Goal: Information Seeking & Learning: Learn about a topic

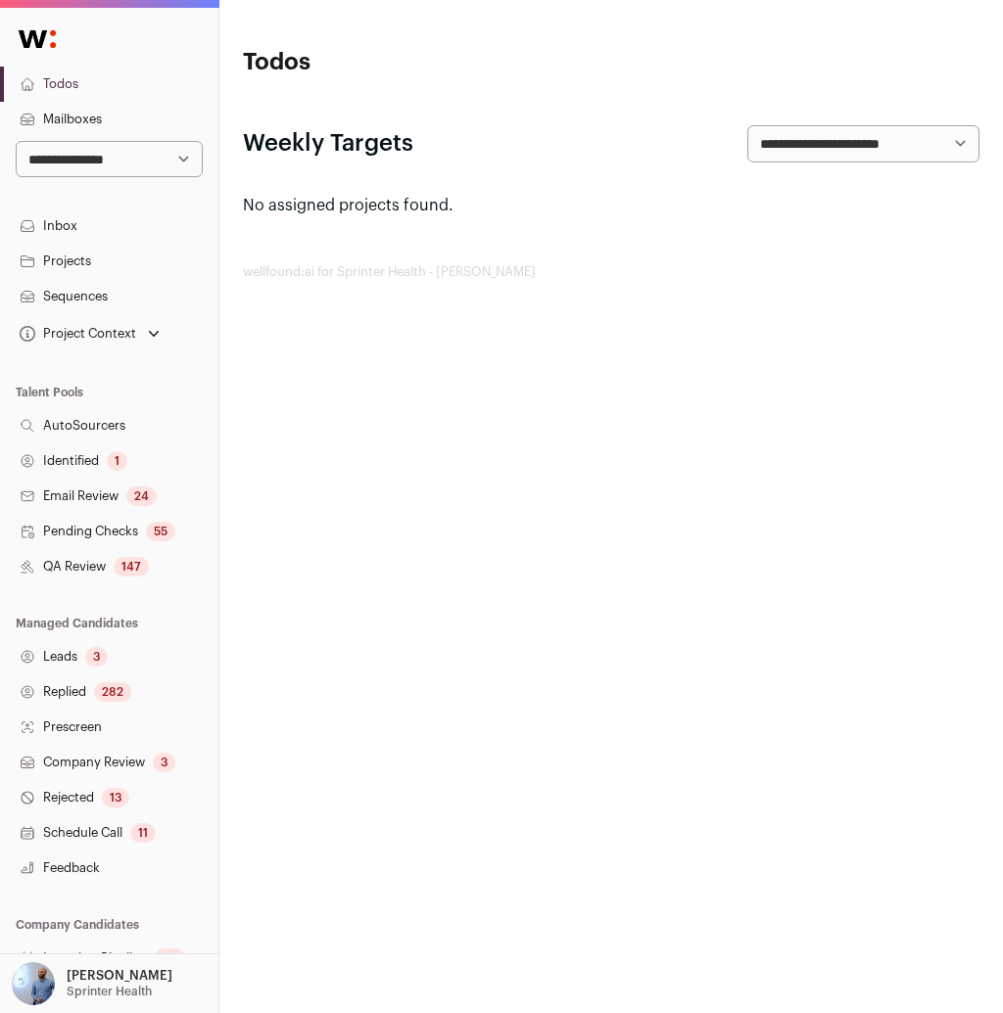
click at [87, 145] on select "**********" at bounding box center [109, 159] width 187 height 37
select select "*****"
click at [16, 141] on select "**********" at bounding box center [109, 159] width 187 height 37
click at [71, 302] on link "Sequences" at bounding box center [109, 296] width 218 height 35
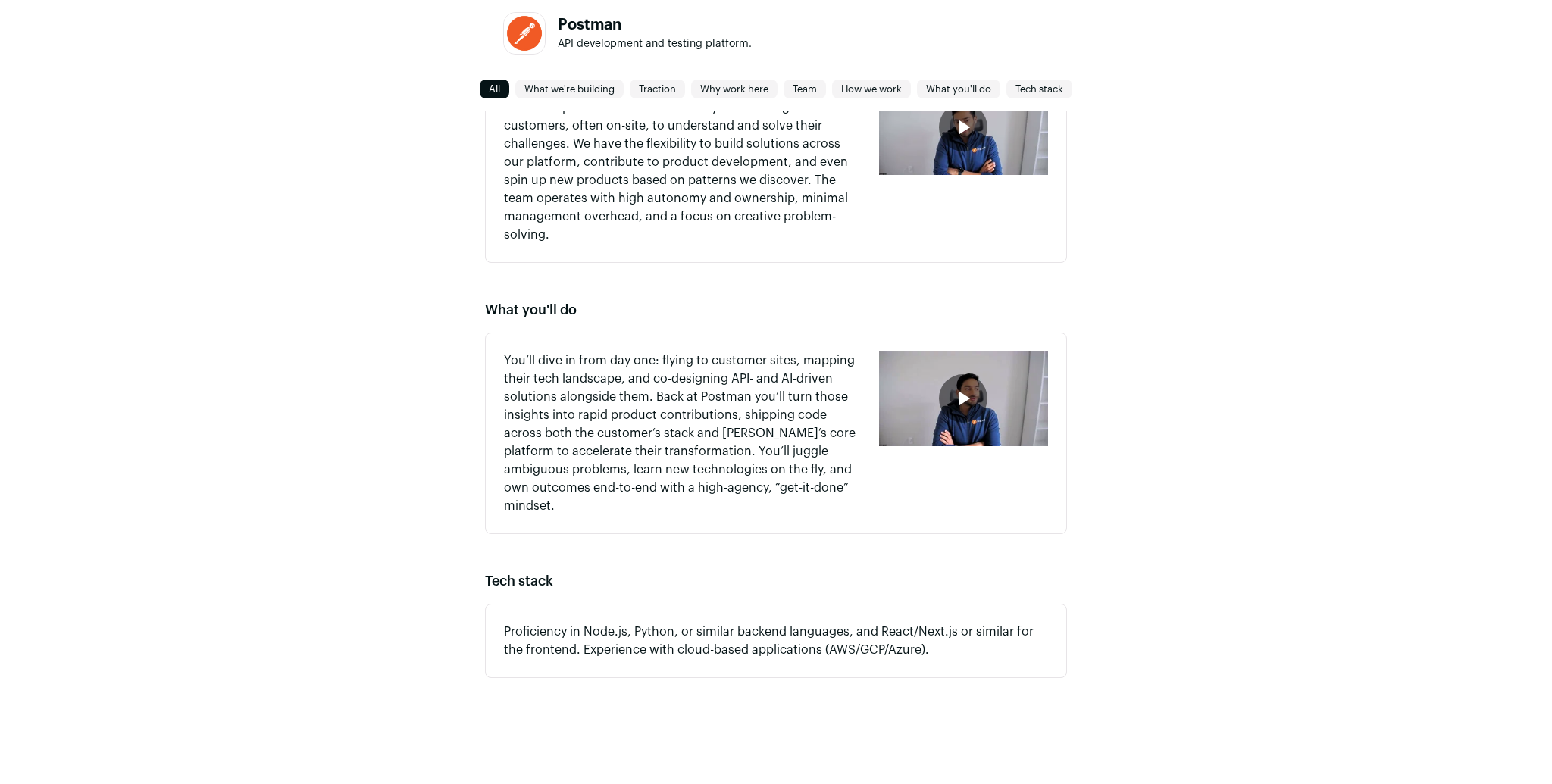
scroll to position [1425, 0]
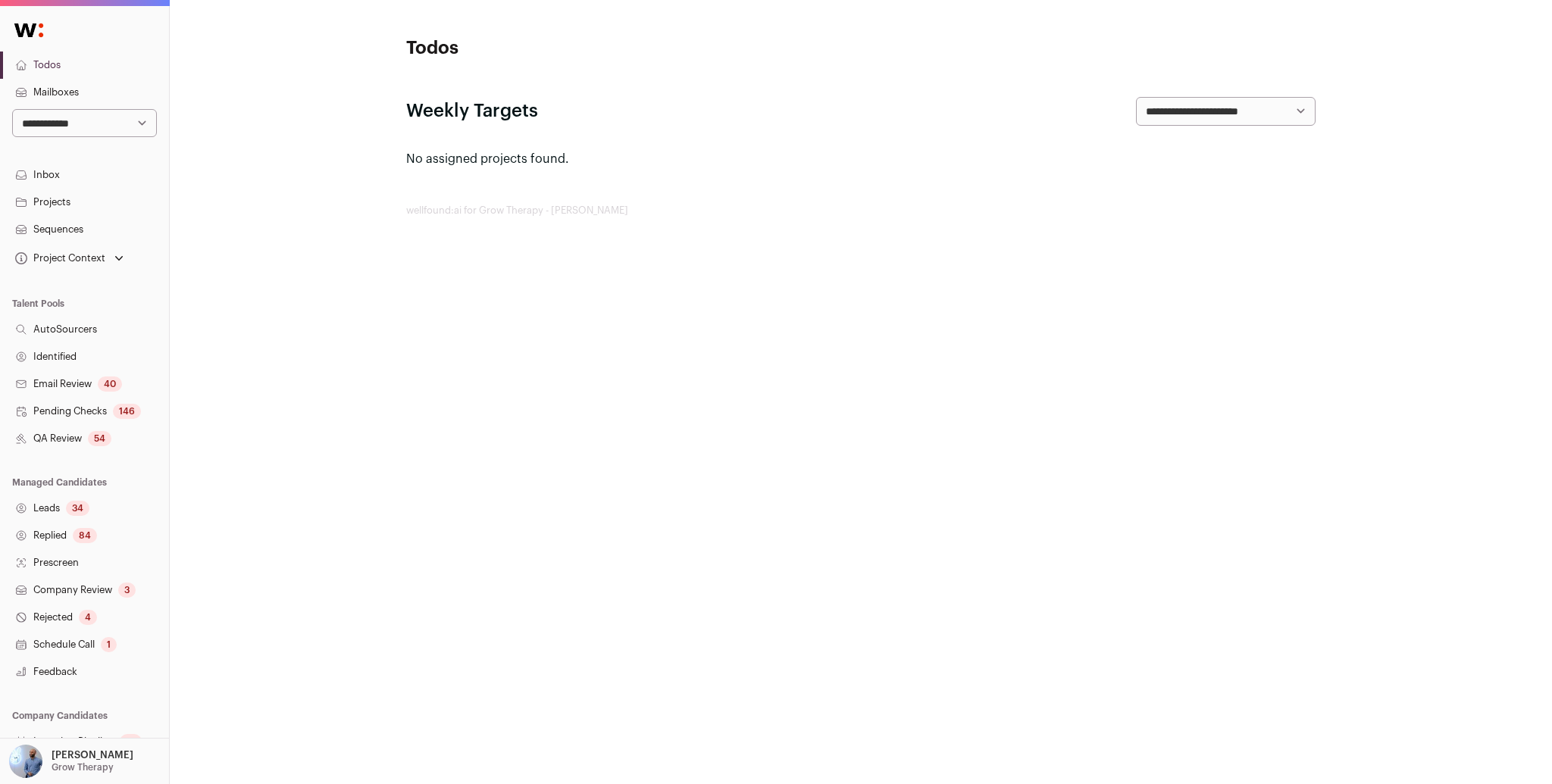
scroll to position [87, 0]
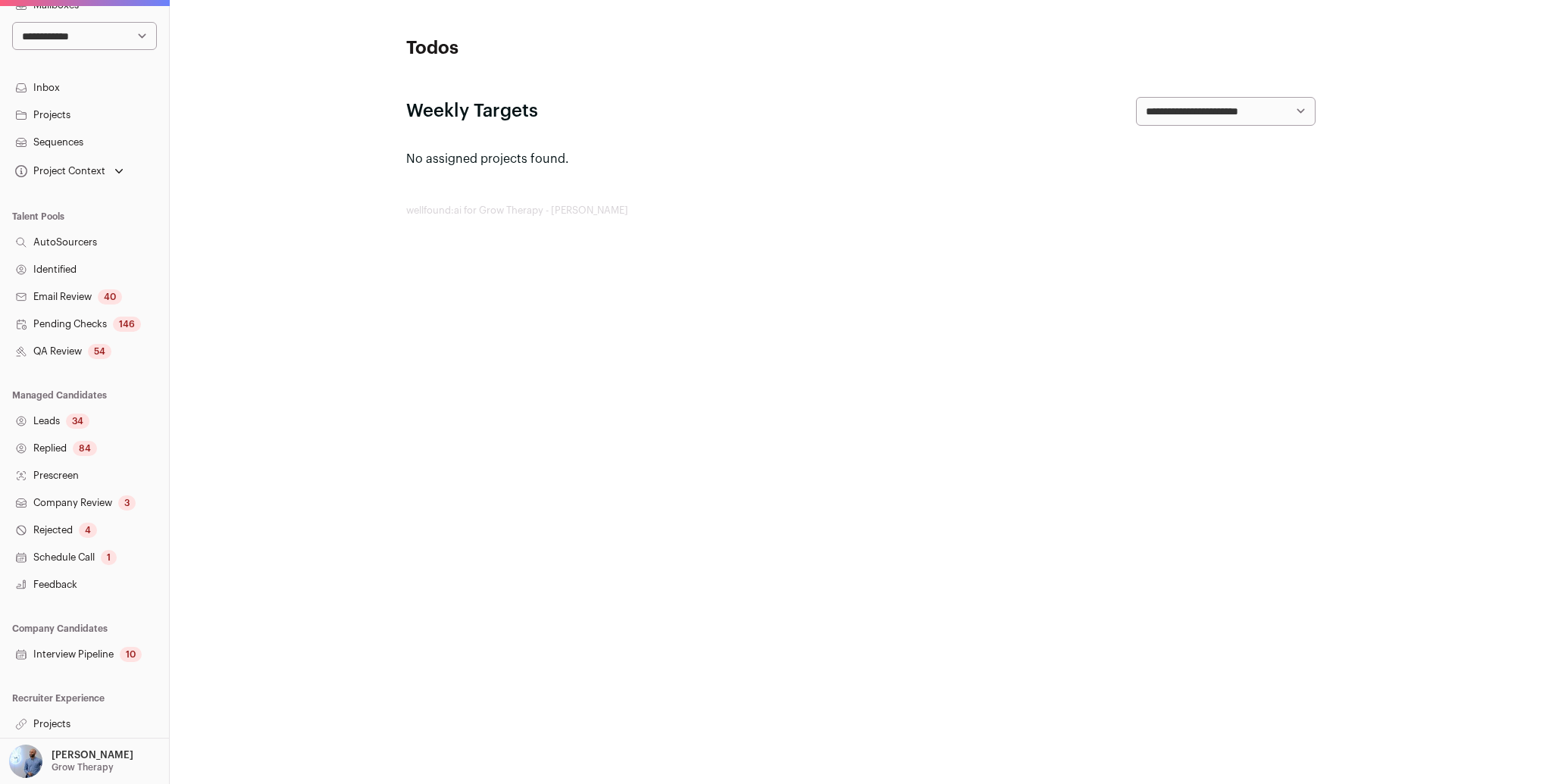
click at [62, 133] on link "Sequences" at bounding box center [84, 142] width 169 height 27
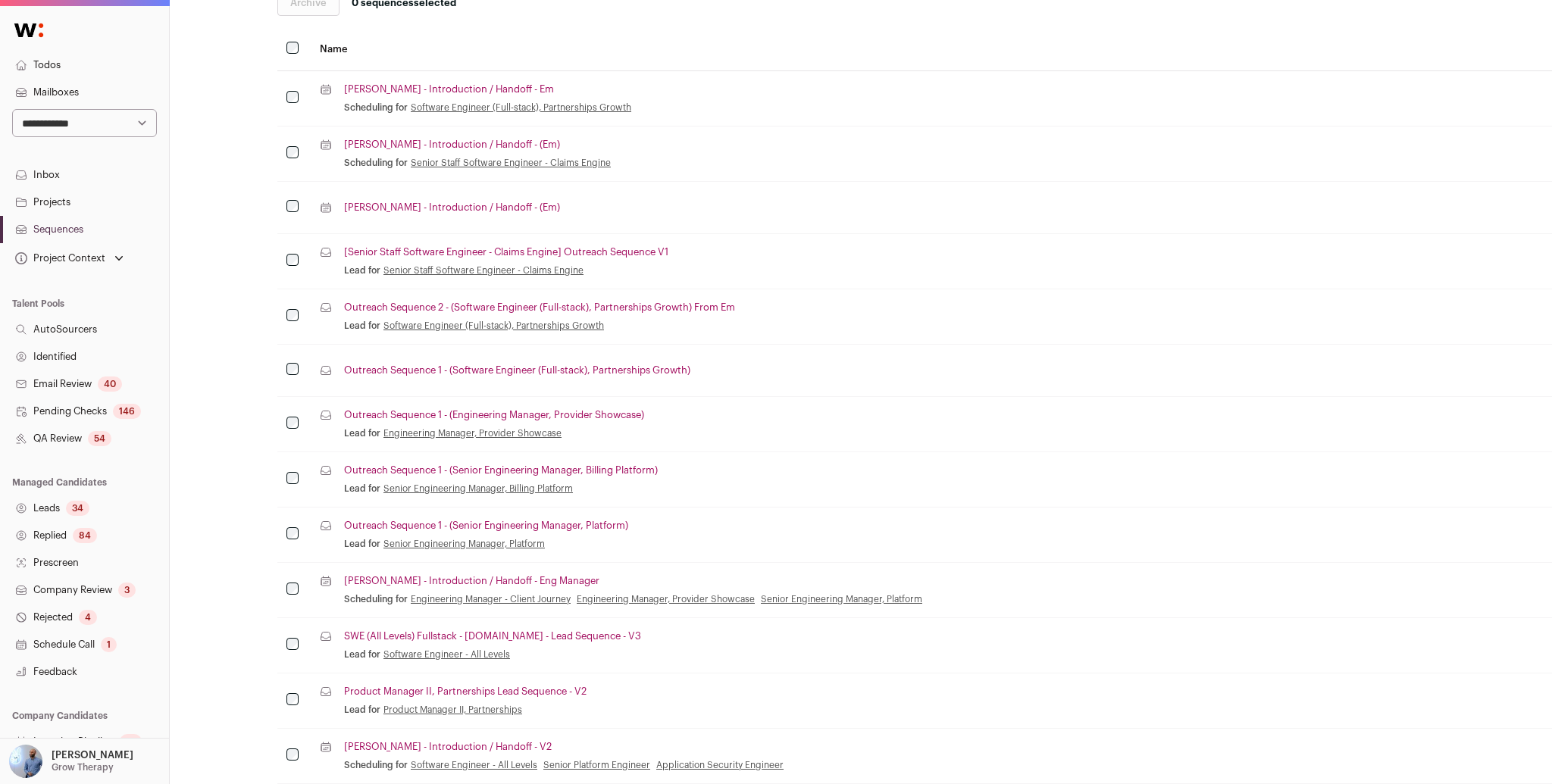
scroll to position [297, 114]
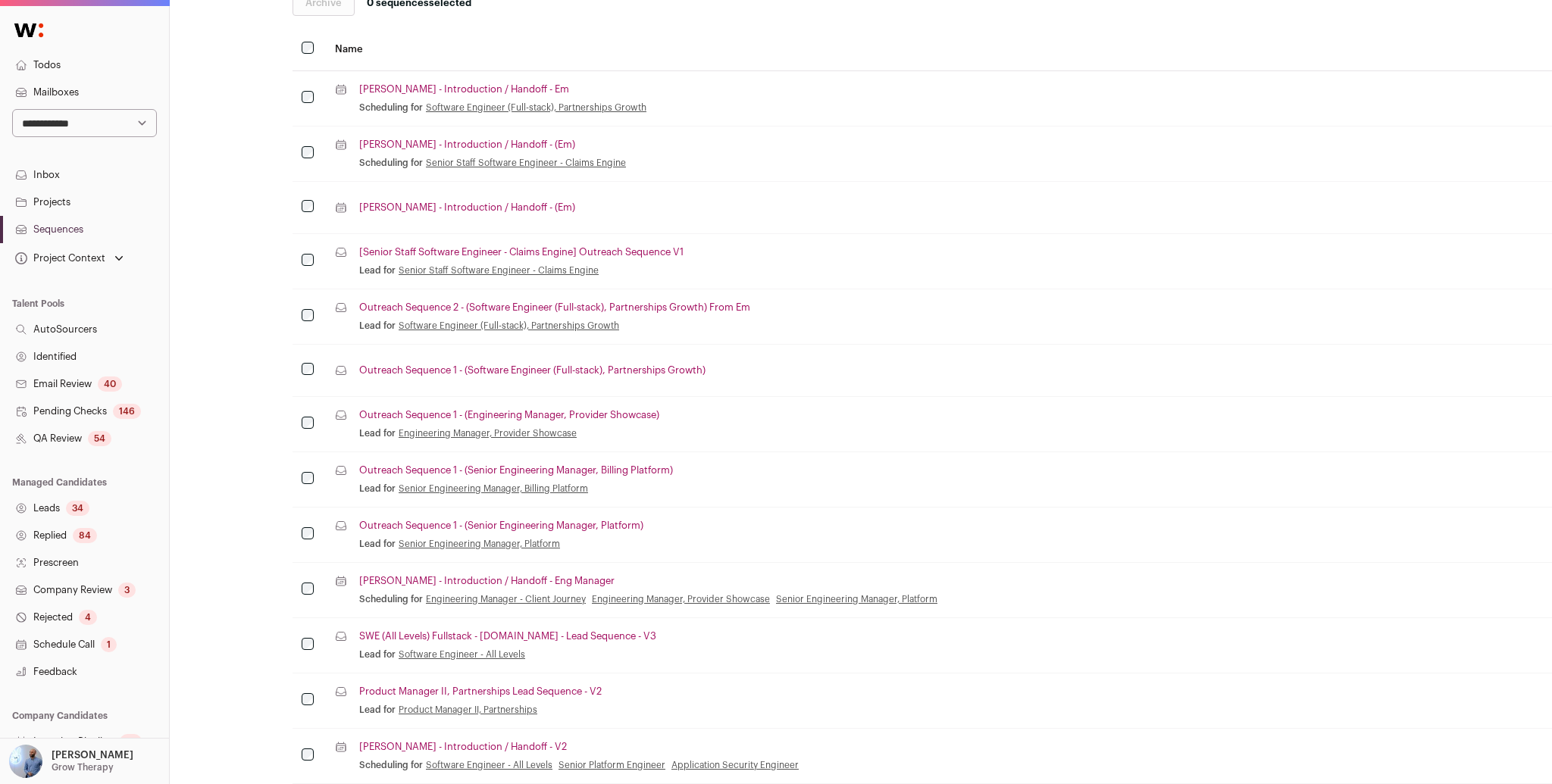
click at [510, 252] on link "[Senior Staff Software Engineer - Claims Engine] Outreach Sequence V1" at bounding box center [521, 252] width 324 height 12
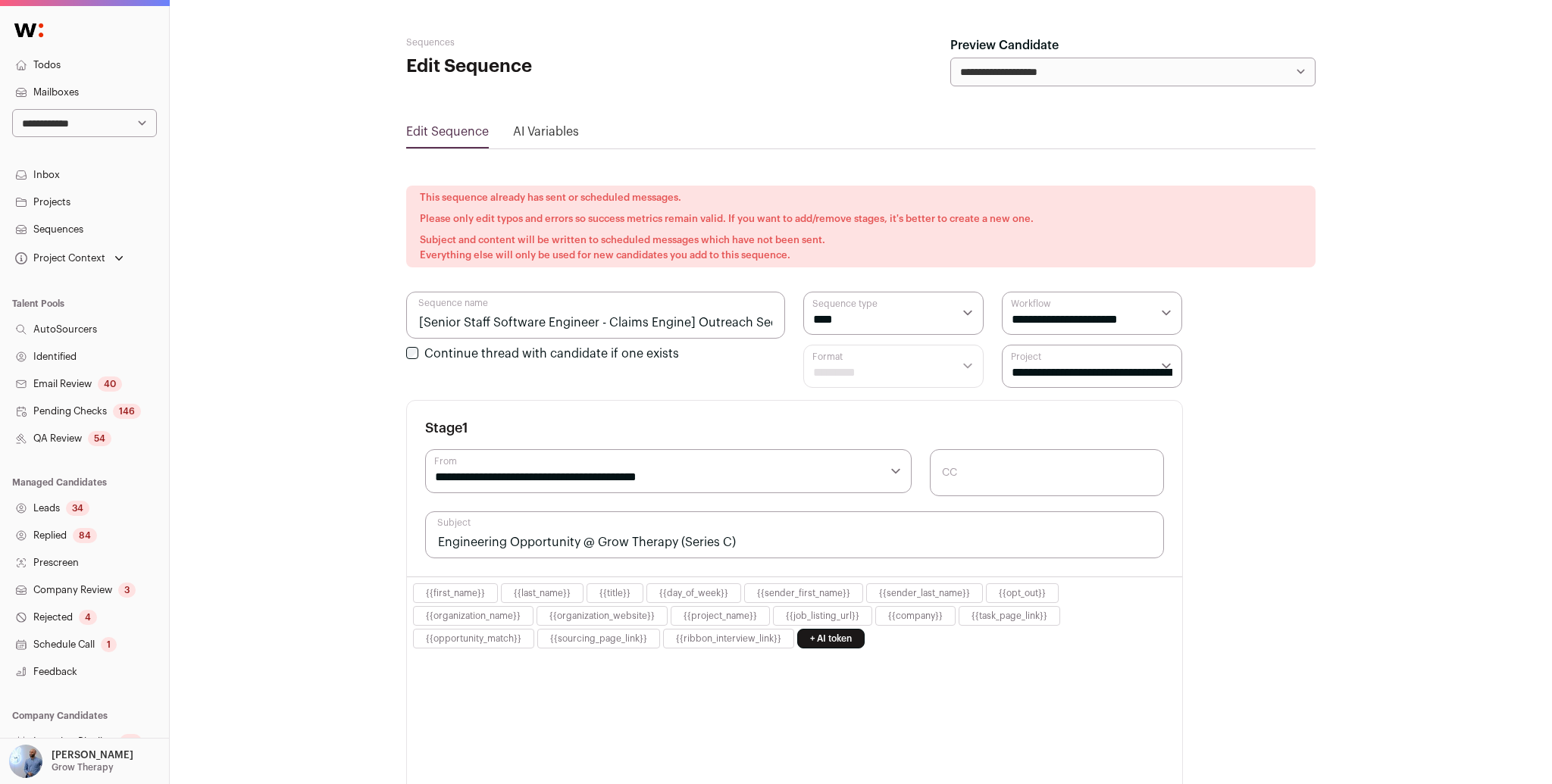
select select "****"
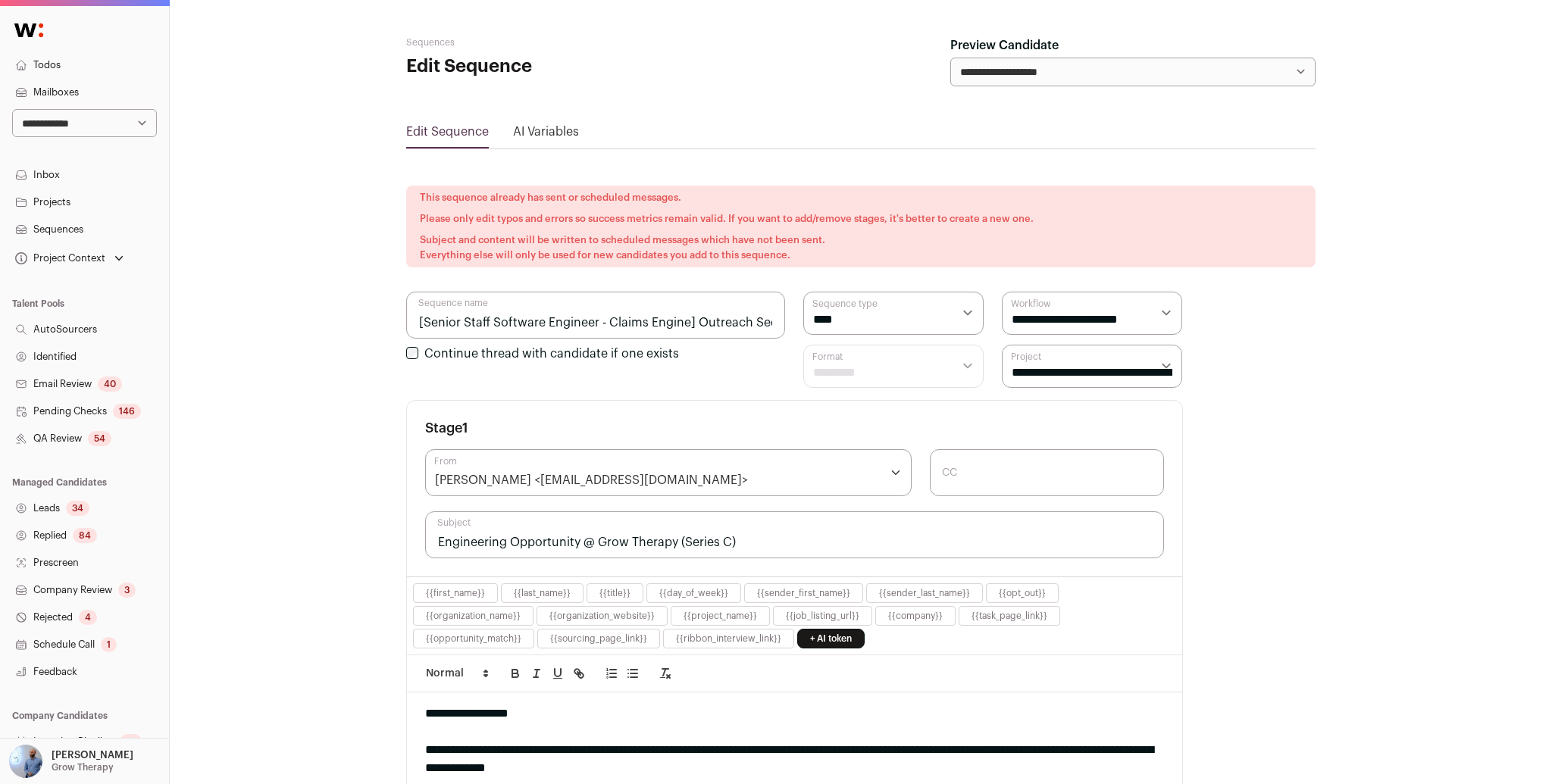
click at [688, 326] on input "[Senior Staff Software Engineer - Claims Engine] Outreach Sequence V1" at bounding box center [596, 315] width 379 height 47
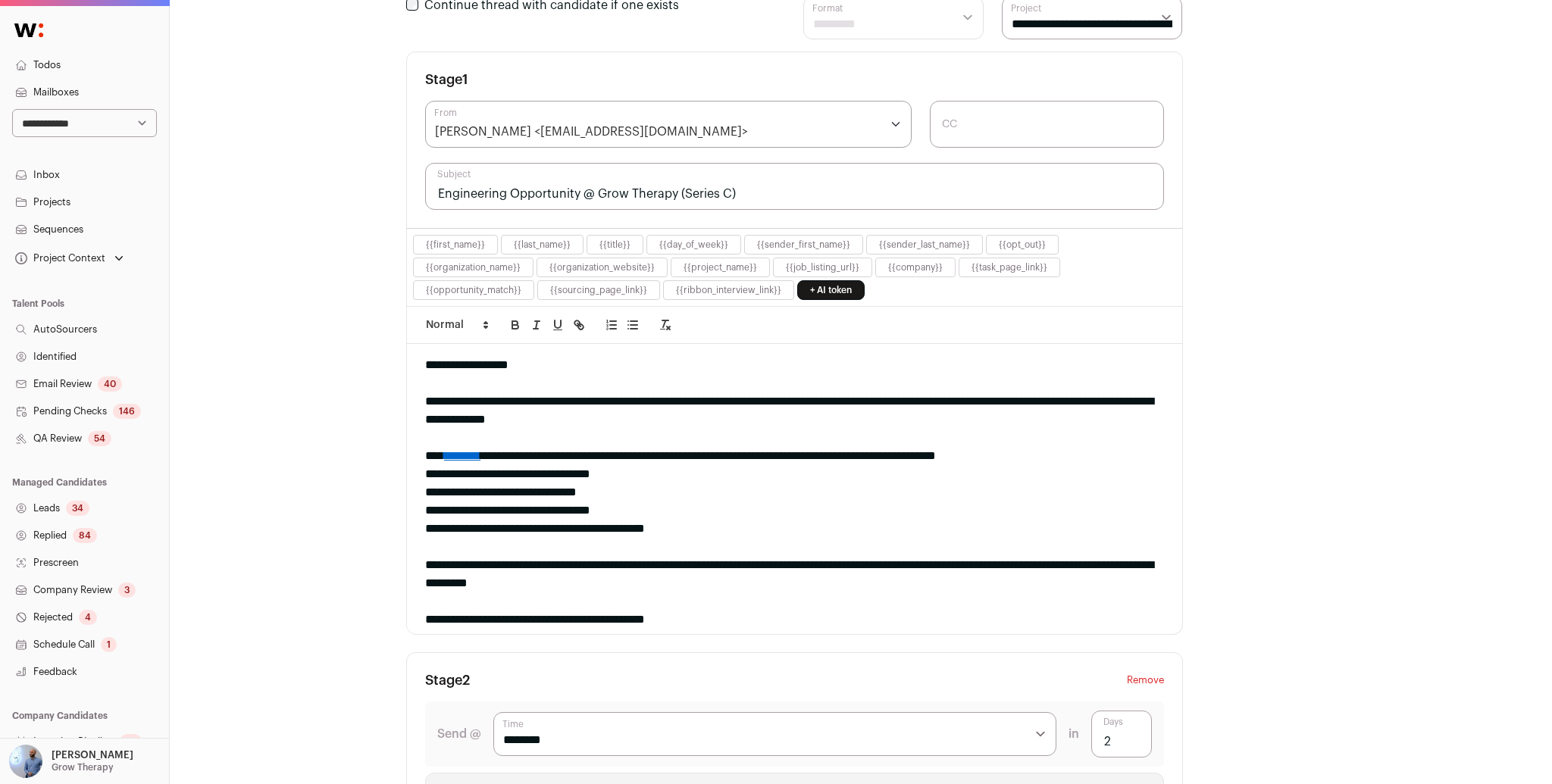
scroll to position [262, 0]
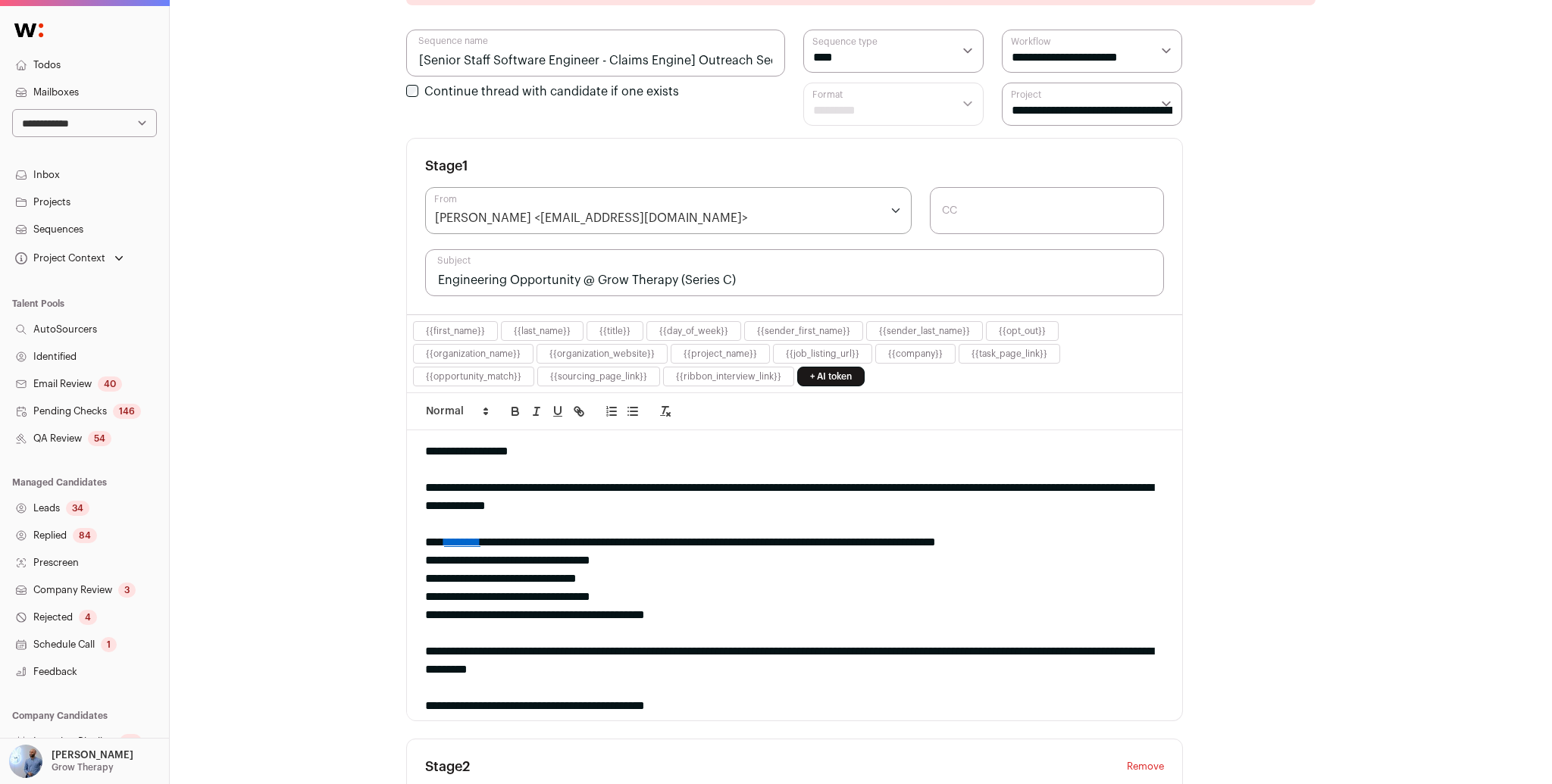
drag, startPoint x: 552, startPoint y: 553, endPoint x: 508, endPoint y: 550, distance: 44.1
click at [553, 553] on div "**********" at bounding box center [794, 561] width 738 height 19
click at [481, 539] on link "********" at bounding box center [462, 542] width 36 height 12
click at [484, 572] on link "[URL][DOMAIN_NAME]" at bounding box center [445, 570] width 129 height 19
click at [660, 467] on div at bounding box center [794, 470] width 738 height 19
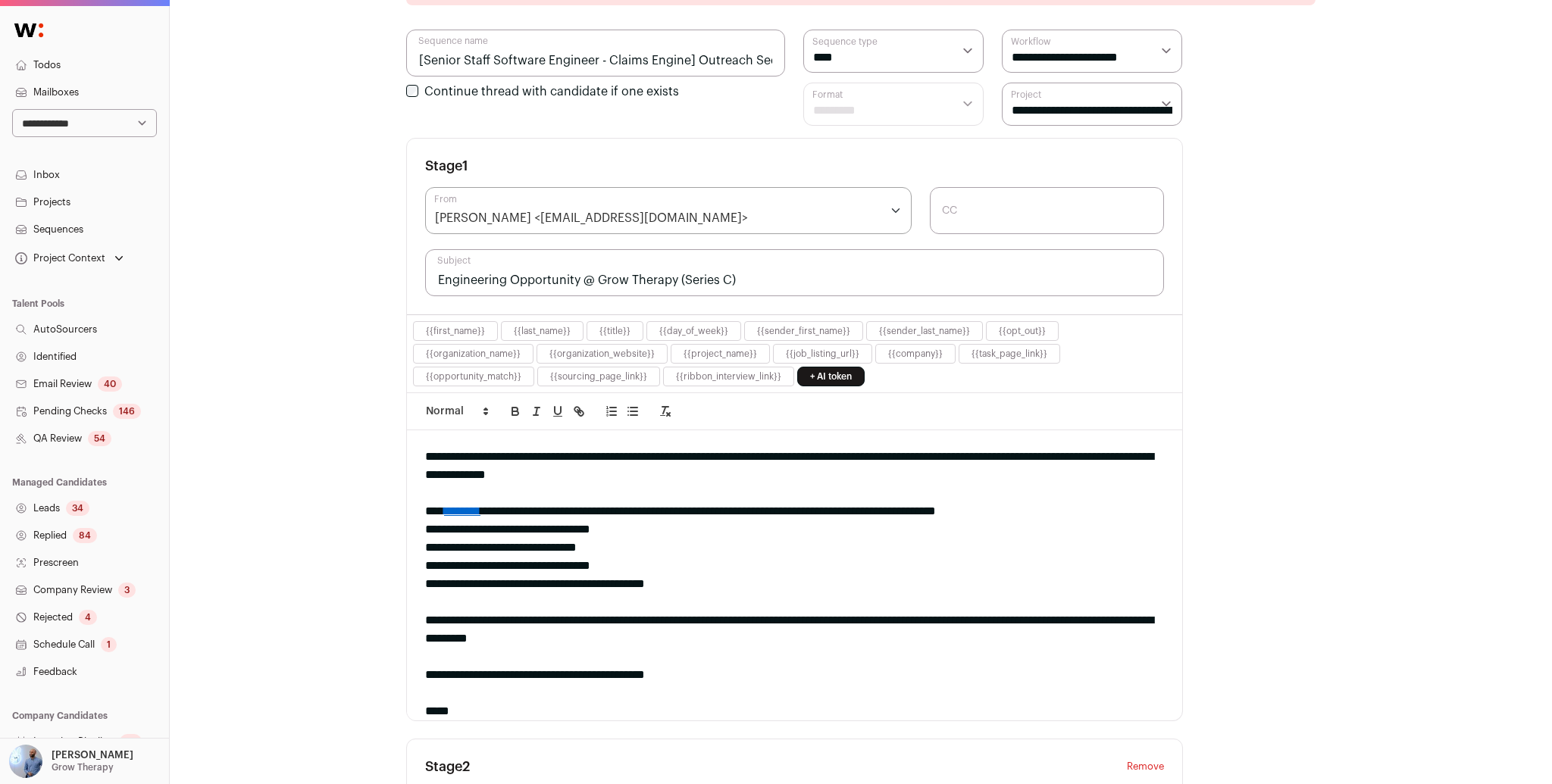
scroll to position [39, 0]
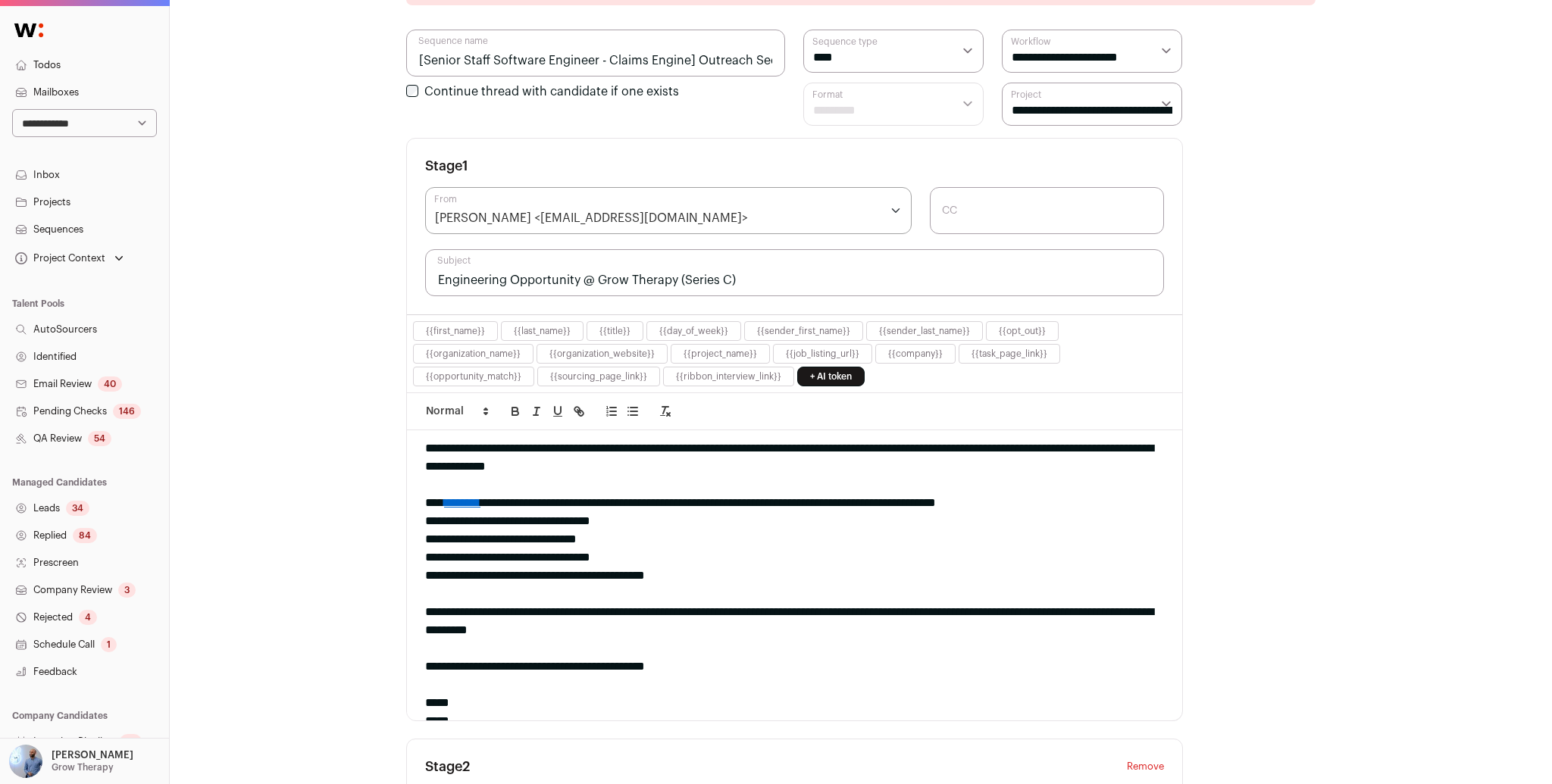
click at [536, 543] on div "**********" at bounding box center [794, 539] width 738 height 19
click at [543, 549] on div "**********" at bounding box center [794, 558] width 738 height 19
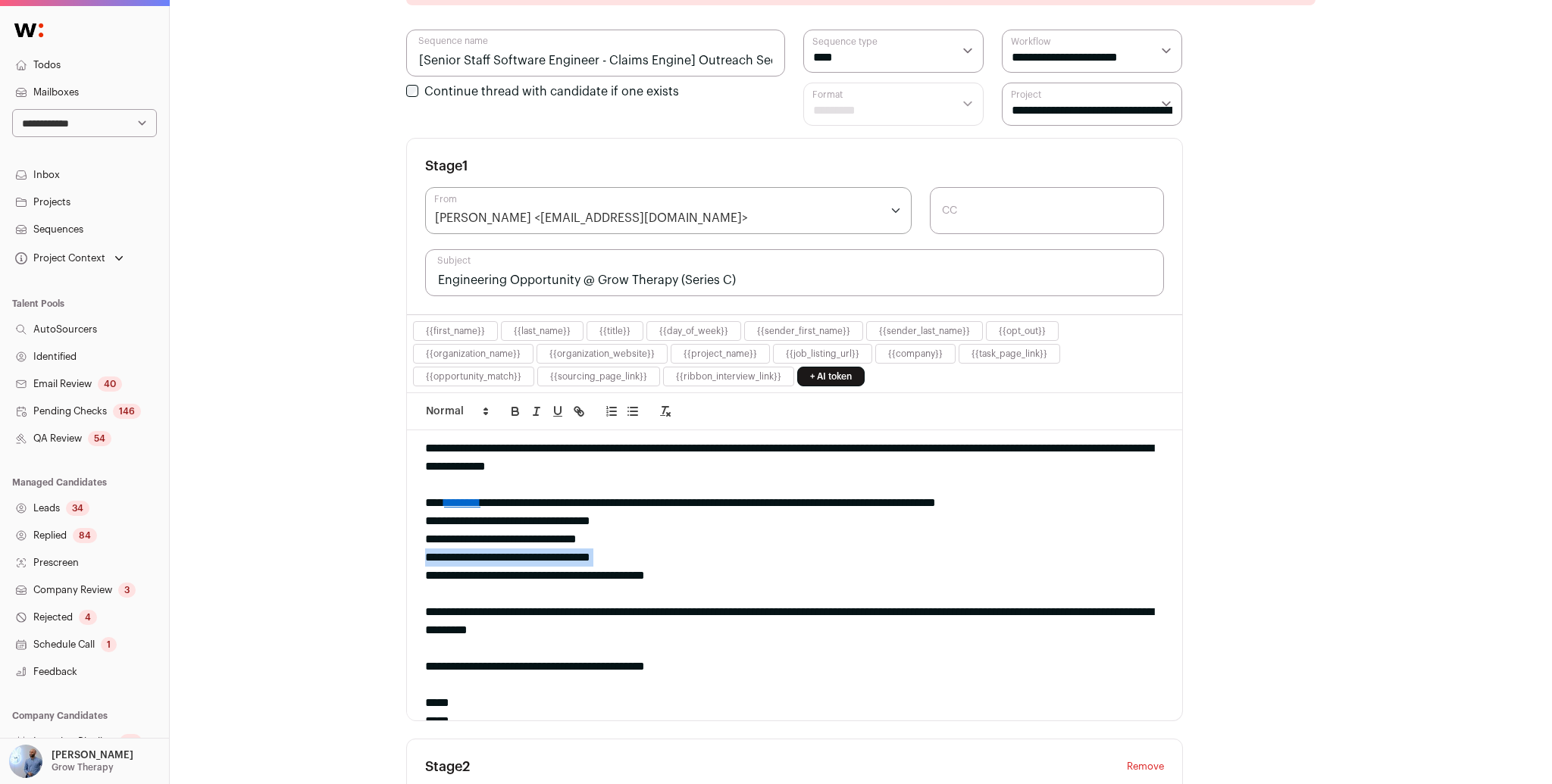
click at [543, 549] on div "**********" at bounding box center [794, 558] width 738 height 19
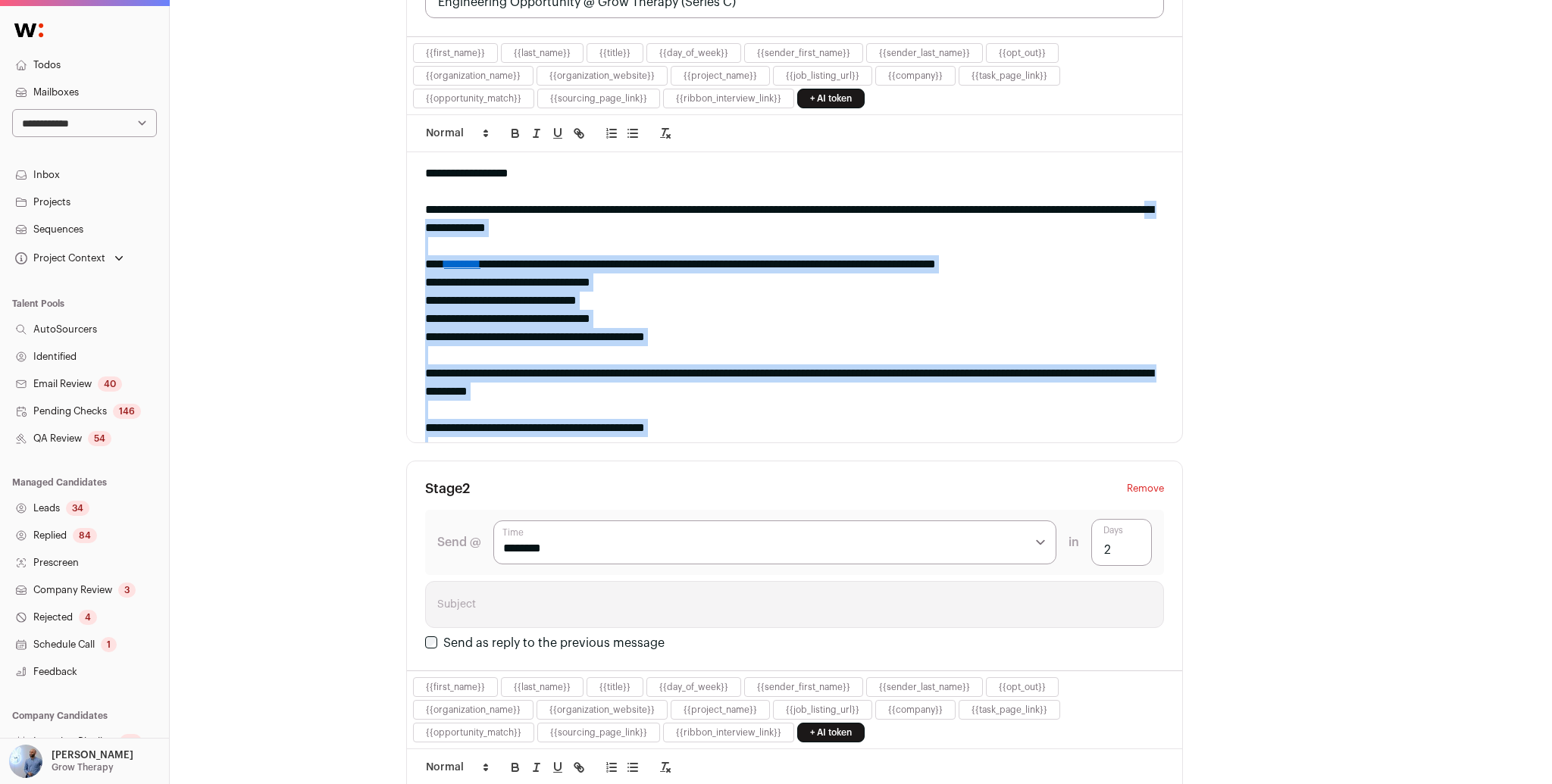
scroll to position [133, 0]
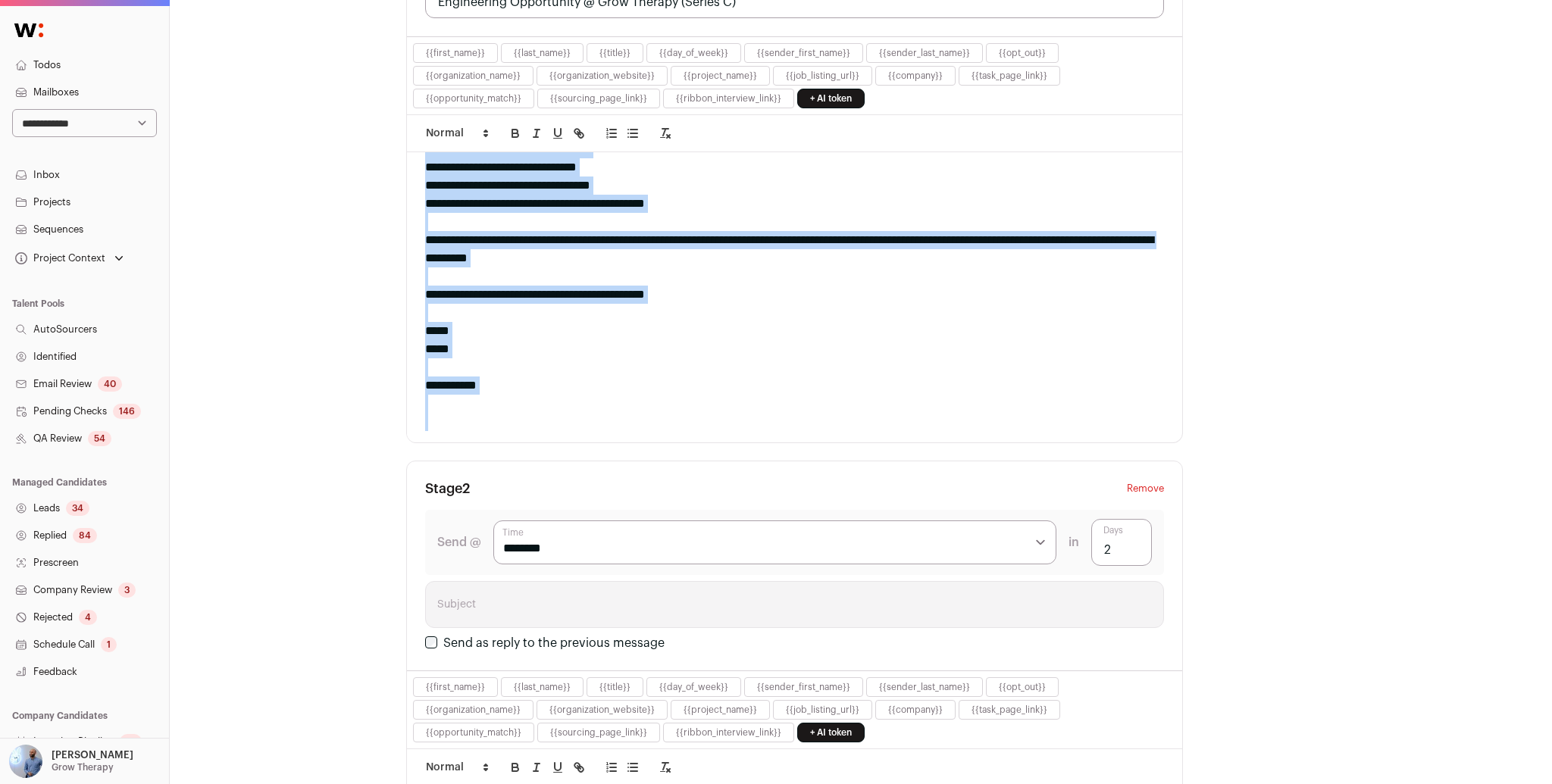
drag, startPoint x: 564, startPoint y: 230, endPoint x: 778, endPoint y: 452, distance: 308.4
click at [790, 467] on fieldset "**********" at bounding box center [795, 760] width 777 height 2017
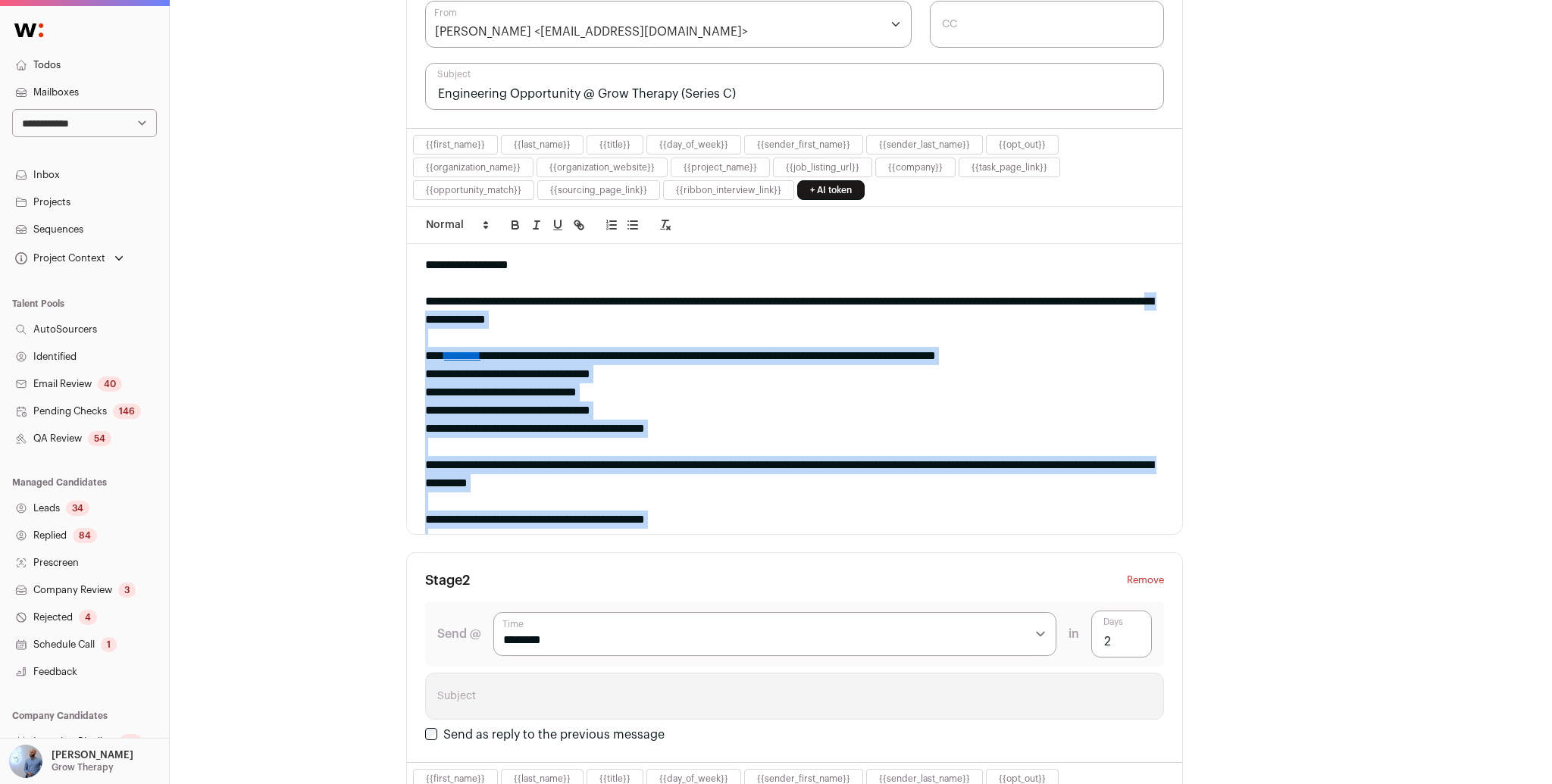
click at [731, 347] on div "**********" at bounding box center [794, 356] width 738 height 19
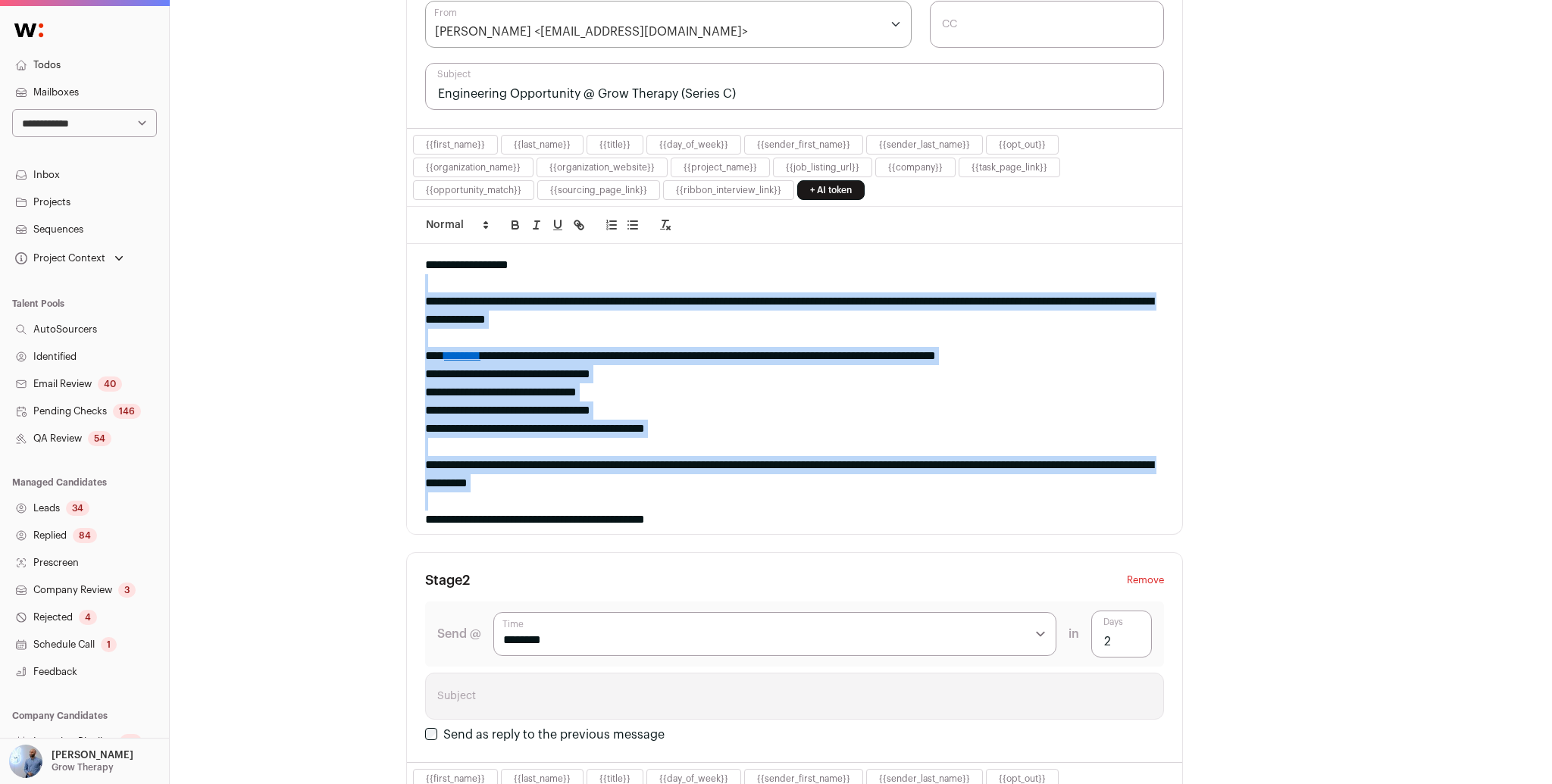
drag, startPoint x: 704, startPoint y: 283, endPoint x: 904, endPoint y: 495, distance: 291.5
click at [907, 498] on div "**********" at bounding box center [794, 389] width 775 height 290
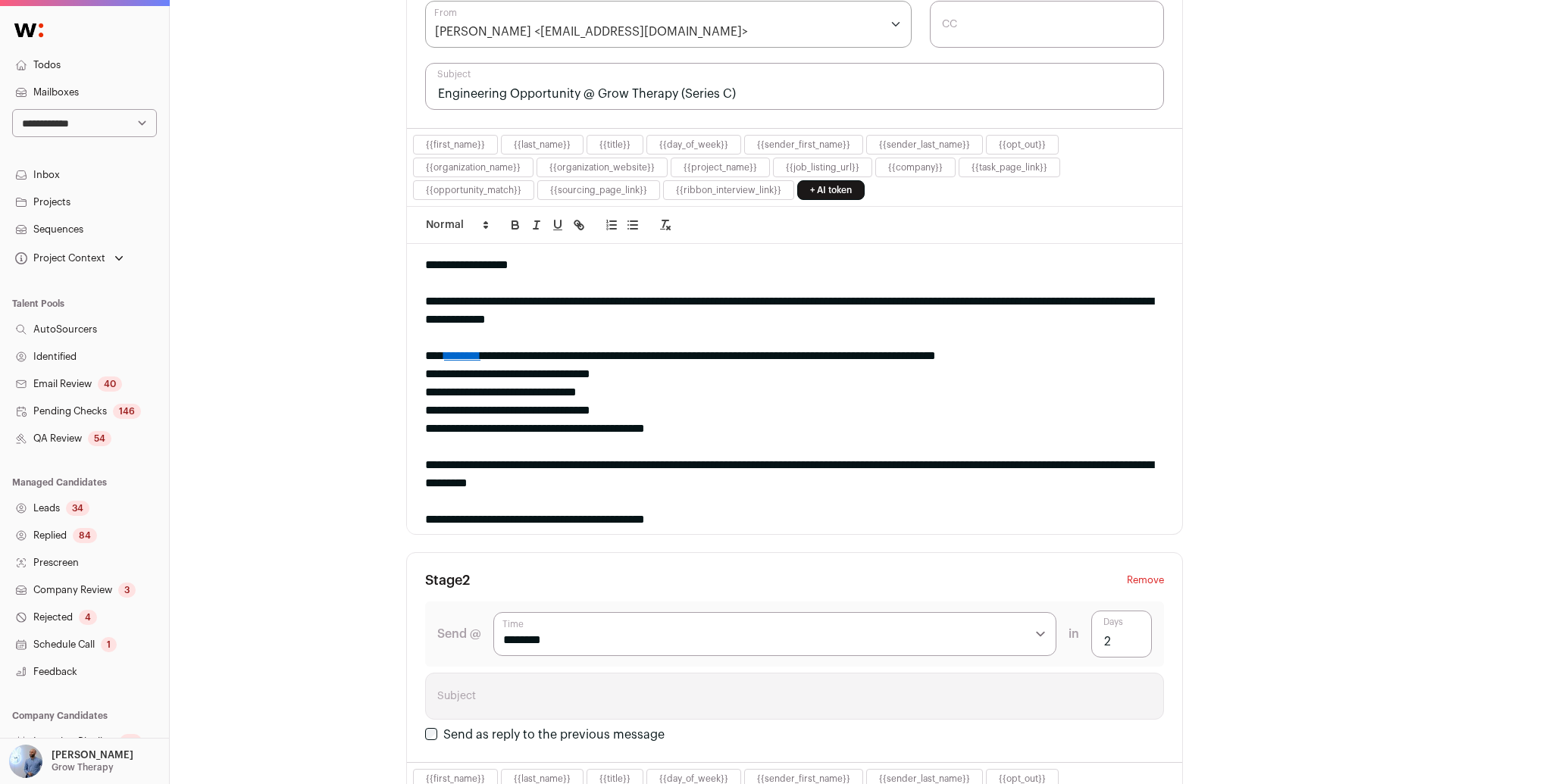
drag, startPoint x: 329, startPoint y: 281, endPoint x: 101, endPoint y: 238, distance: 232.0
click at [316, 276] on div "**********" at bounding box center [861, 747] width 1382 height 2392
click at [88, 228] on link "Sequences" at bounding box center [84, 229] width 169 height 27
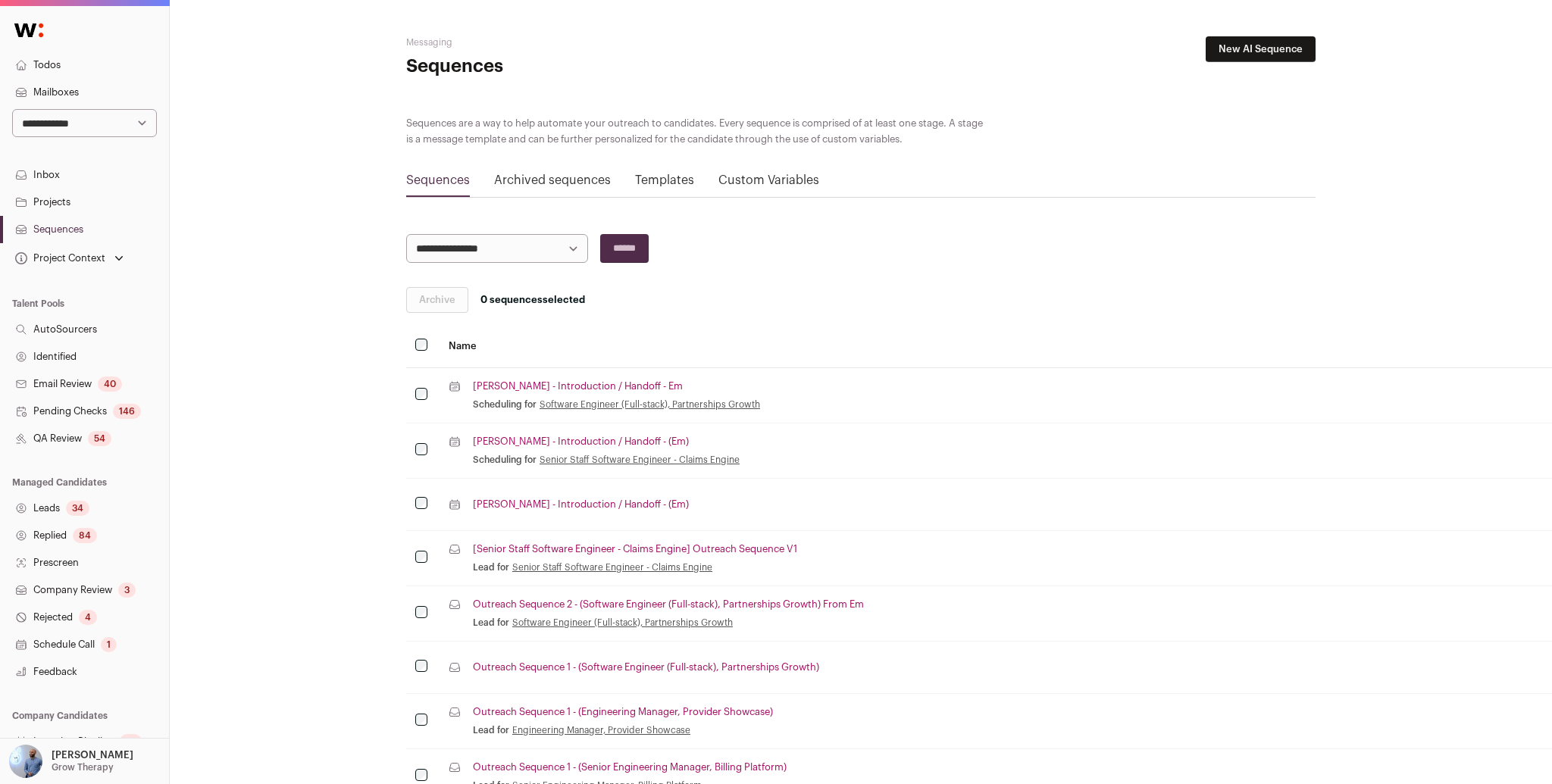
scroll to position [449, 0]
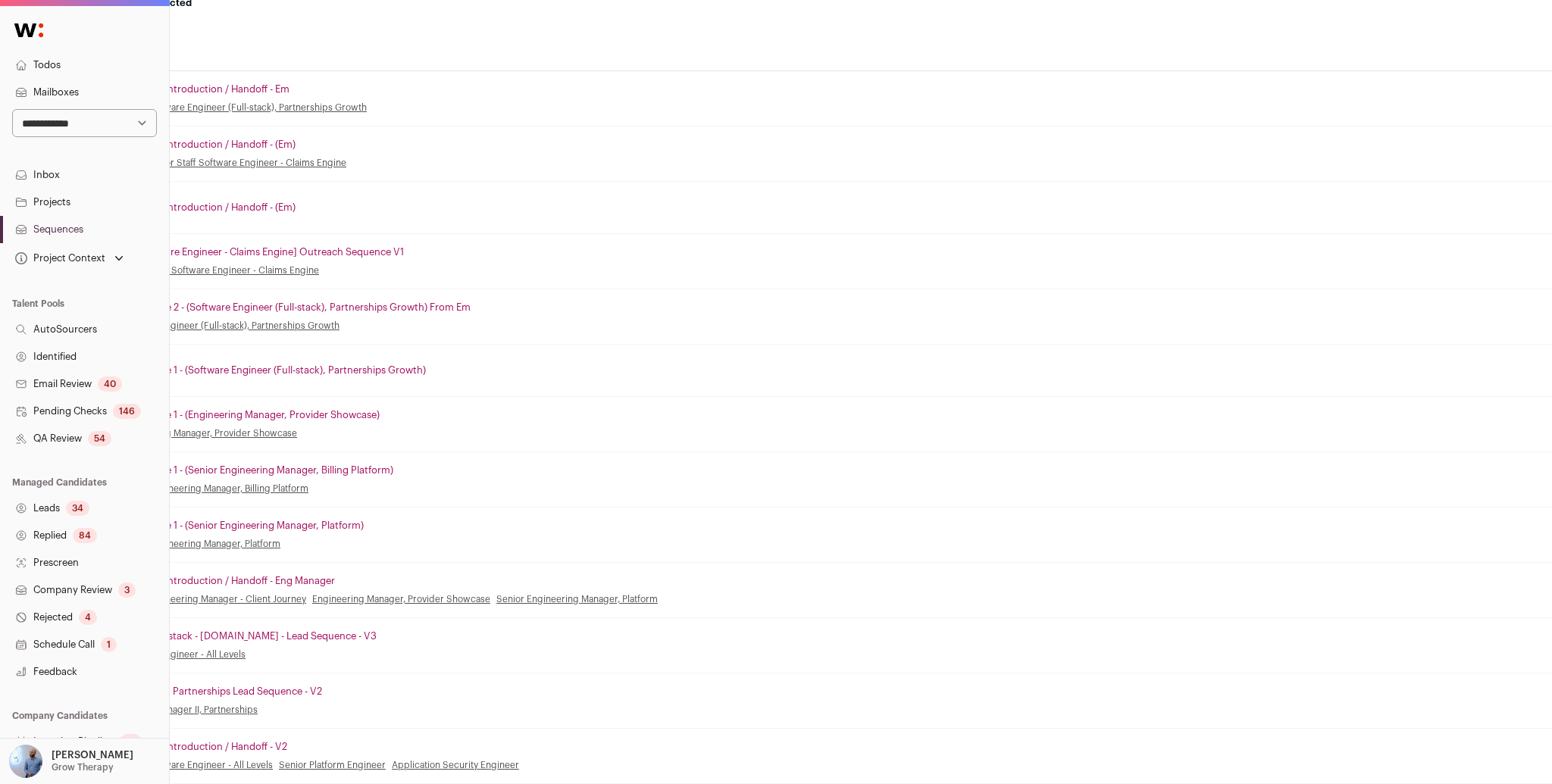
scroll to position [297, 14]
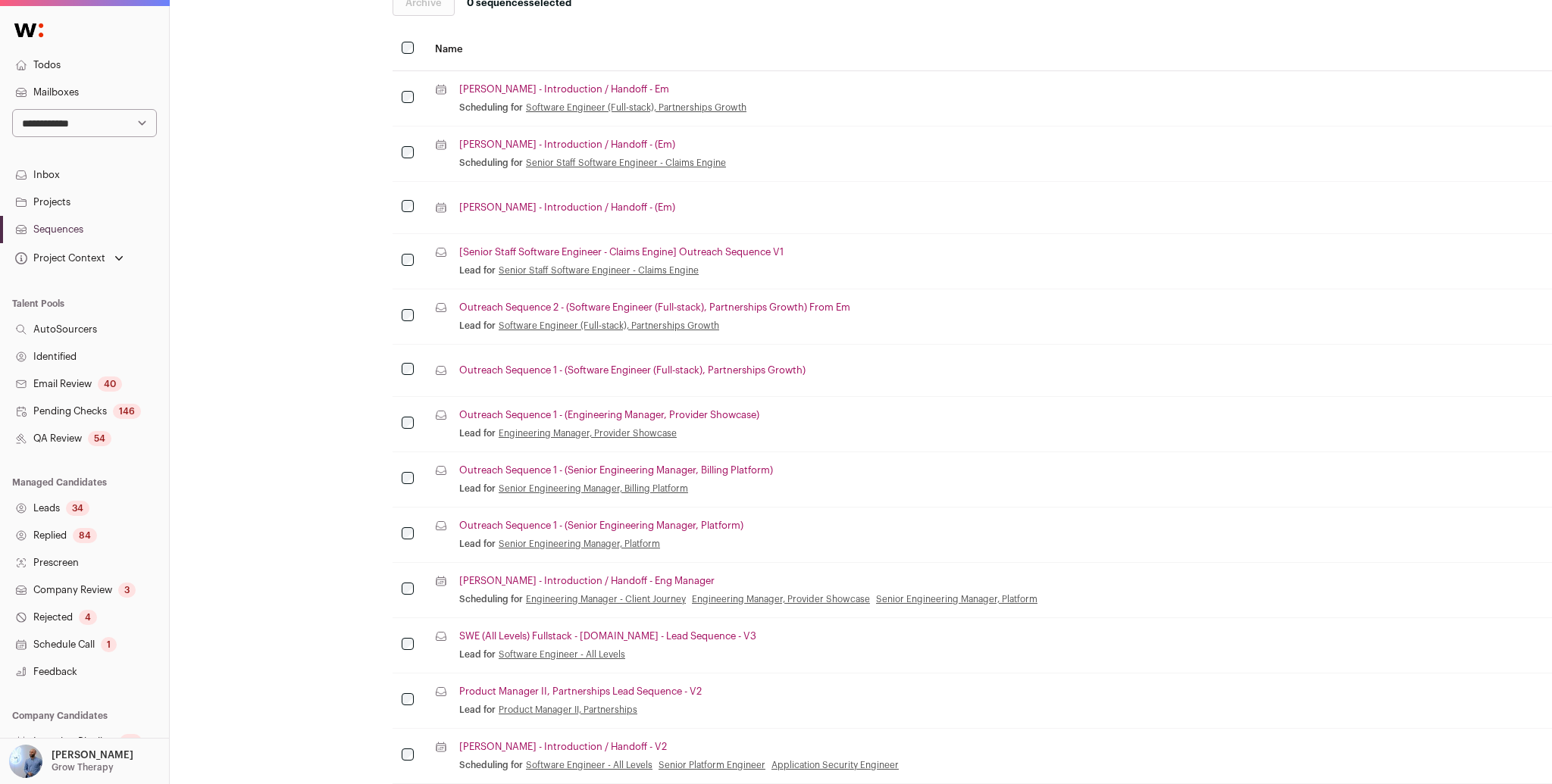
click at [564, 416] on link "Outreach Sequence 1 - (Engineering Manager, Provider Showcase)" at bounding box center [609, 416] width 300 height 12
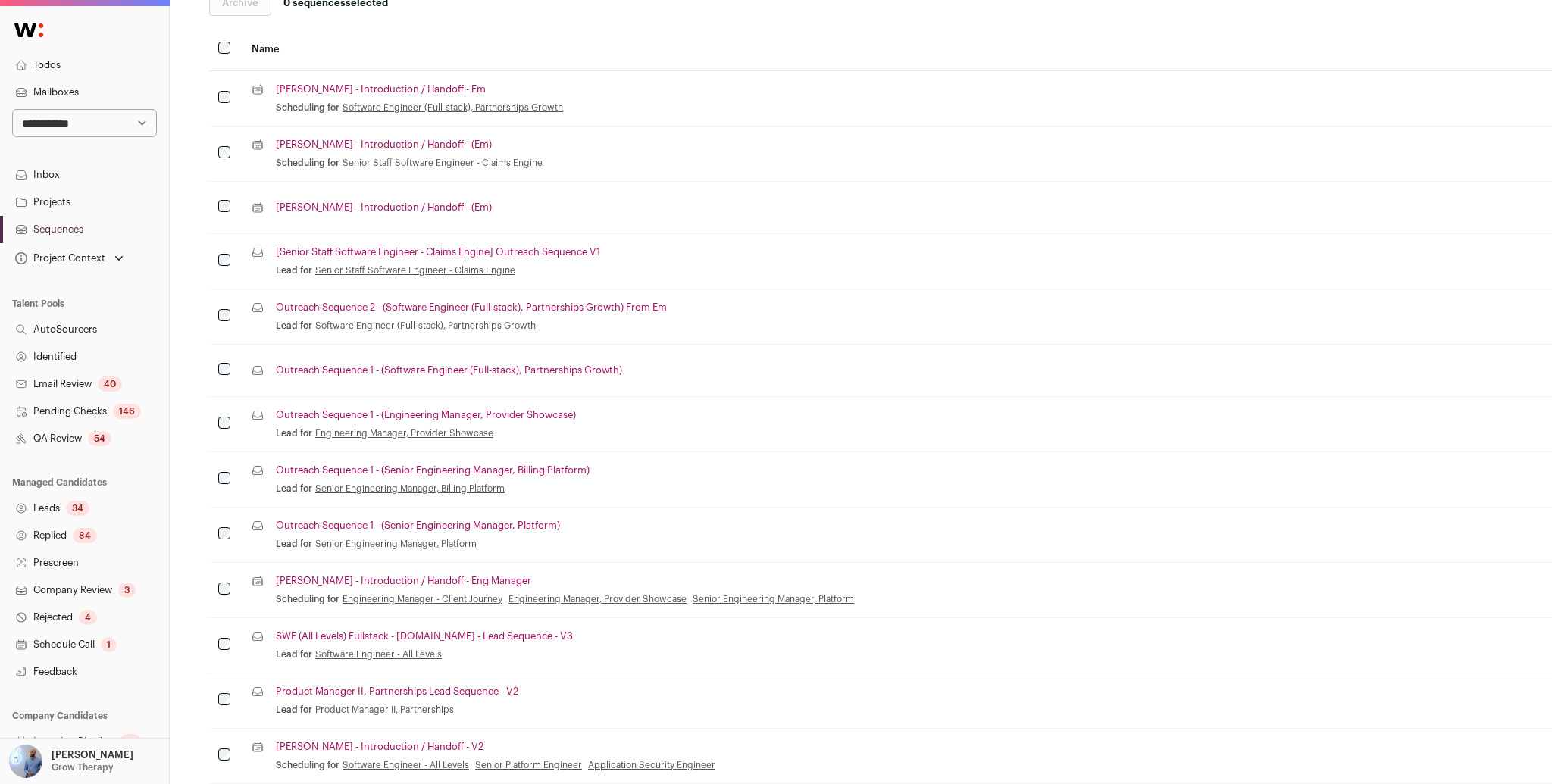
scroll to position [297, 207]
click at [498, 310] on link "Outreach Sequence 2 - (Software Engineer (Full-stack), Partnerships Growth) Fro…" at bounding box center [461, 308] width 391 height 12
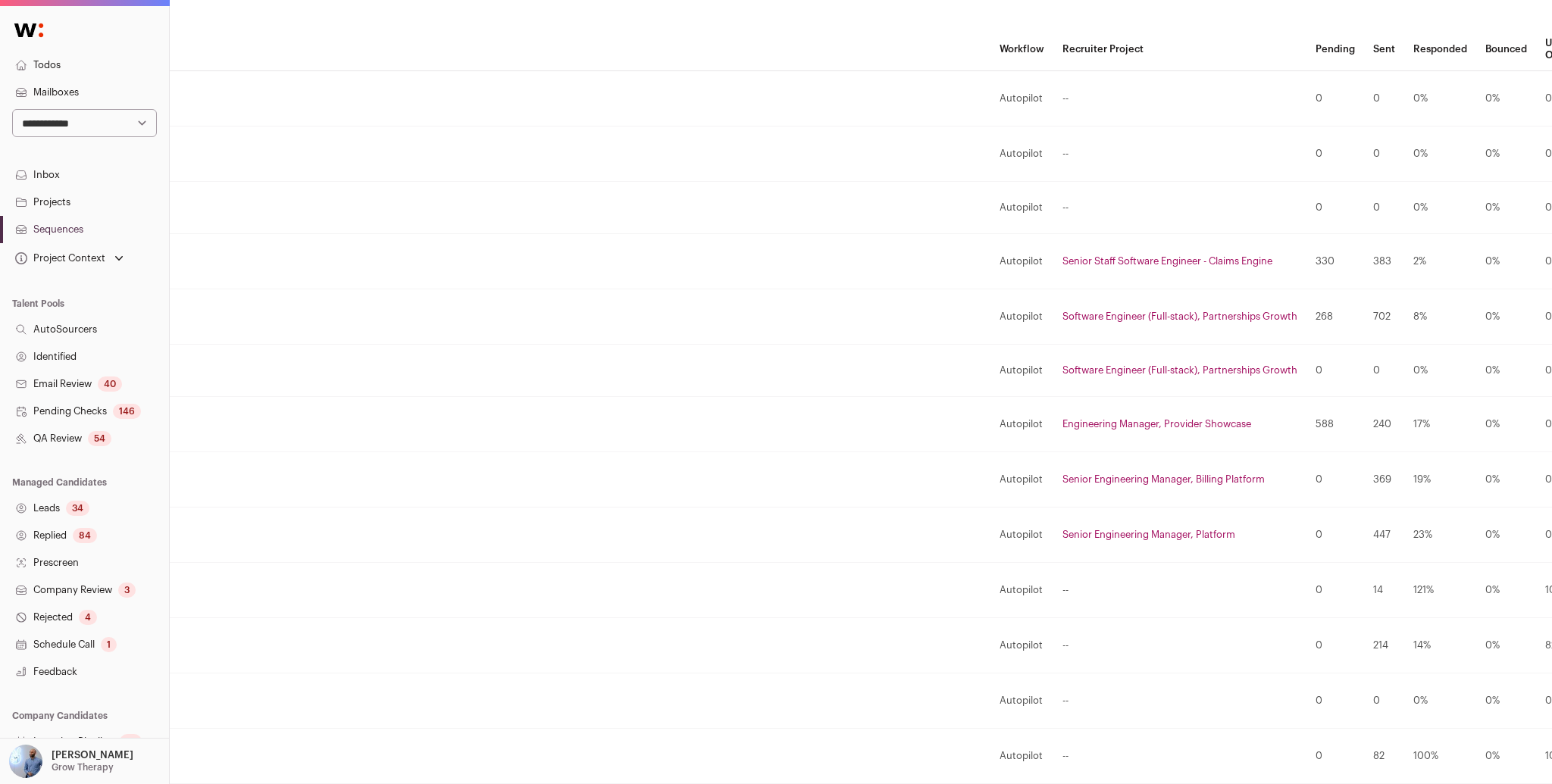
scroll to position [297, 1955]
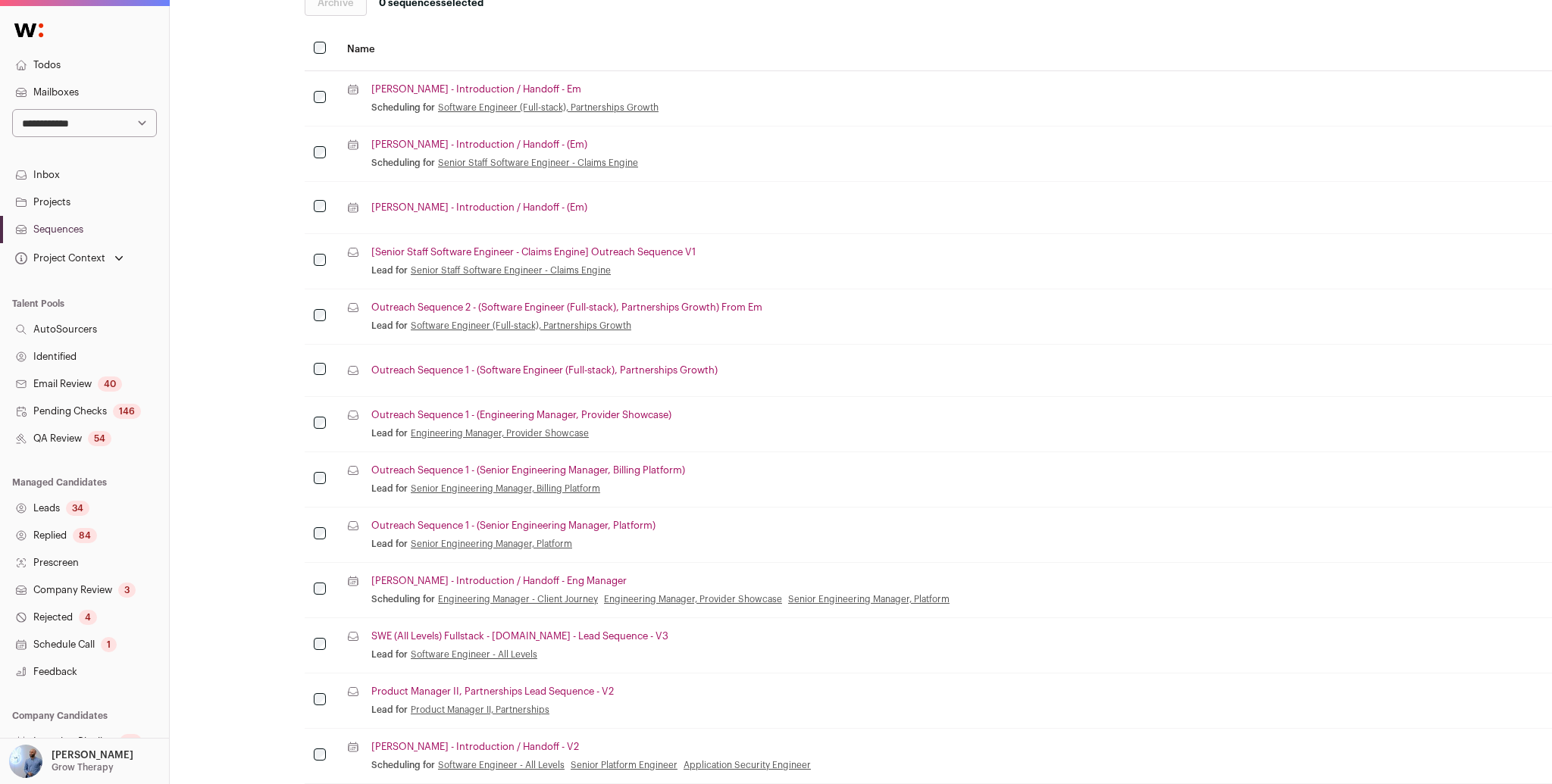
click at [518, 302] on link "Outreach Sequence 2 - (Software Engineer (Full-stack), Partnerships Growth) Fro…" at bounding box center [567, 308] width 391 height 12
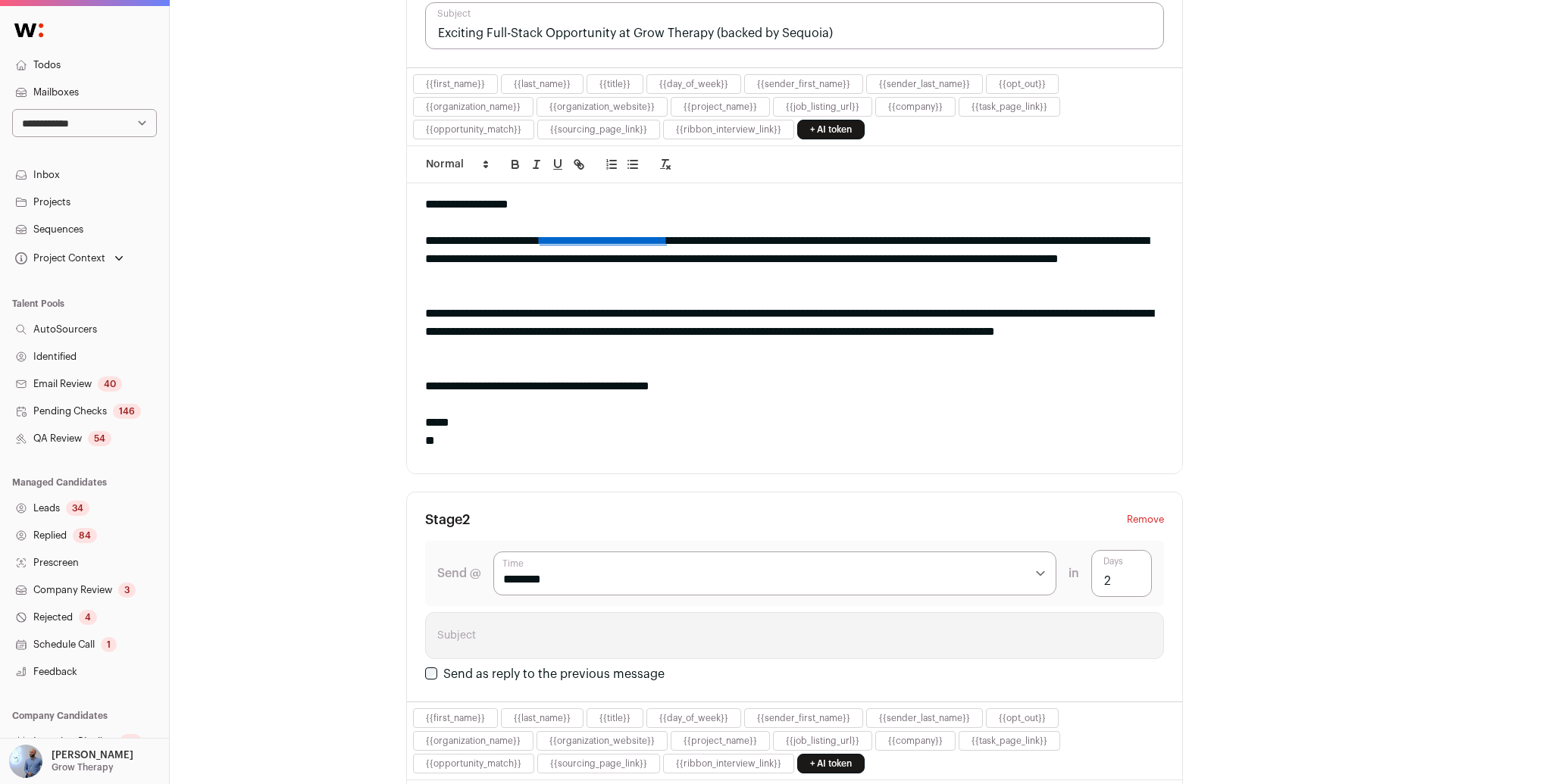
scroll to position [492, 0]
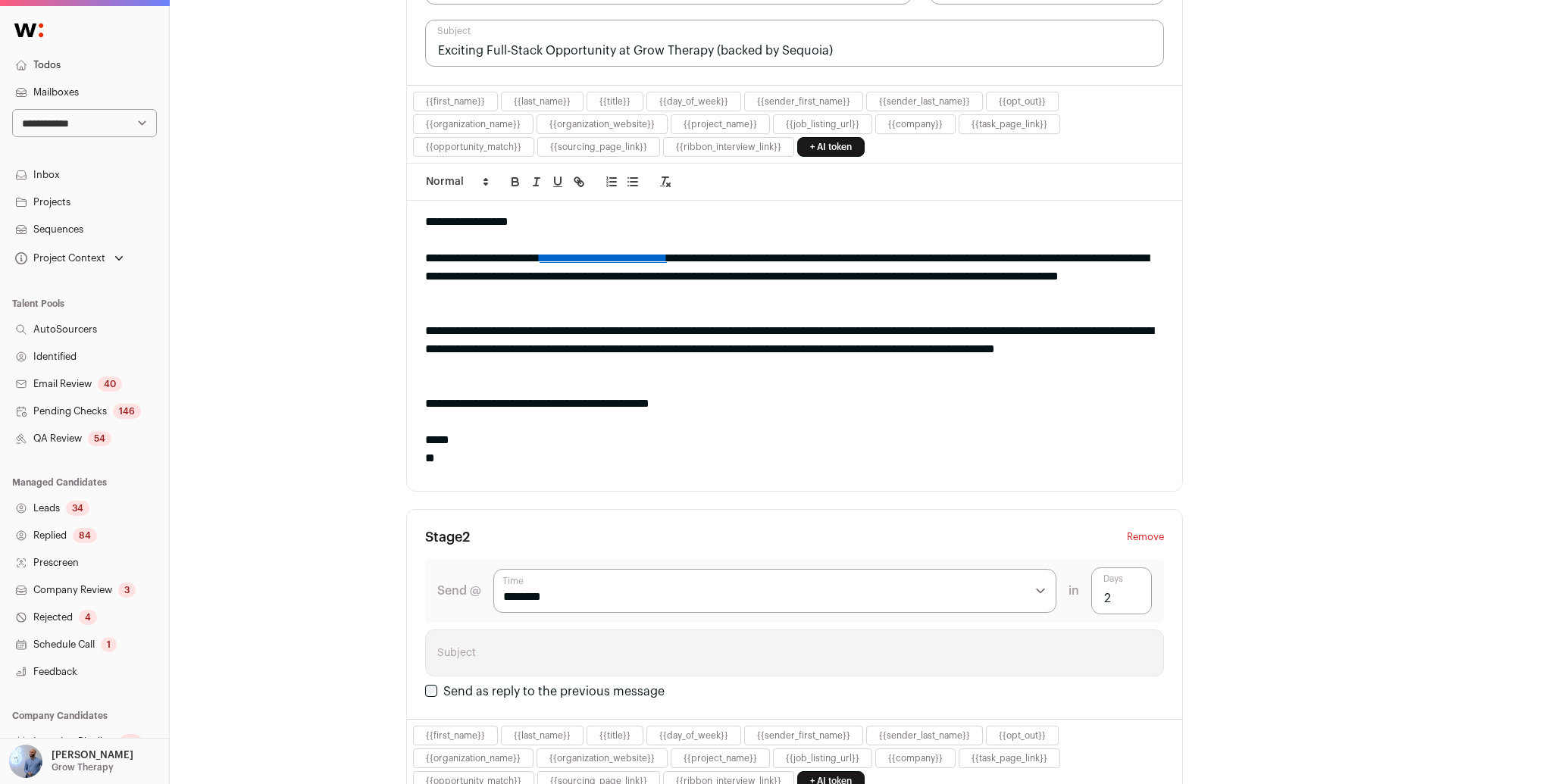
click at [564, 281] on div "**********" at bounding box center [794, 276] width 738 height 55
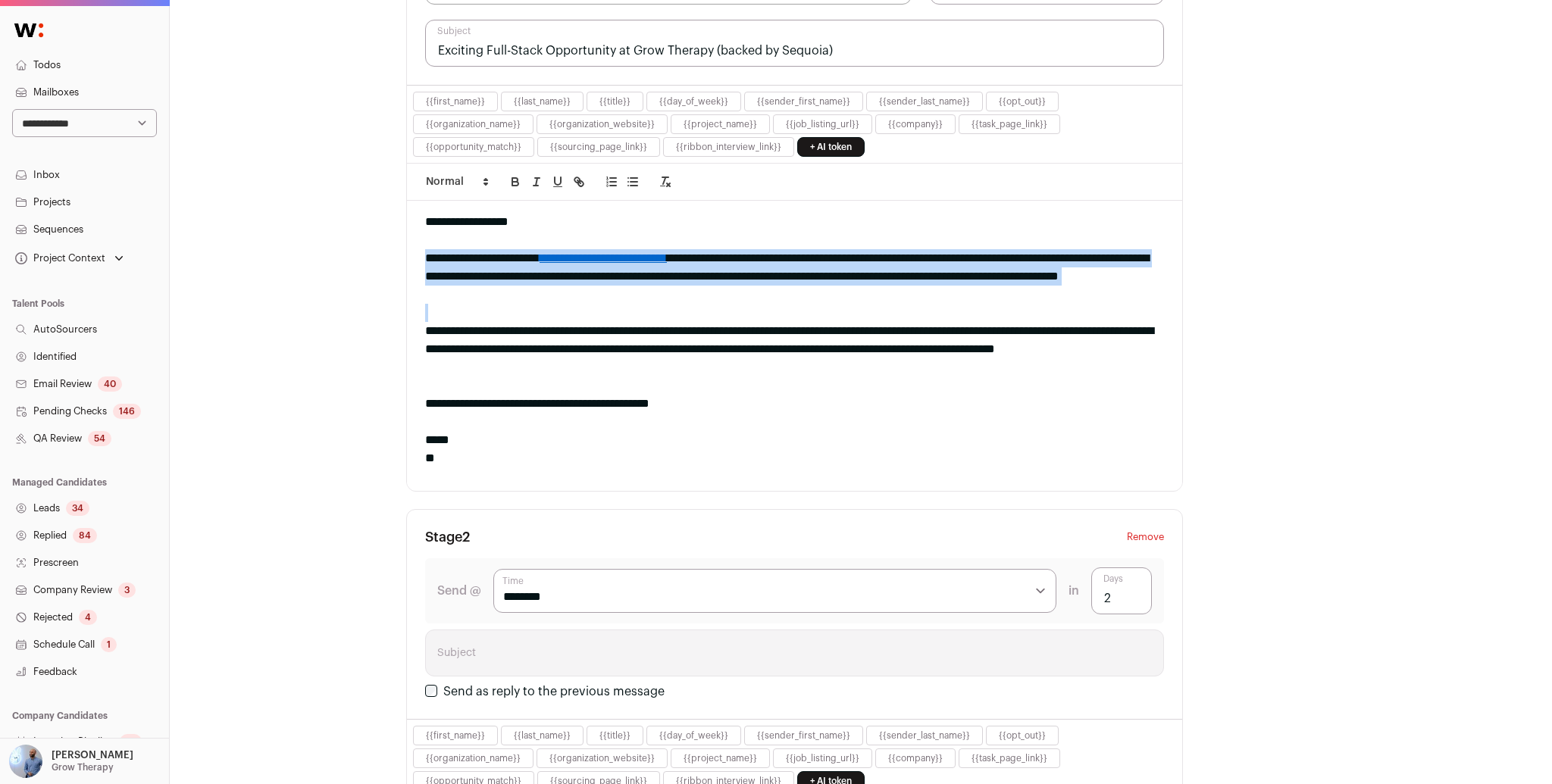
click at [564, 281] on div "**********" at bounding box center [794, 276] width 738 height 55
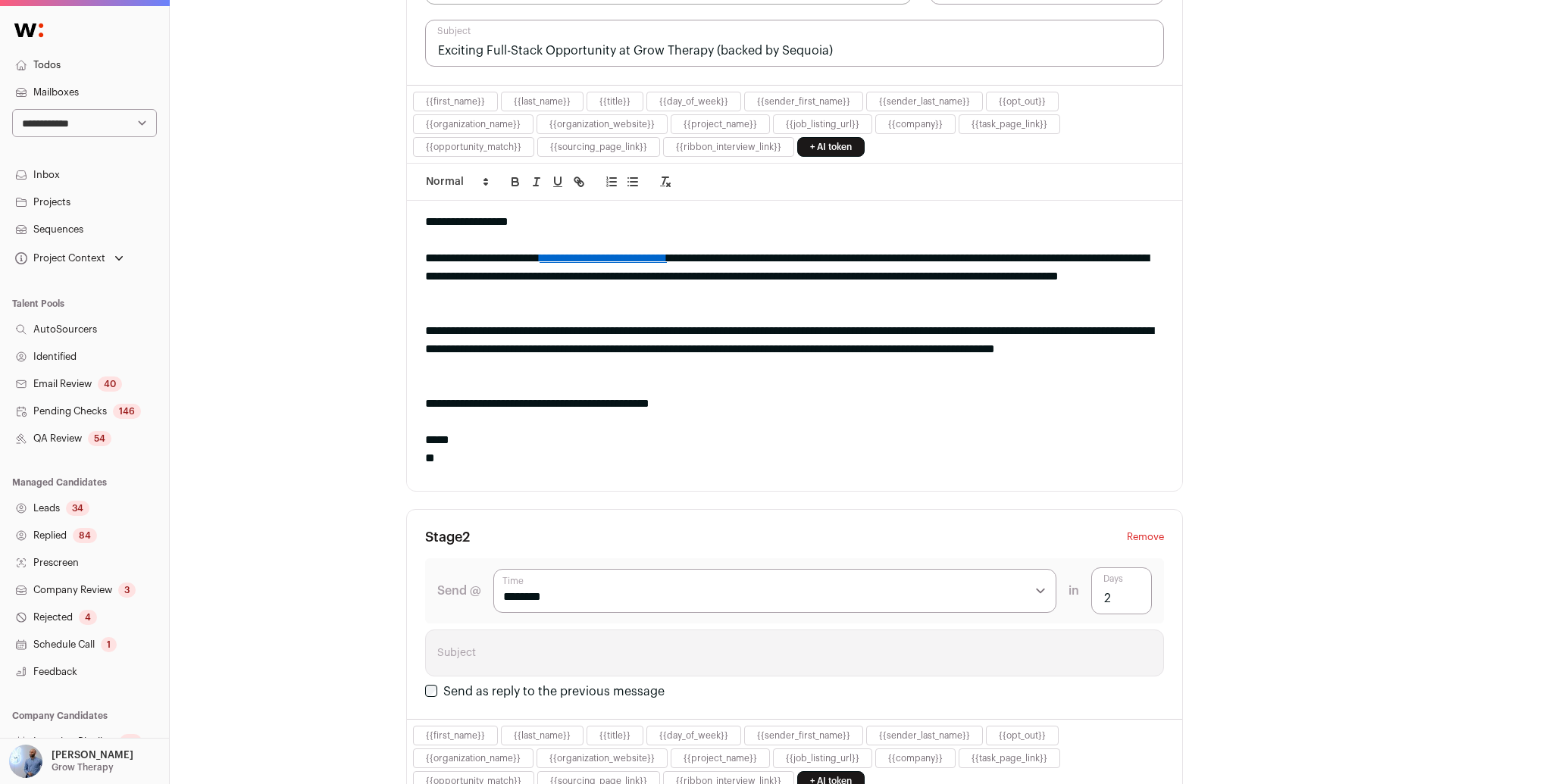
click at [314, 325] on div "**********" at bounding box center [861, 704] width 1382 height 2392
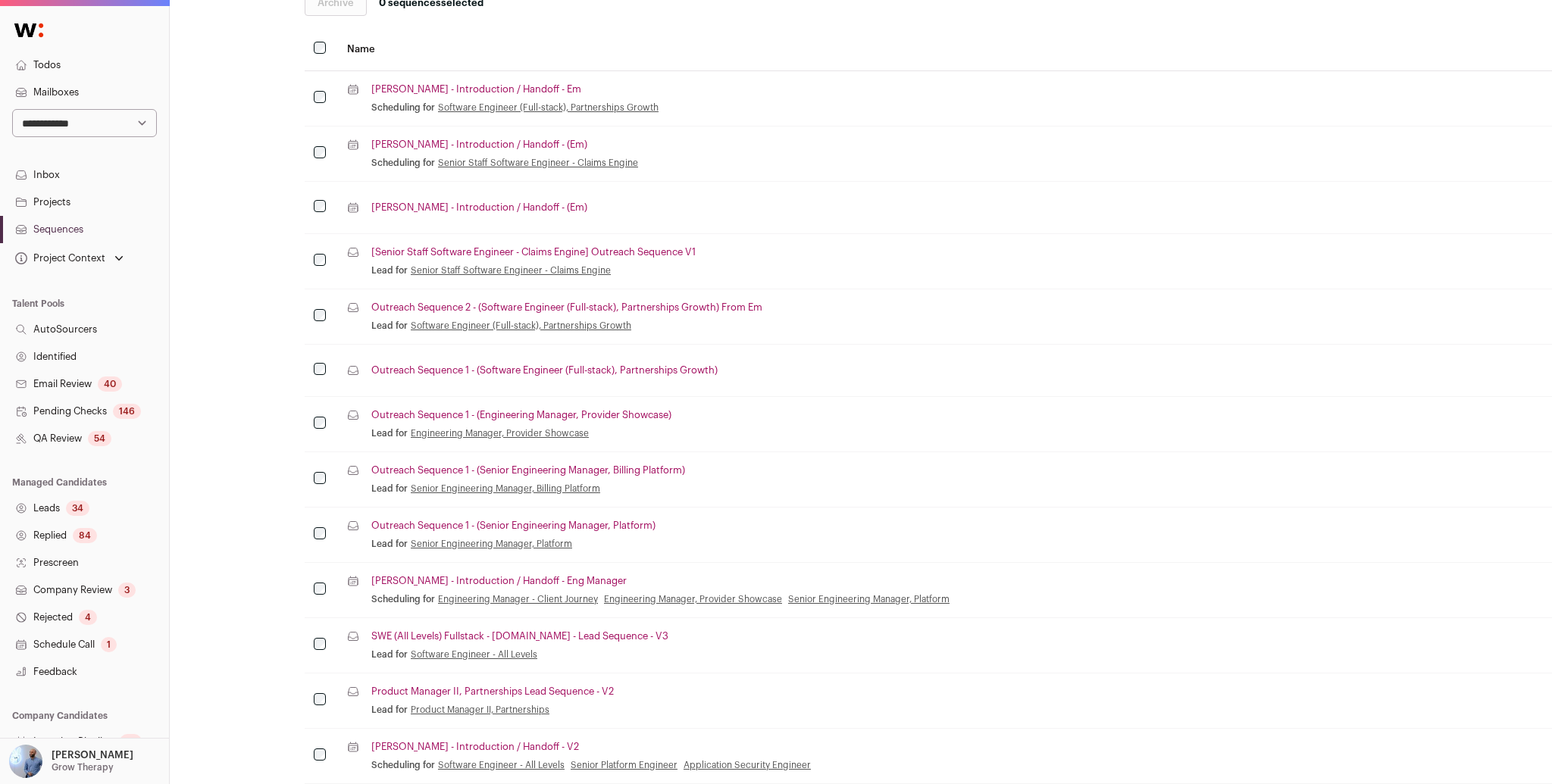
click at [563, 248] on link "[Senior Staff Software Engineer - Claims Engine] Outreach Sequence V1" at bounding box center [533, 252] width 324 height 12
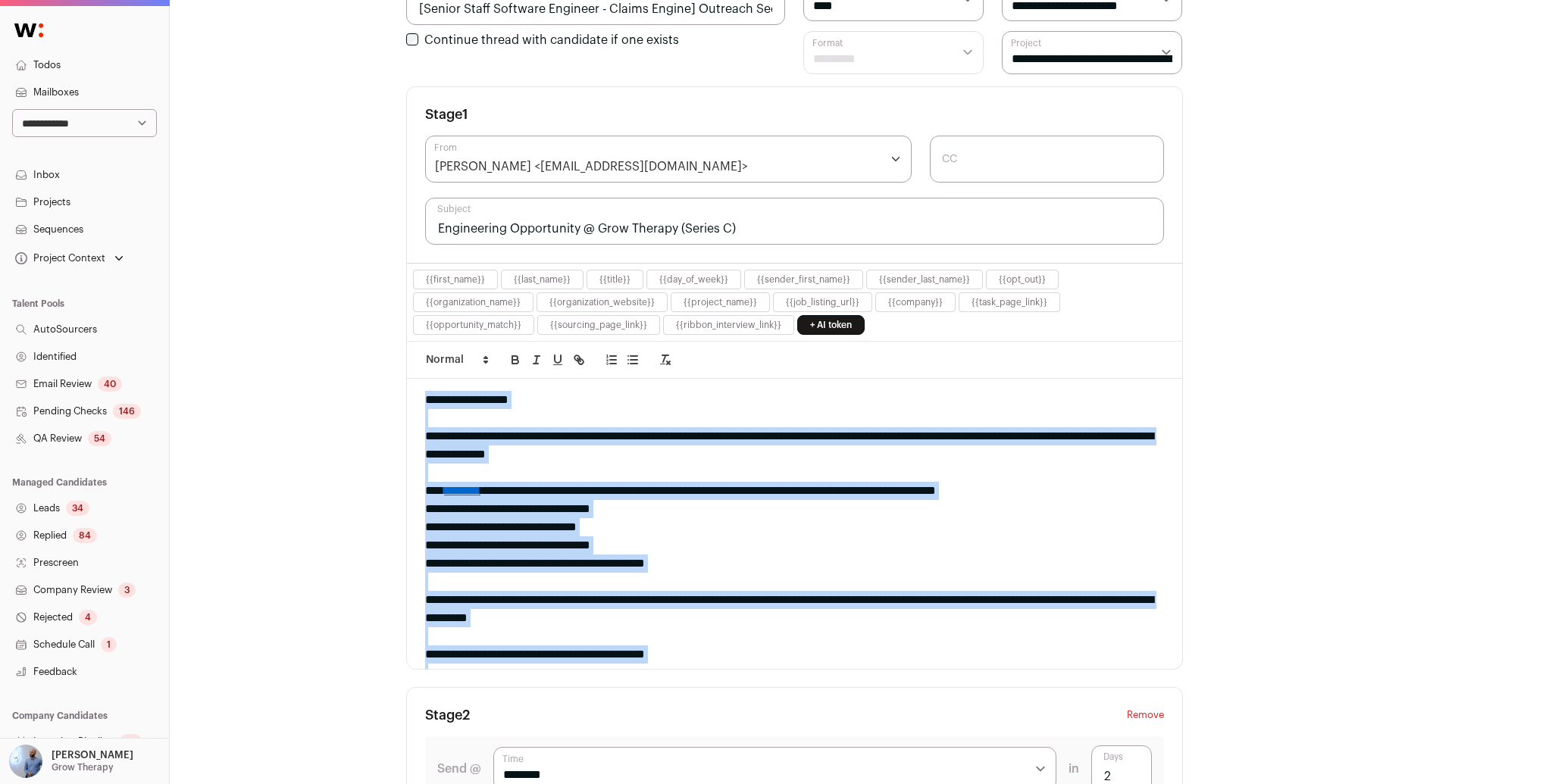
drag, startPoint x: 519, startPoint y: 614, endPoint x: 408, endPoint y: 389, distance: 250.9
click at [408, 389] on div "**********" at bounding box center [794, 524] width 775 height 290
copy div "**********"
click at [72, 498] on link "Leads 34" at bounding box center [84, 508] width 169 height 27
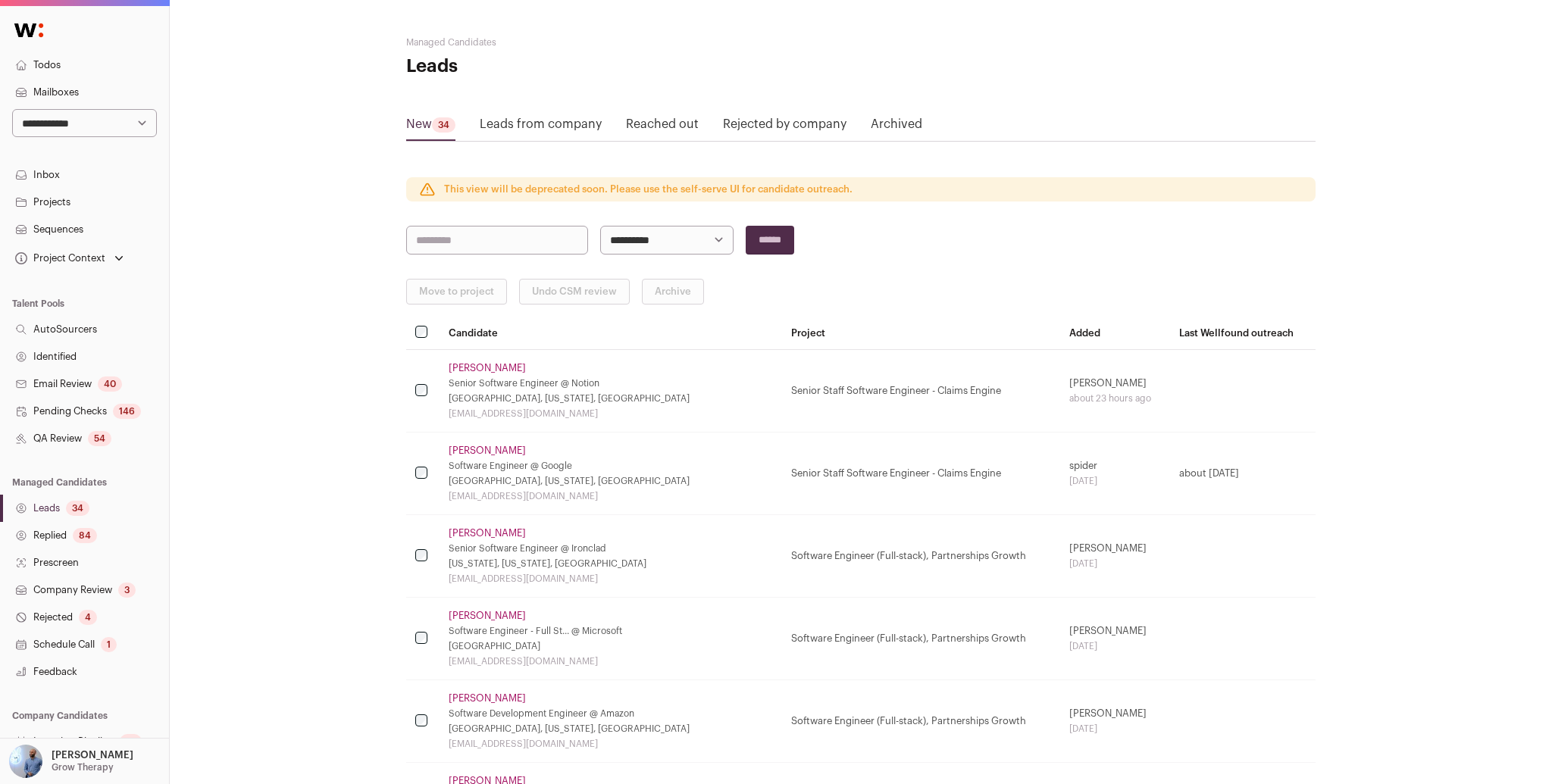
click at [454, 372] on link "[PERSON_NAME]" at bounding box center [488, 368] width 77 height 12
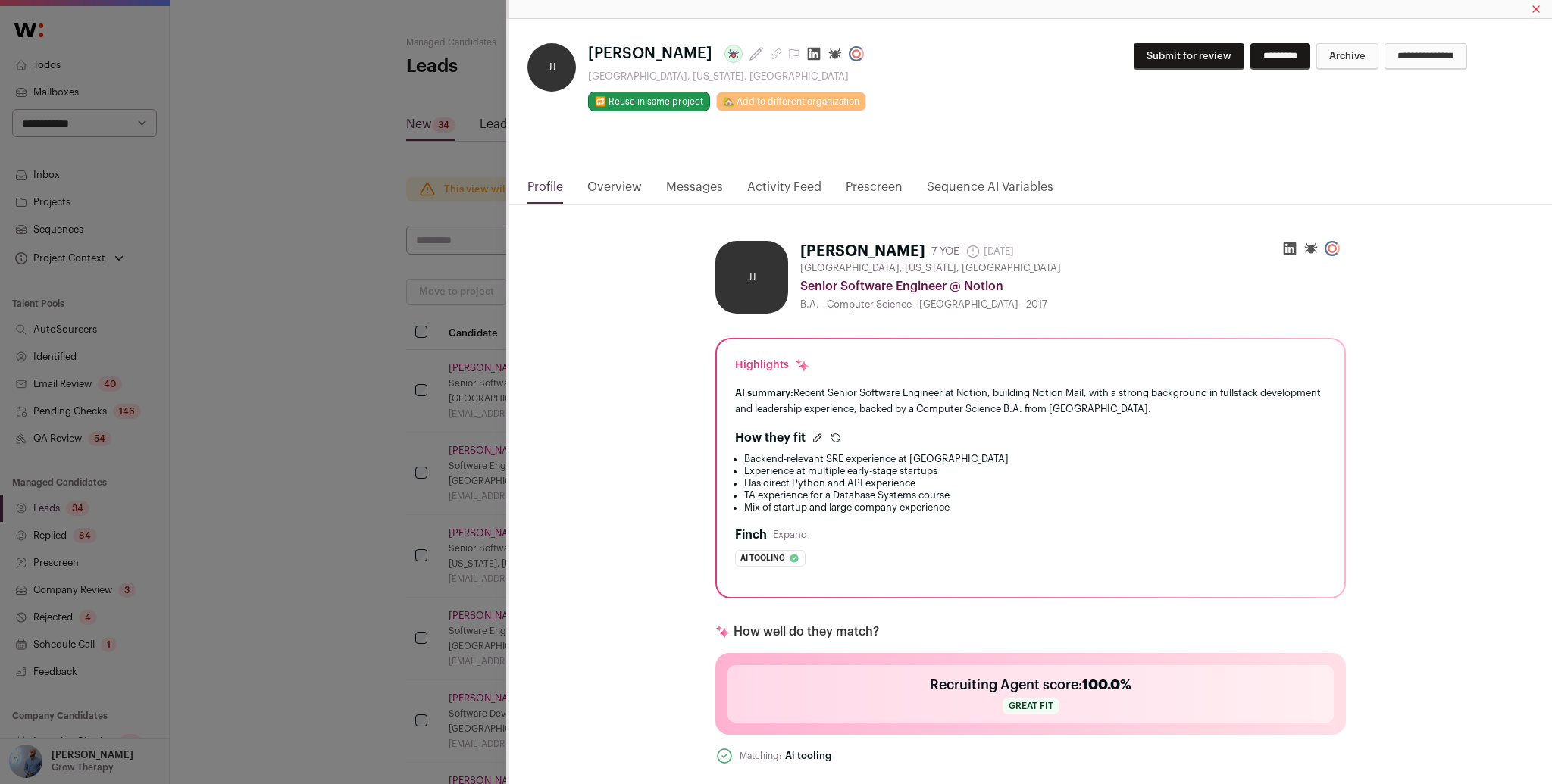
scroll to position [276, 0]
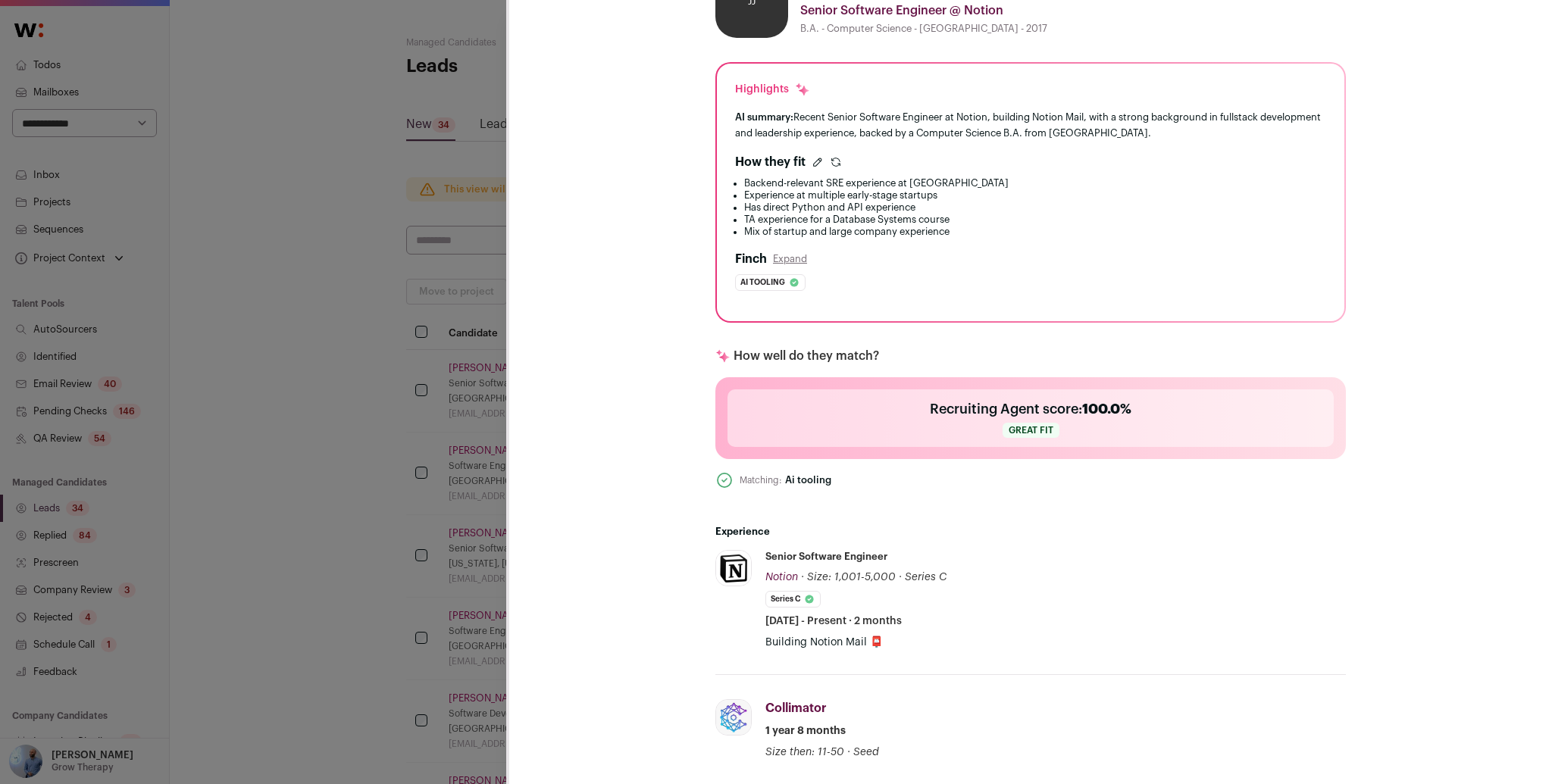
click at [370, 353] on div "JJ [PERSON_NAME] Last update: [DATE] [GEOGRAPHIC_DATA], [US_STATE], [GEOGRAPHIC…" at bounding box center [776, 392] width 1552 height 784
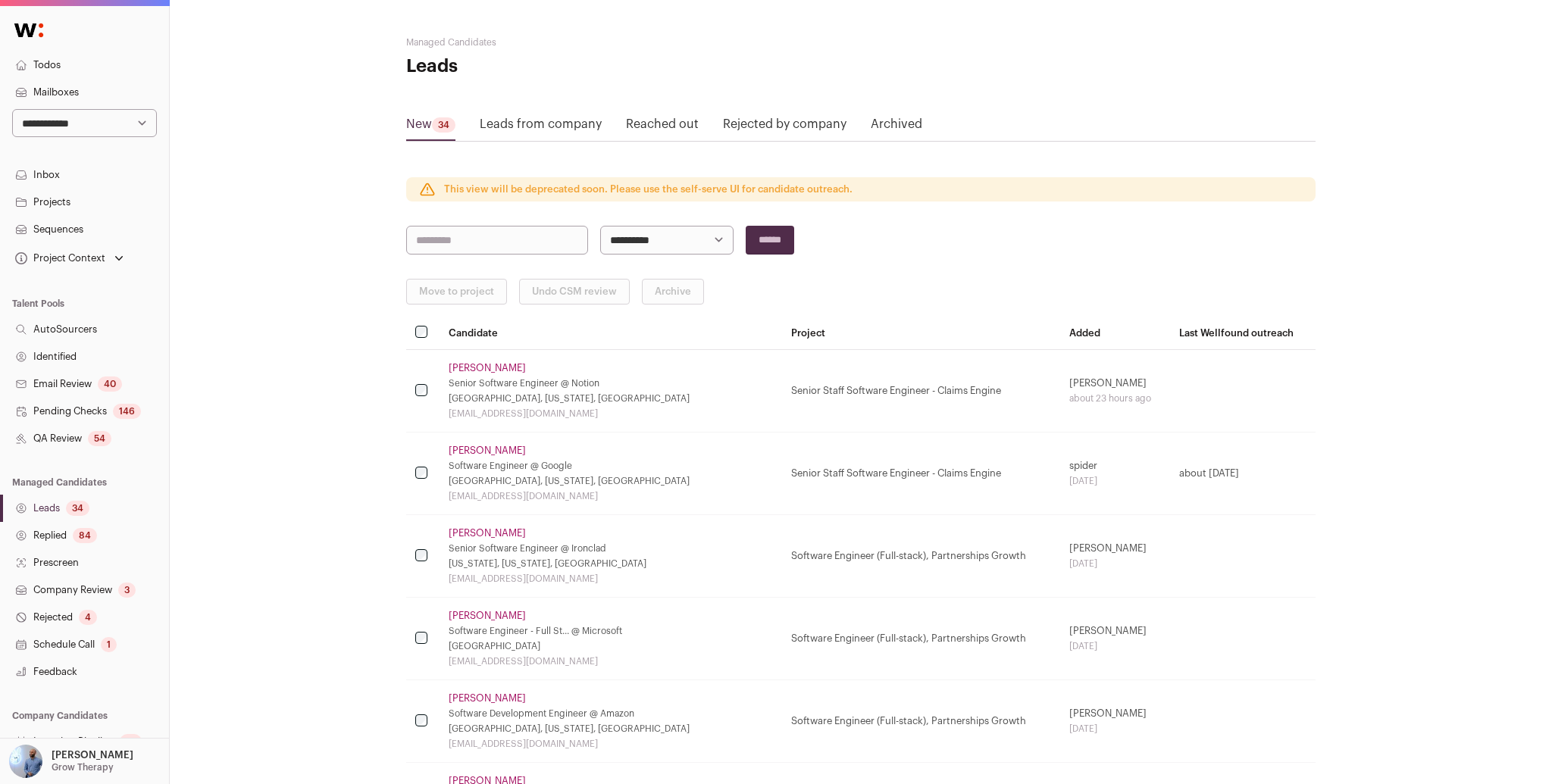
click at [443, 447] on td "[PERSON_NAME] Software Engineer @ Google [GEOGRAPHIC_DATA], [US_STATE], [GEOGRA…" at bounding box center [611, 474] width 343 height 83
click at [456, 447] on link "[PERSON_NAME]" at bounding box center [488, 451] width 77 height 12
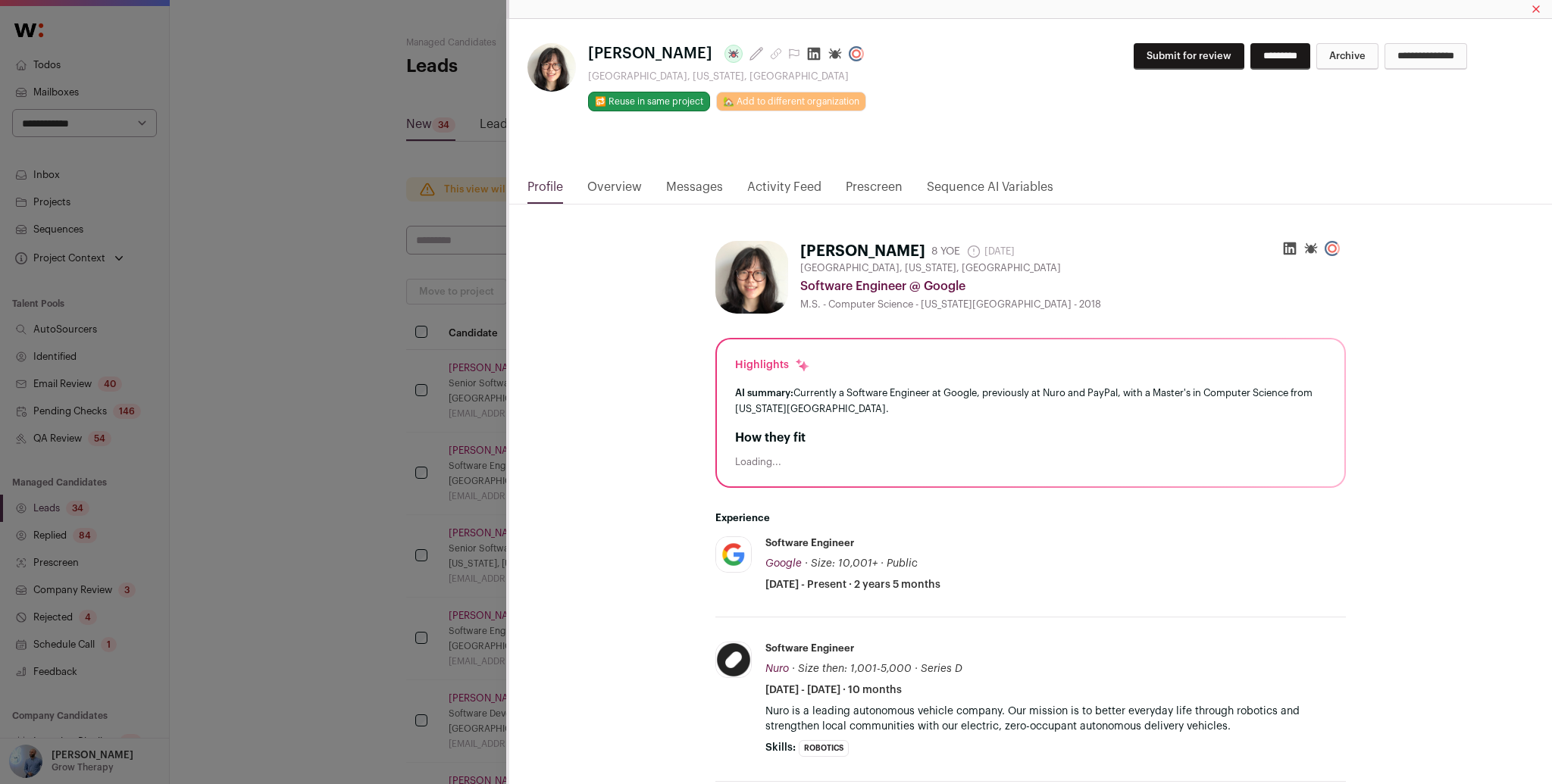
scroll to position [15, 0]
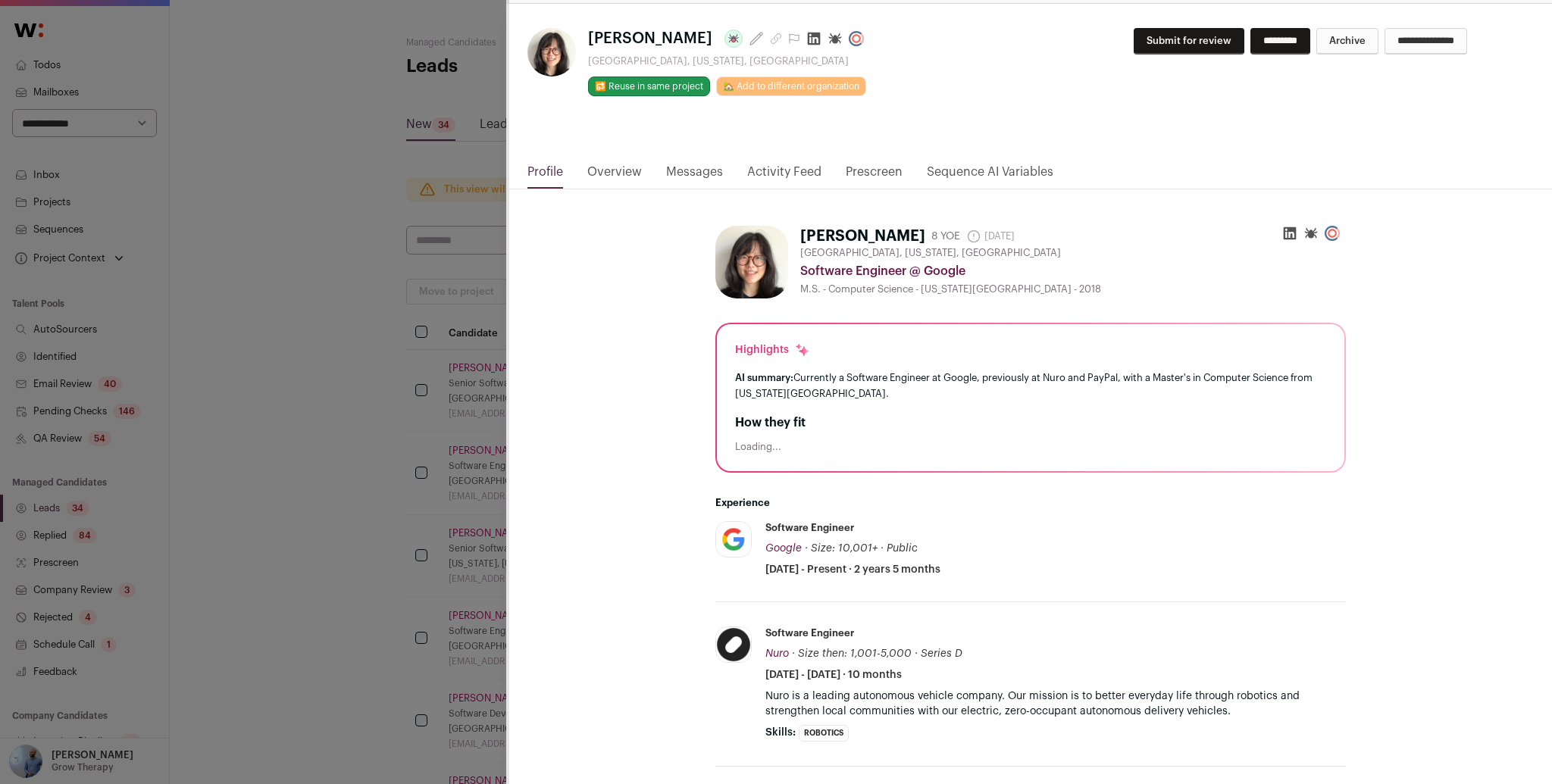
click at [359, 490] on div "[PERSON_NAME] Last update: [DATE] [GEOGRAPHIC_DATA], [US_STATE], [GEOGRAPHIC_DA…" at bounding box center [776, 392] width 1552 height 784
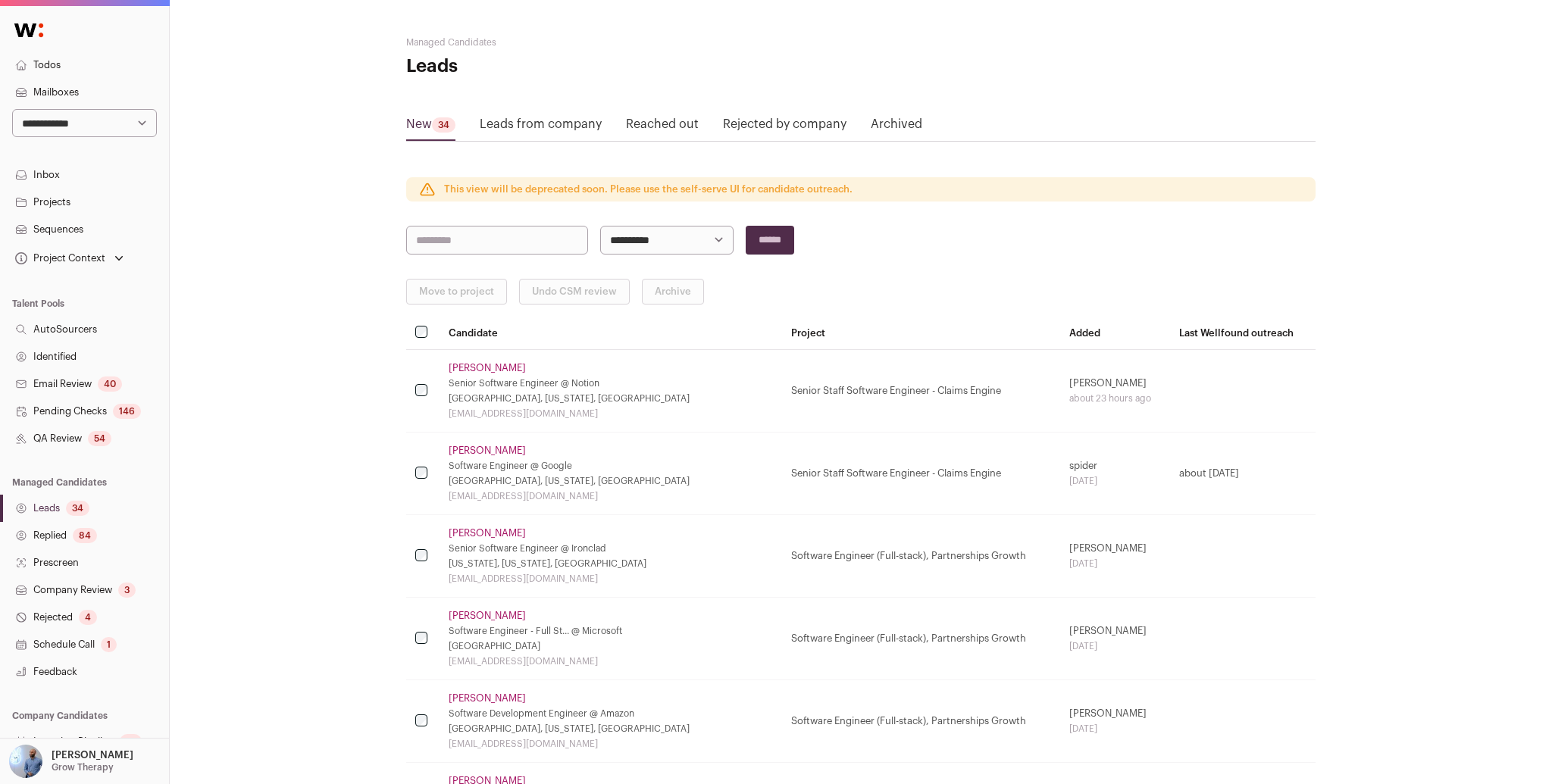
scroll to position [241, 0]
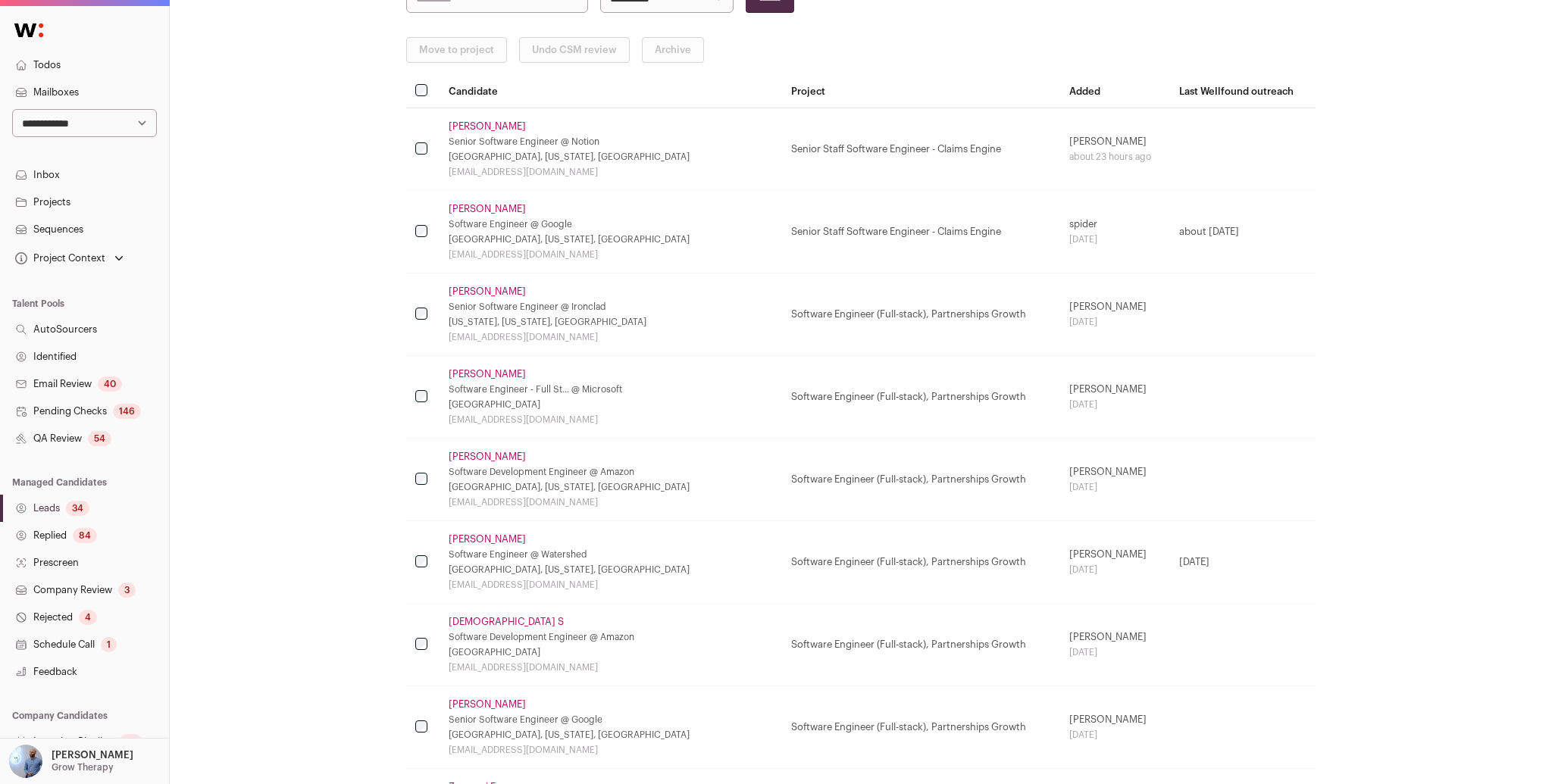
click at [482, 458] on link "[PERSON_NAME]" at bounding box center [488, 457] width 77 height 12
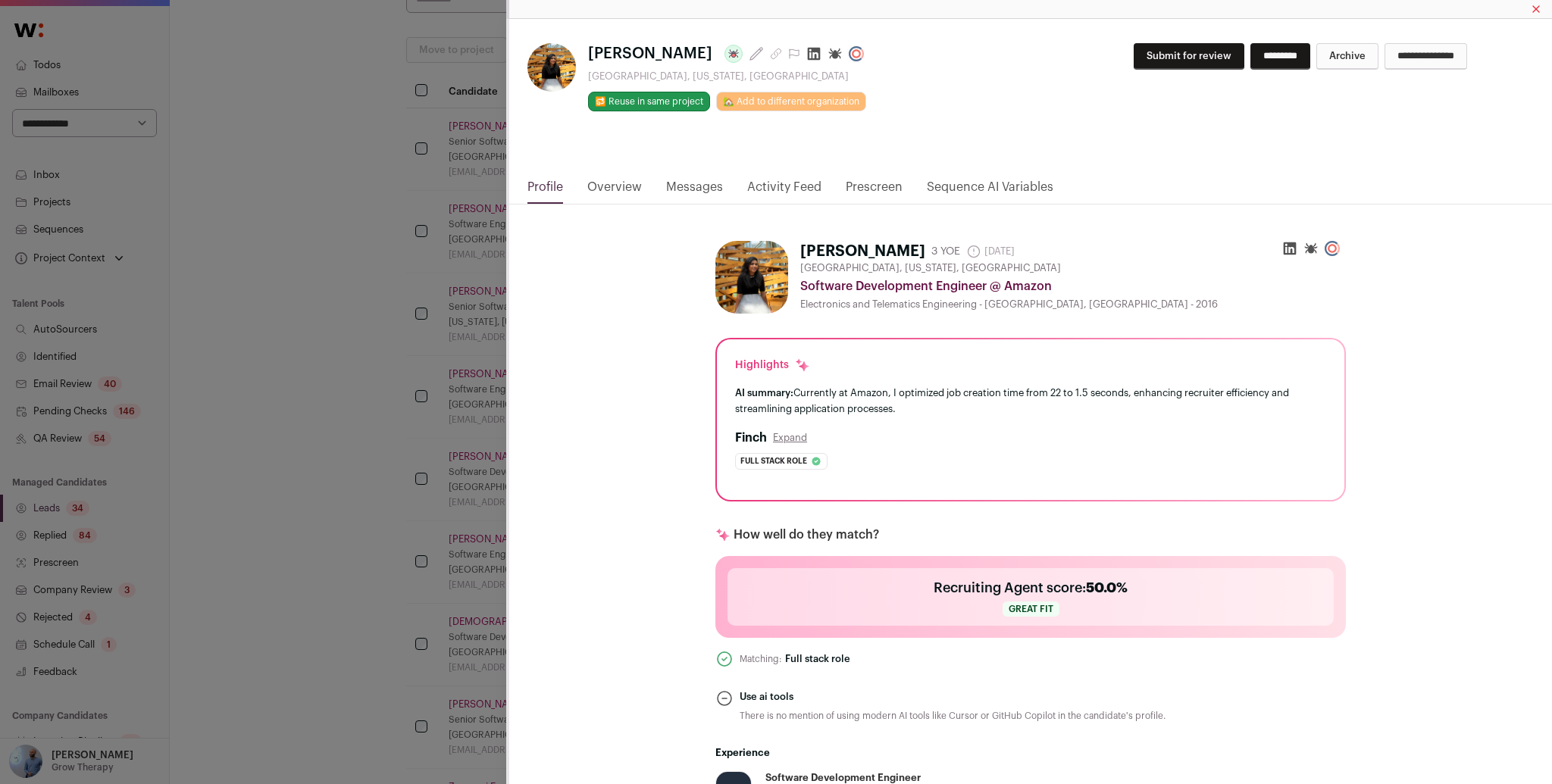
click at [337, 441] on div "[PERSON_NAME] Last update: [DATE] [GEOGRAPHIC_DATA], [US_STATE], [GEOGRAPHIC_DA…" at bounding box center [776, 392] width 1552 height 784
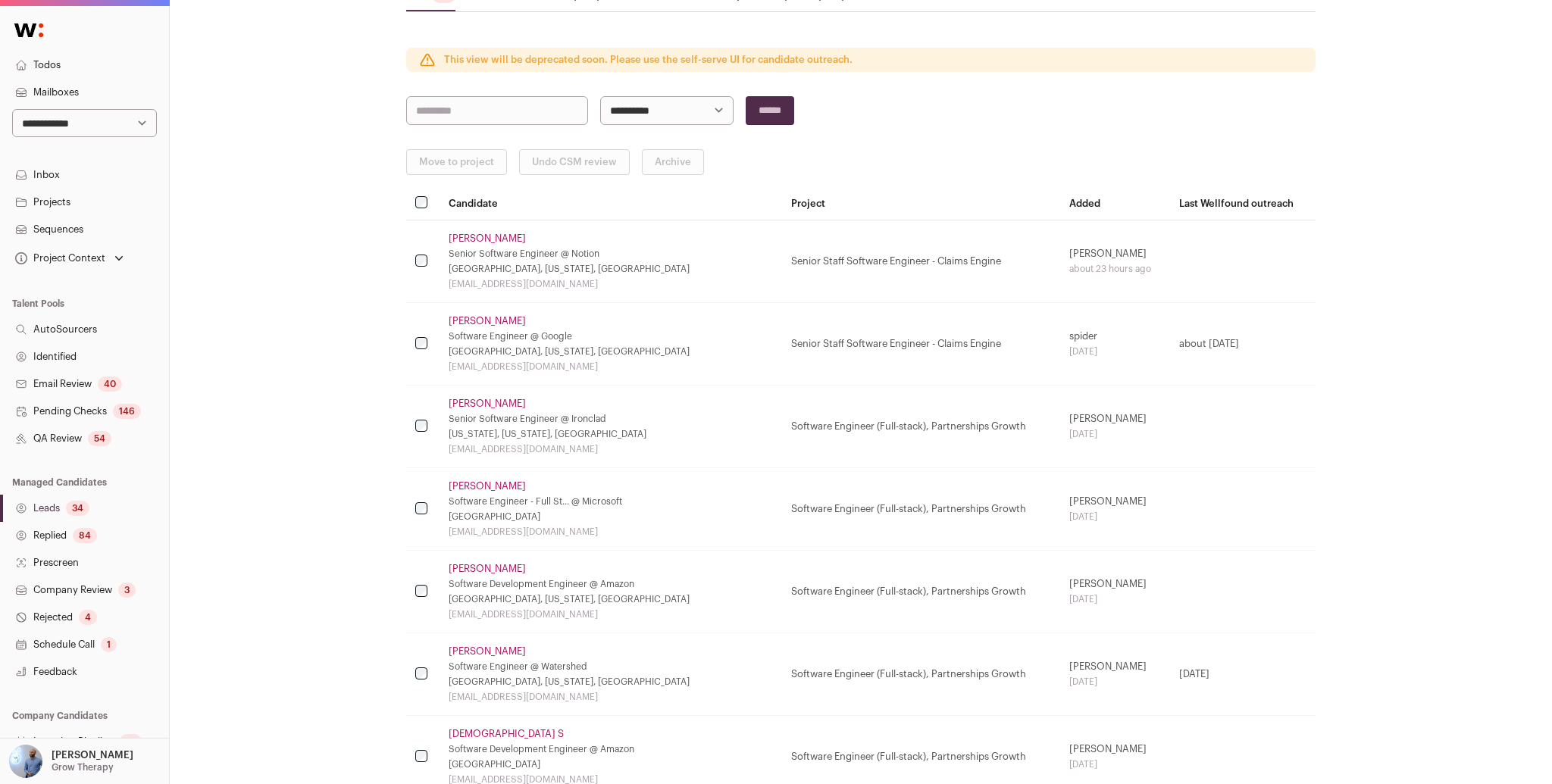
scroll to position [437, 0]
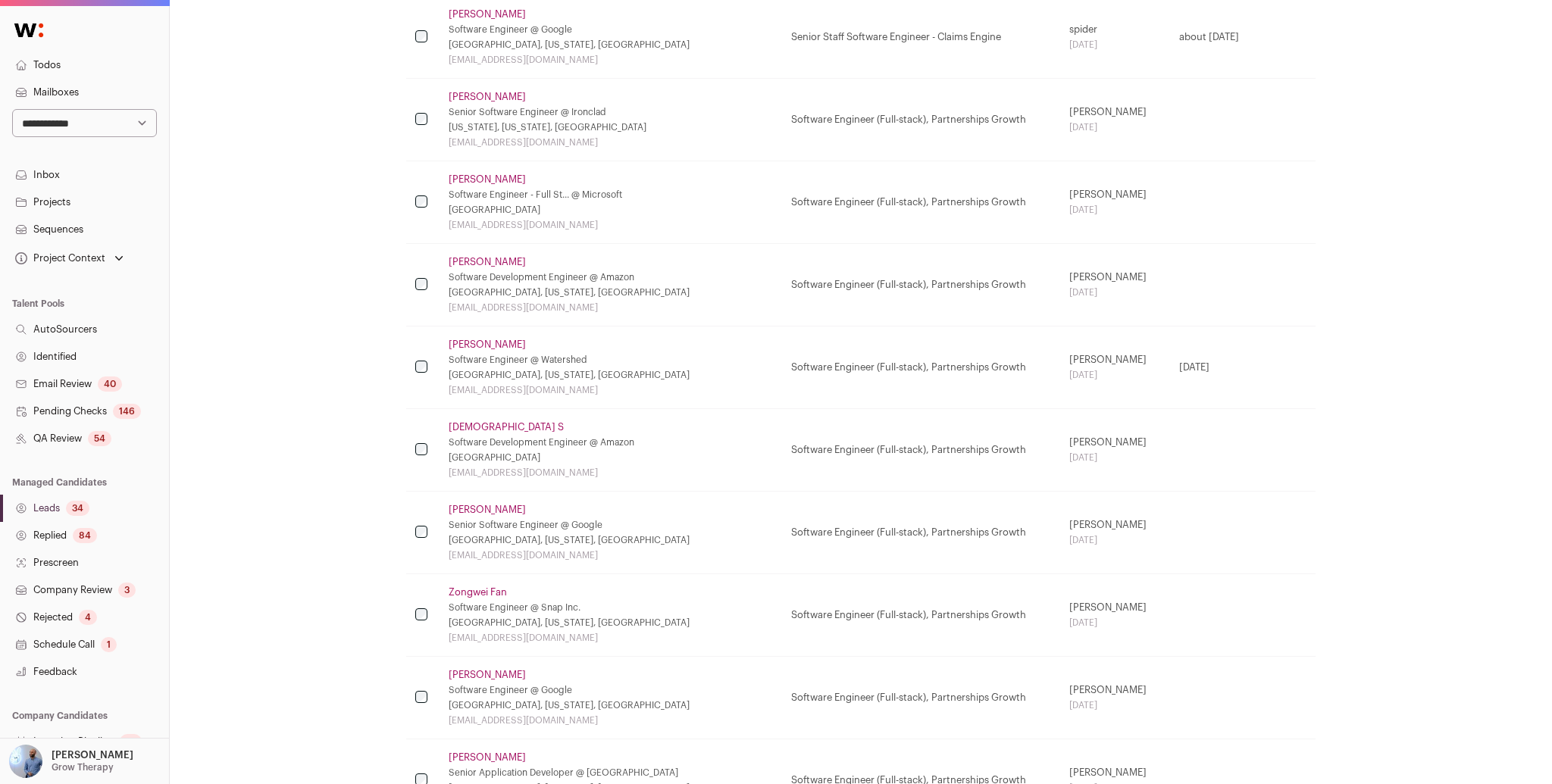
click at [489, 504] on link "[PERSON_NAME]" at bounding box center [488, 510] width 77 height 12
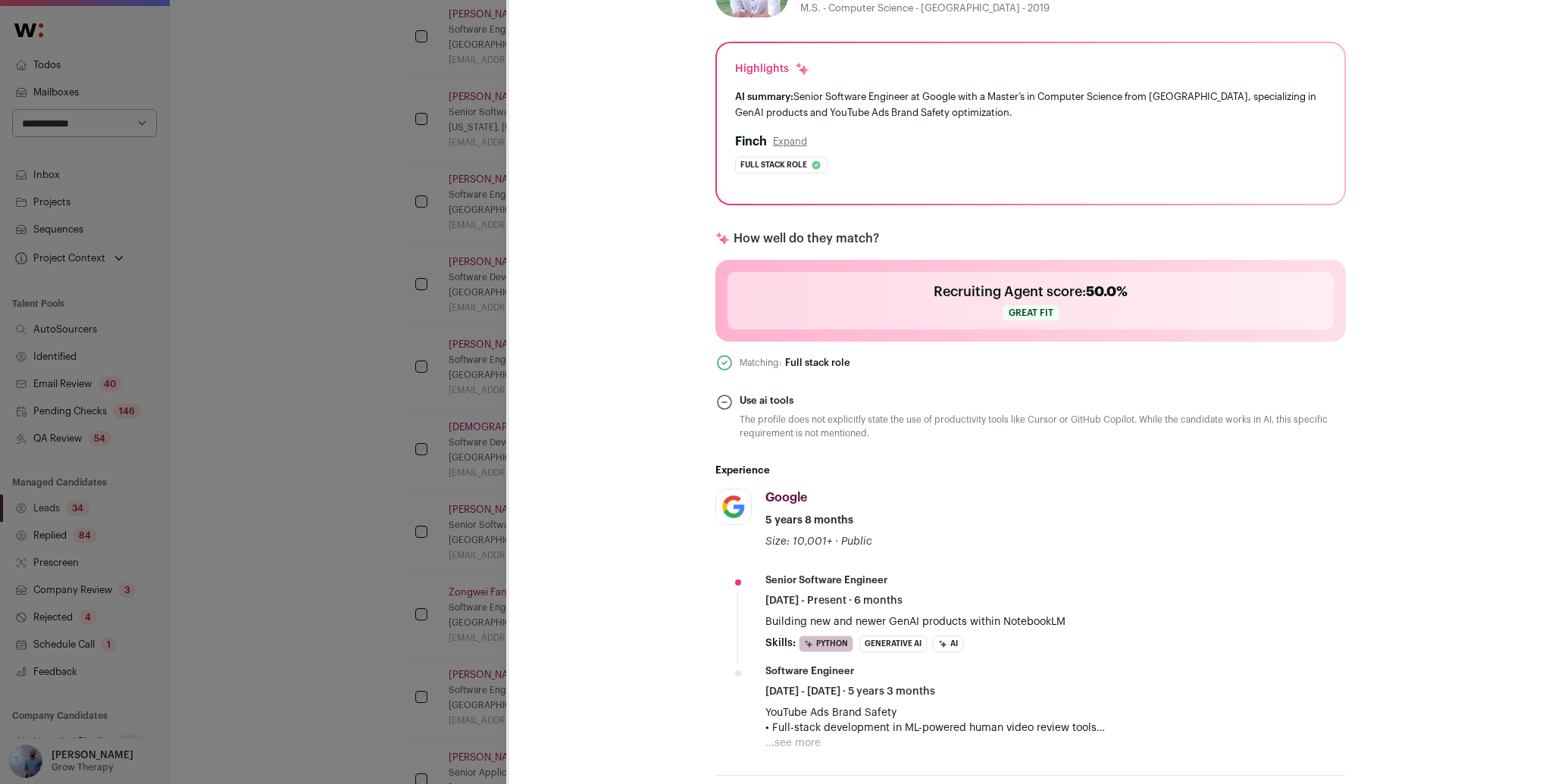
scroll to position [597, 0]
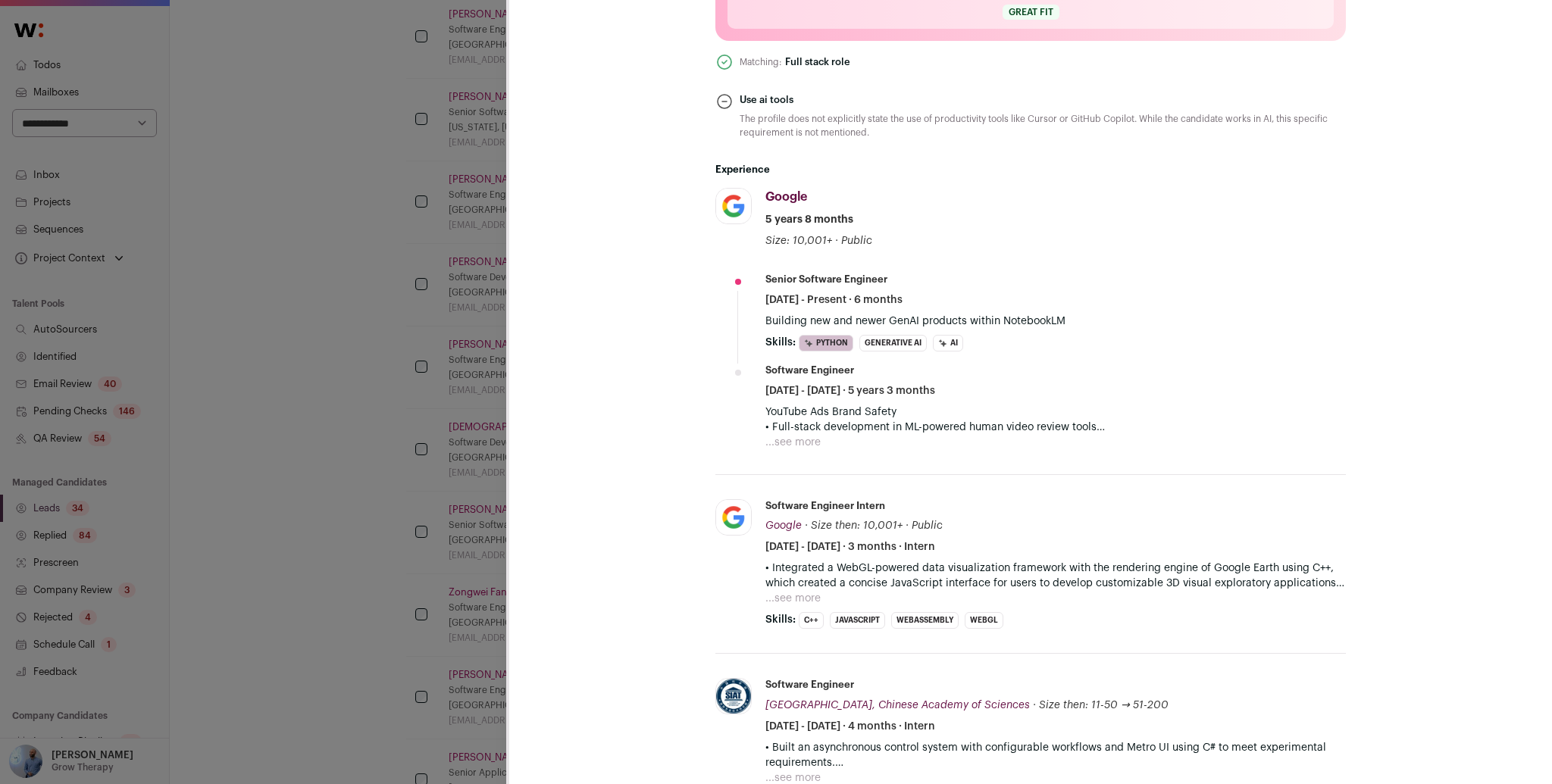
click at [457, 328] on div "[PERSON_NAME] Last update: [DATE] [GEOGRAPHIC_DATA], [US_STATE], [GEOGRAPHIC_DA…" at bounding box center [776, 392] width 1552 height 784
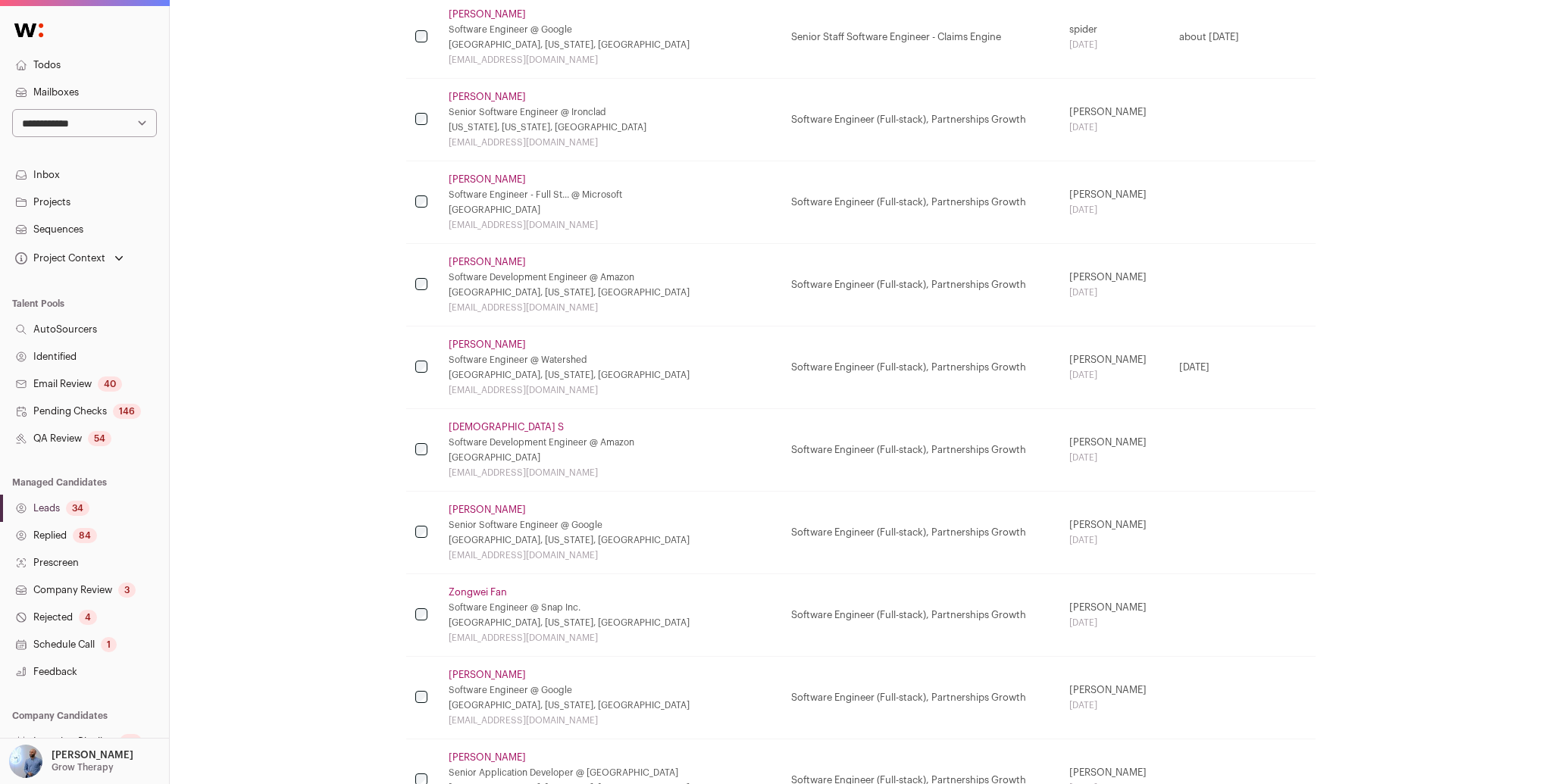
click at [477, 428] on link "[DEMOGRAPHIC_DATA] S" at bounding box center [506, 427] width 115 height 12
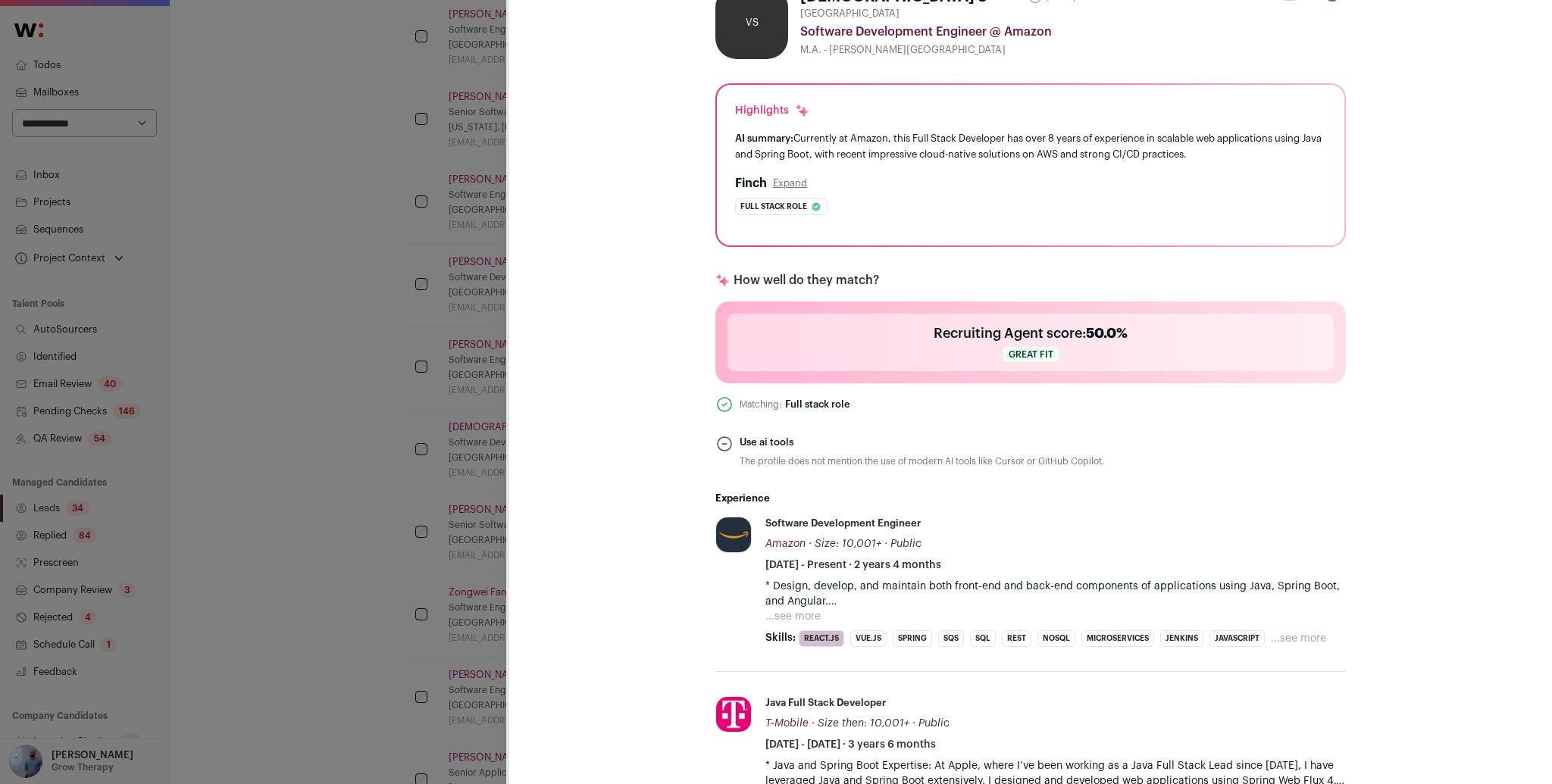
scroll to position [128, 0]
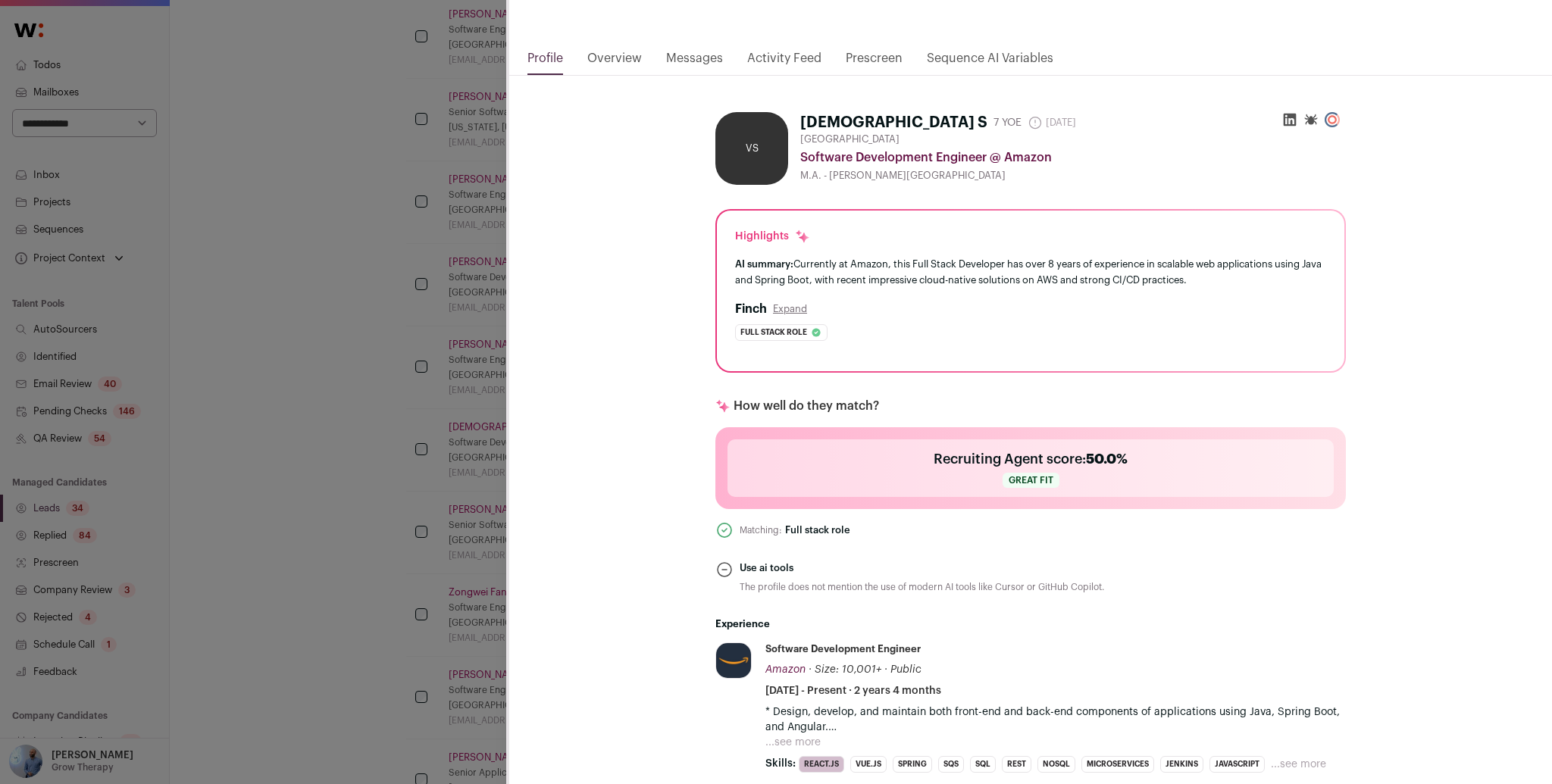
click at [345, 400] on div "VS [DEMOGRAPHIC_DATA] S Last update: [DATE] [GEOGRAPHIC_DATA] 🔂 Reuse in same p…" at bounding box center [776, 392] width 1552 height 784
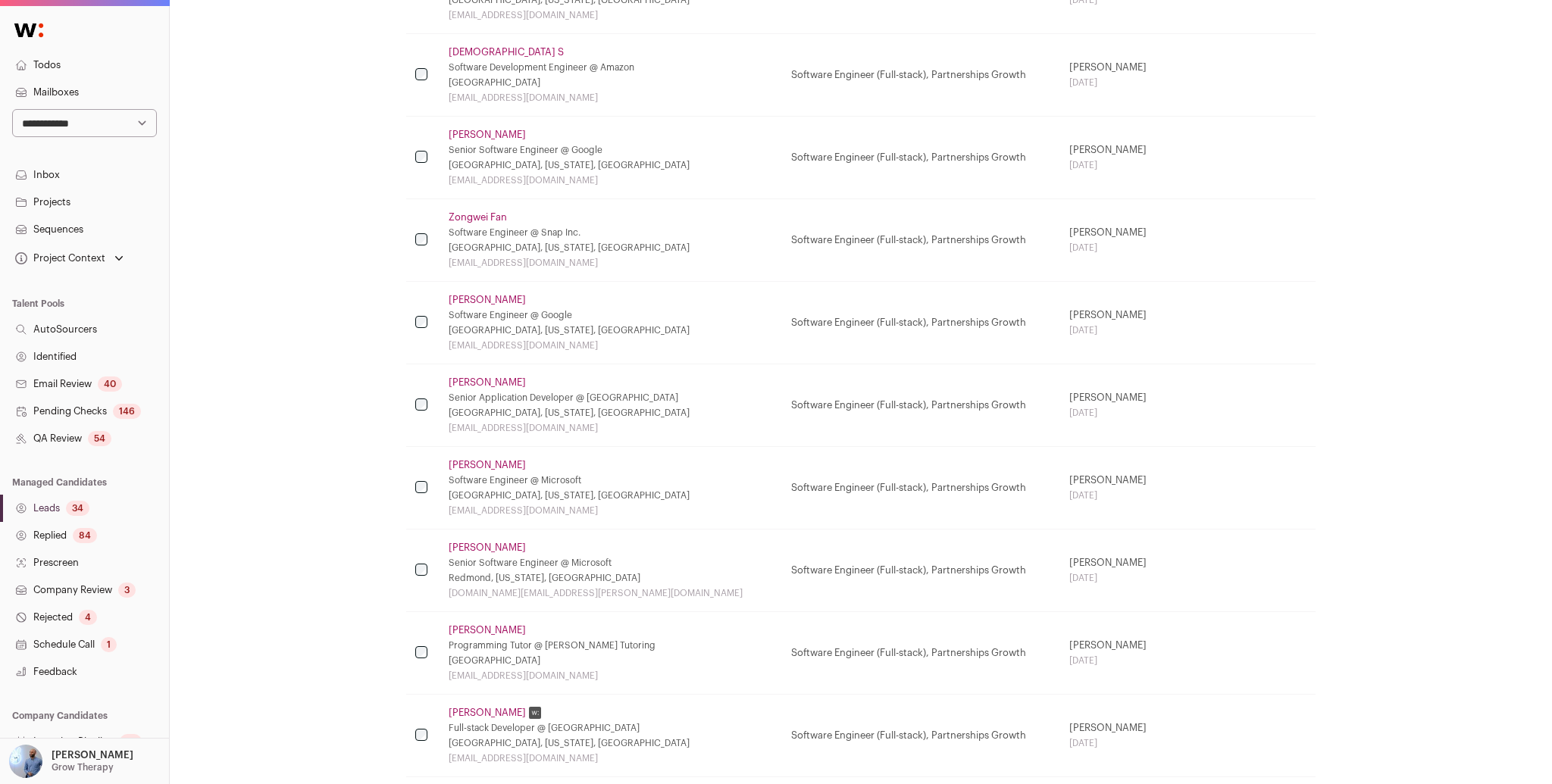
scroll to position [903, 0]
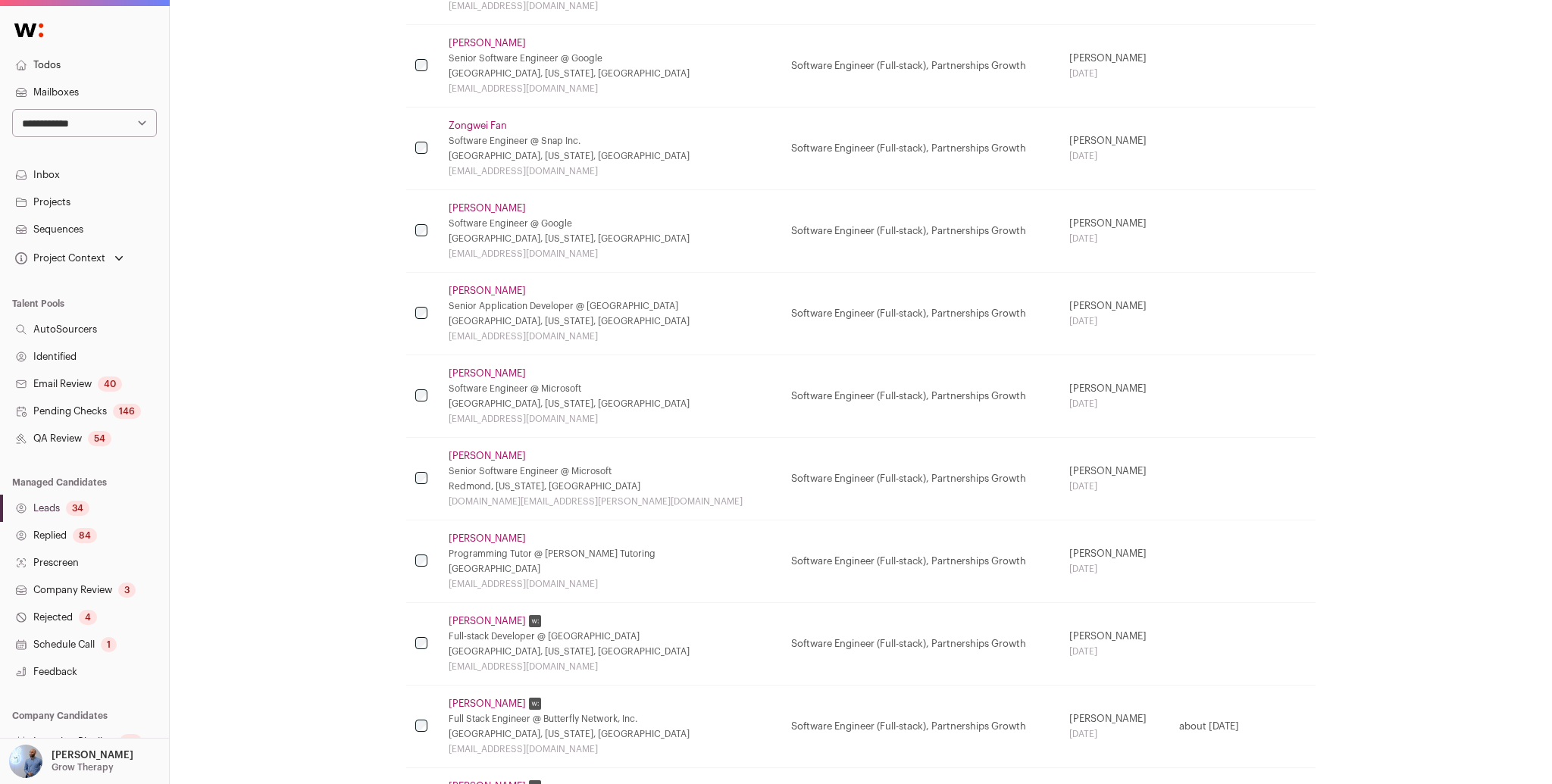
click at [503, 532] on link "[PERSON_NAME]" at bounding box center [488, 539] width 77 height 12
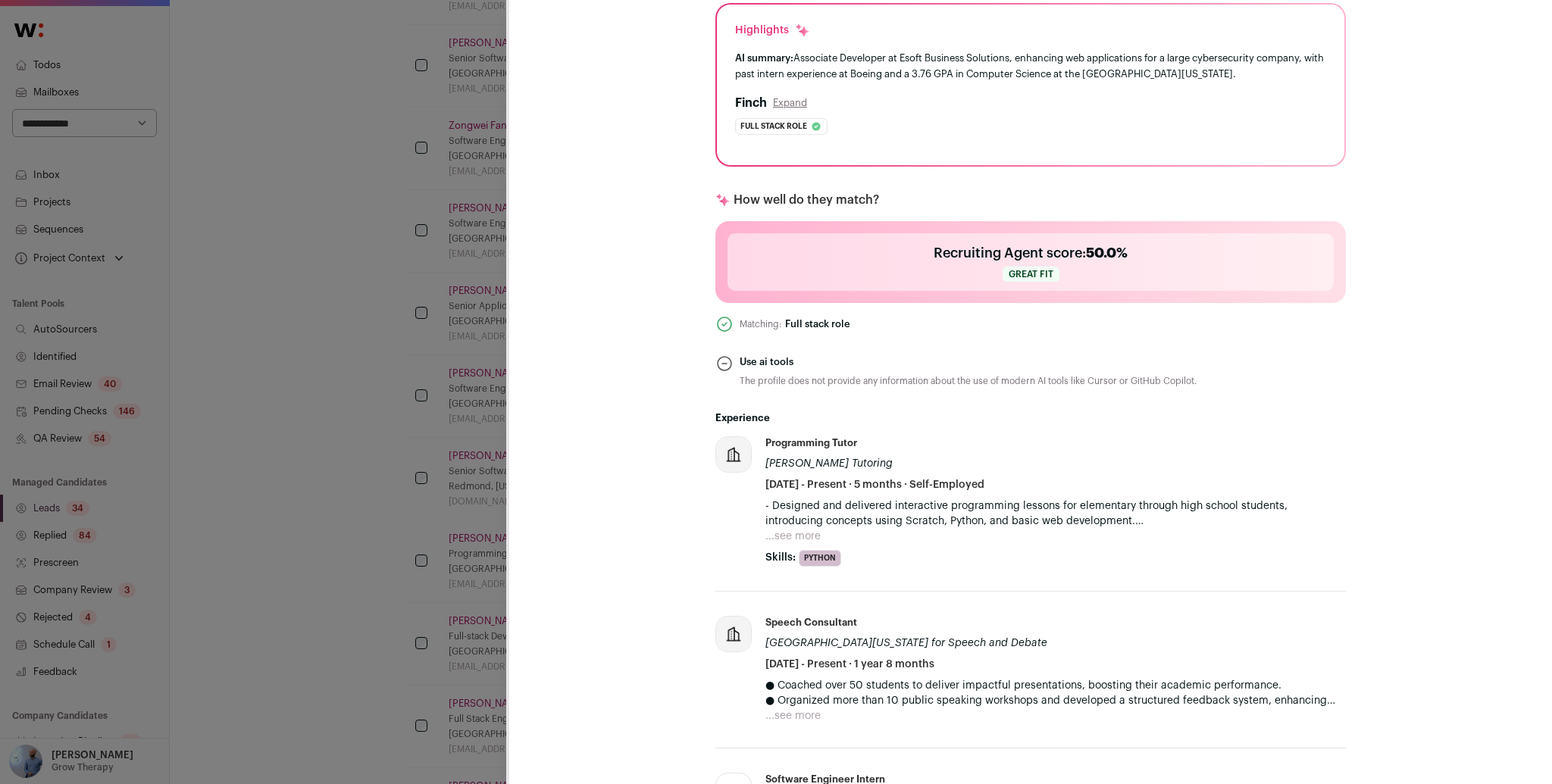
scroll to position [638, 0]
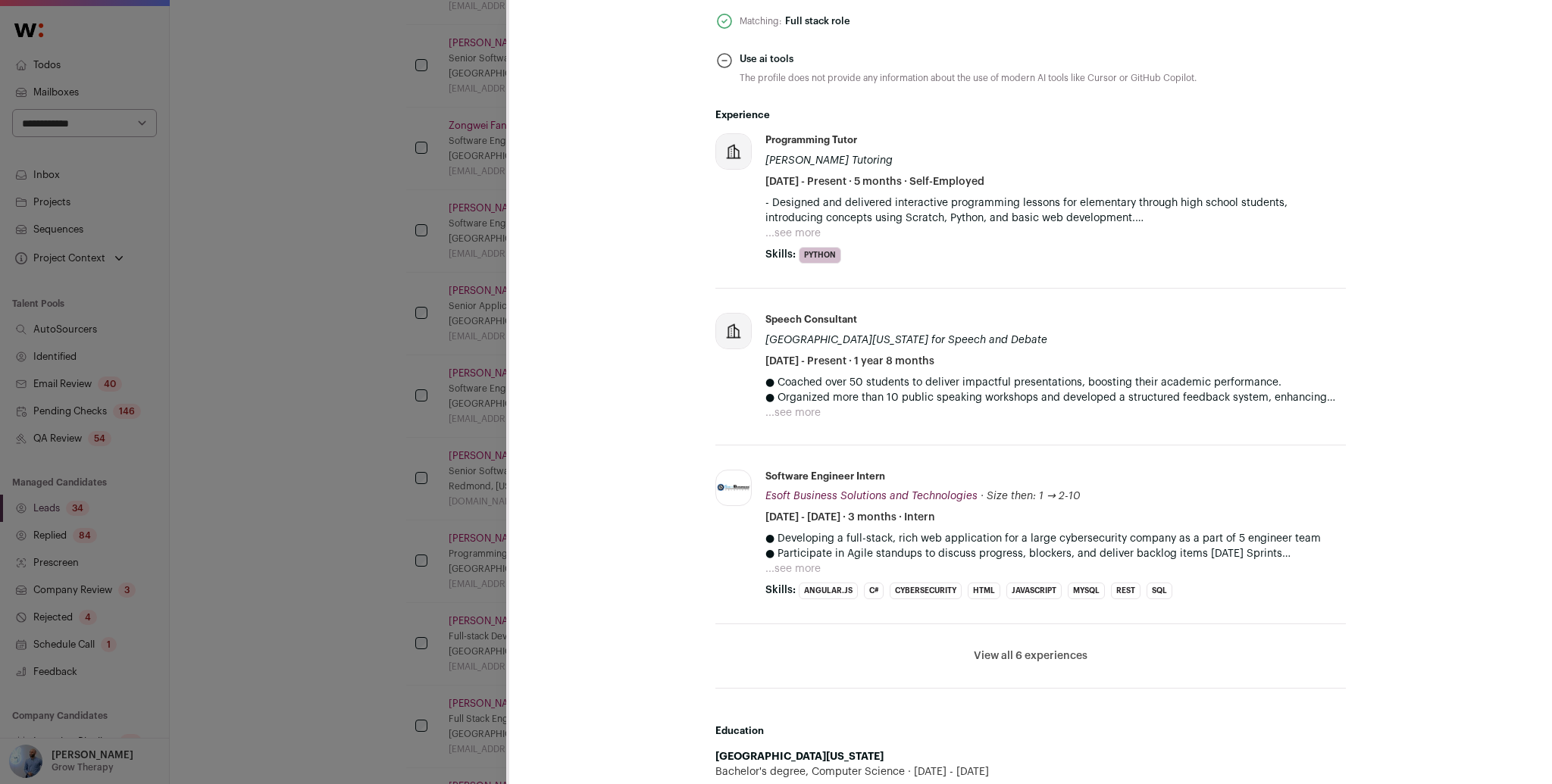
click at [420, 427] on div "[PERSON_NAME] Last update: [DATE] [GEOGRAPHIC_DATA] 🔂 Reuse in same project 🏡 A…" at bounding box center [776, 392] width 1552 height 784
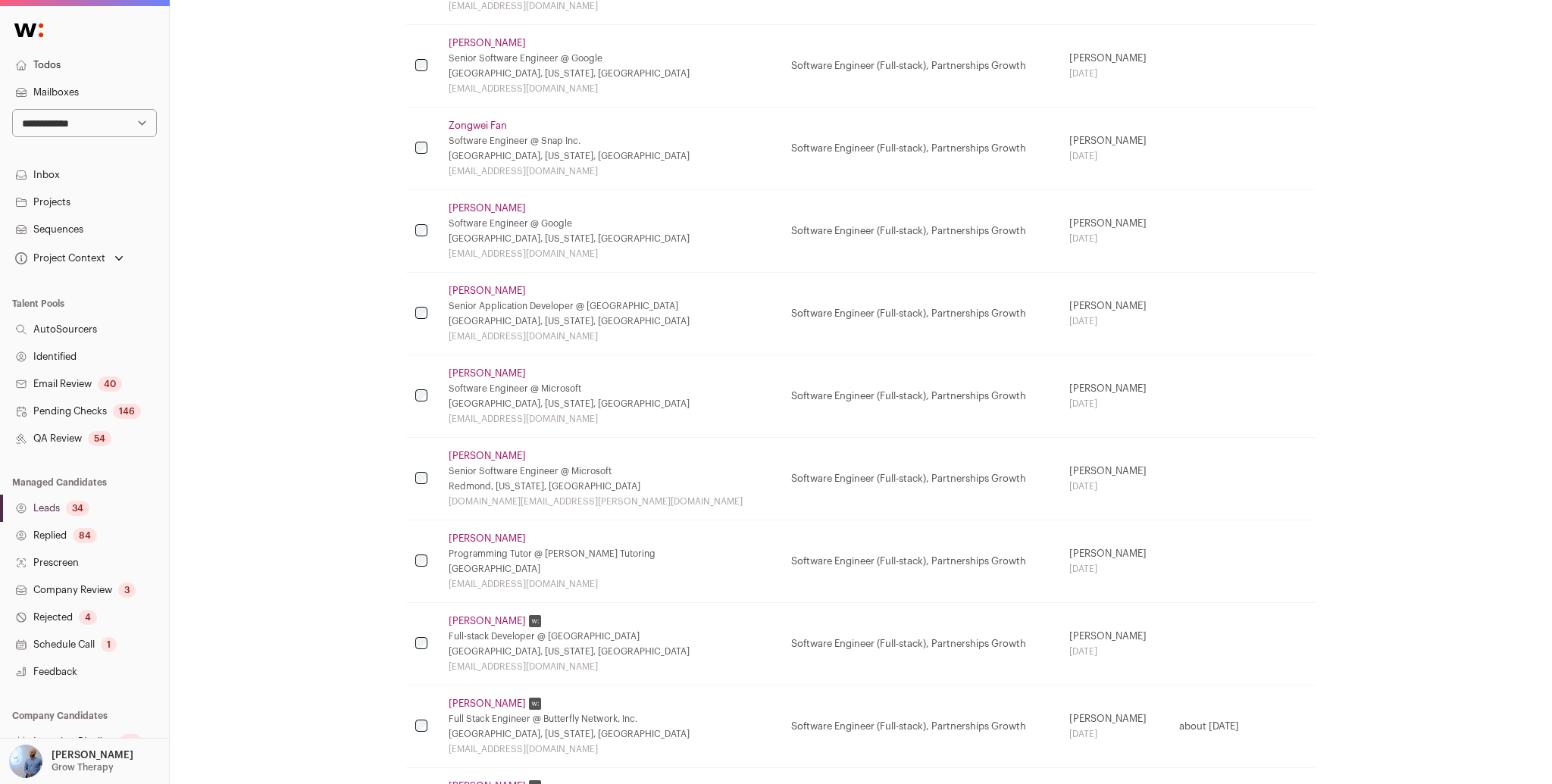
click at [90, 529] on div "84" at bounding box center [84, 536] width 24 height 15
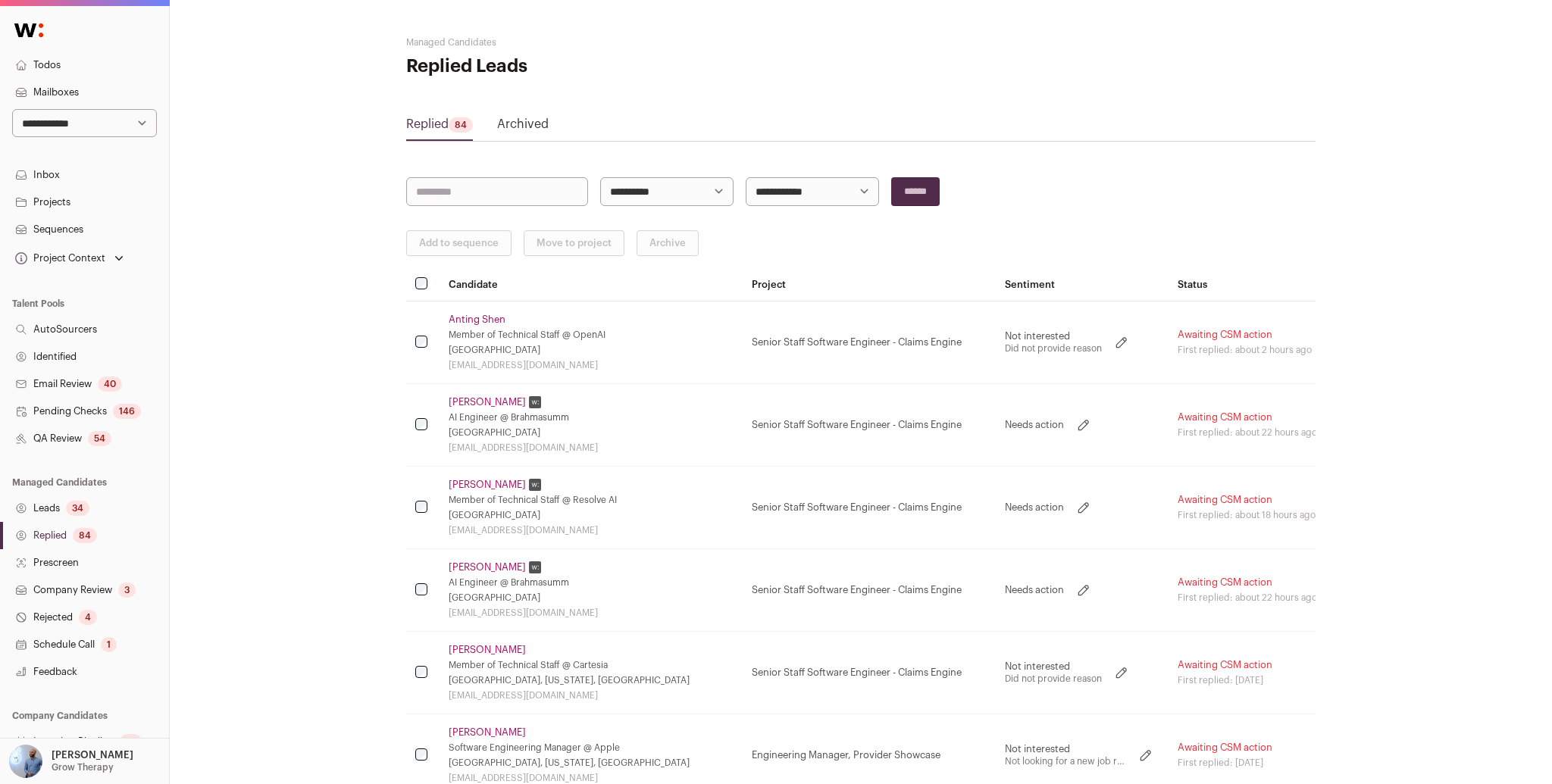
click at [653, 193] on select "**********" at bounding box center [667, 191] width 133 height 29
select select "*****"
click at [601, 177] on select "**********" at bounding box center [667, 191] width 133 height 29
click at [903, 204] on input "******" at bounding box center [916, 191] width 49 height 29
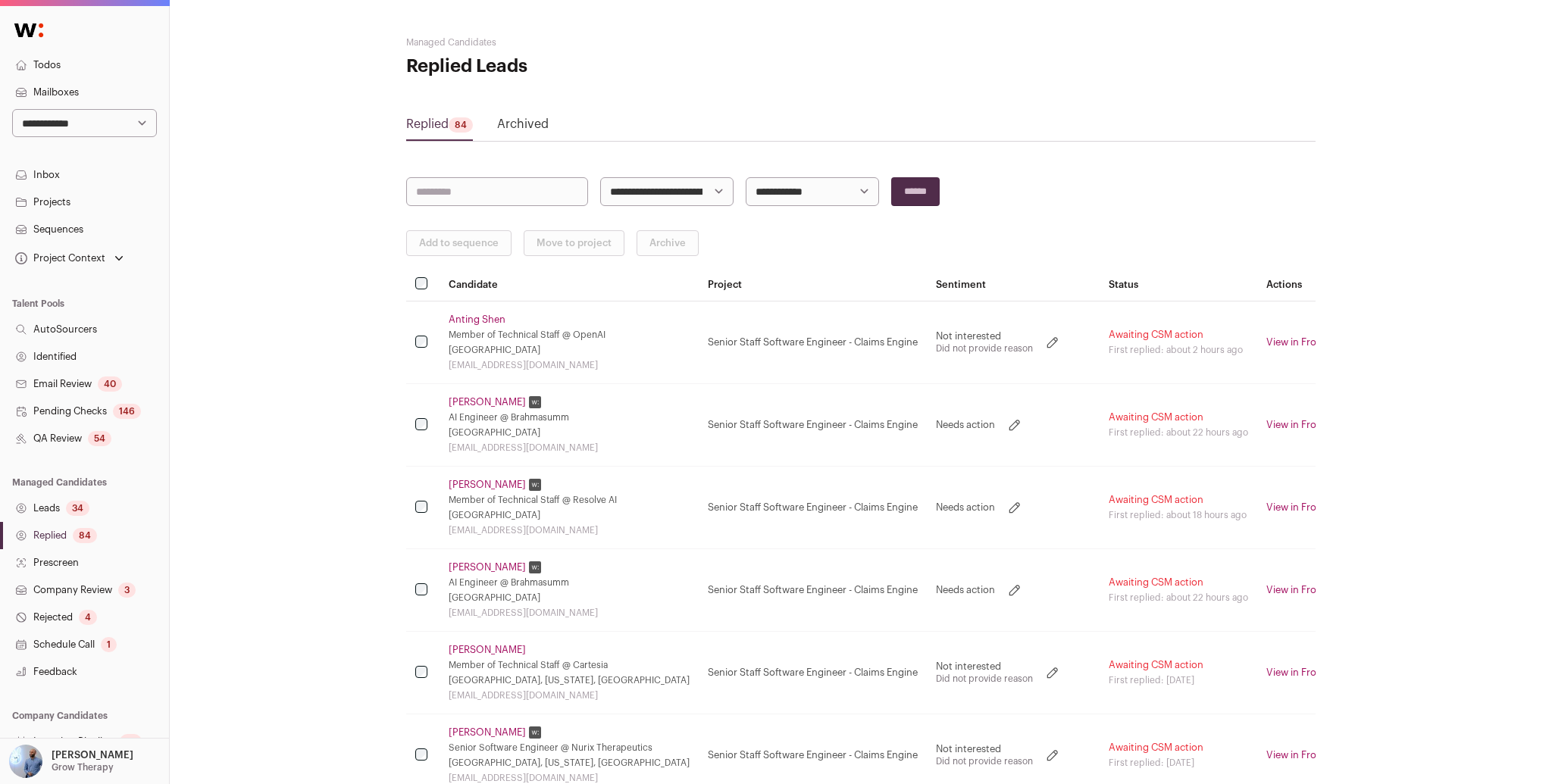
click at [487, 403] on link "[PERSON_NAME]" at bounding box center [488, 402] width 77 height 12
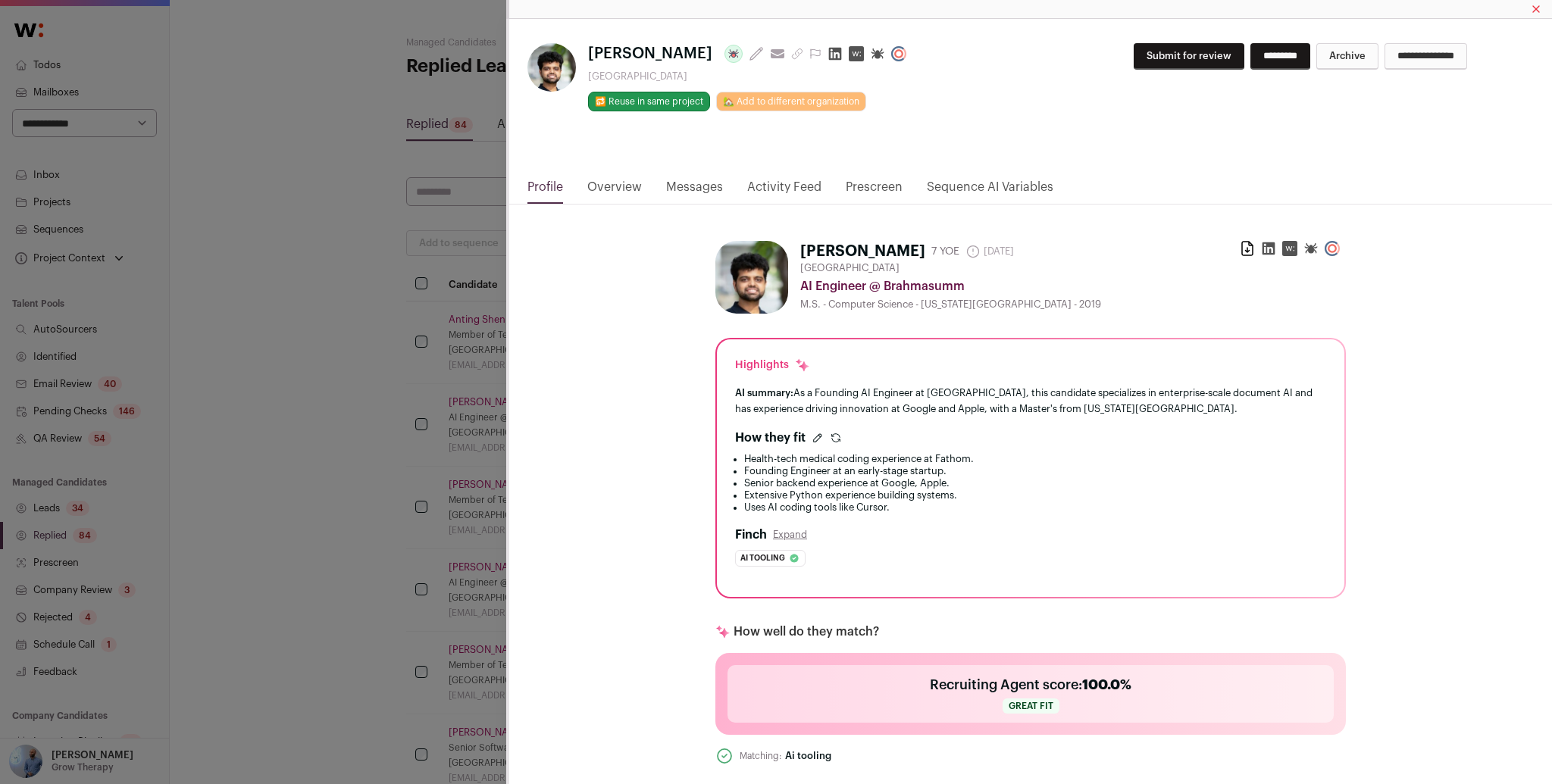
click at [702, 170] on div "[PERSON_NAME] Last update: [DATE] View most recent conversation in Front [GEOGR…" at bounding box center [1030, 98] width 1043 height 159
click at [699, 183] on link "Messages" at bounding box center [694, 190] width 57 height 26
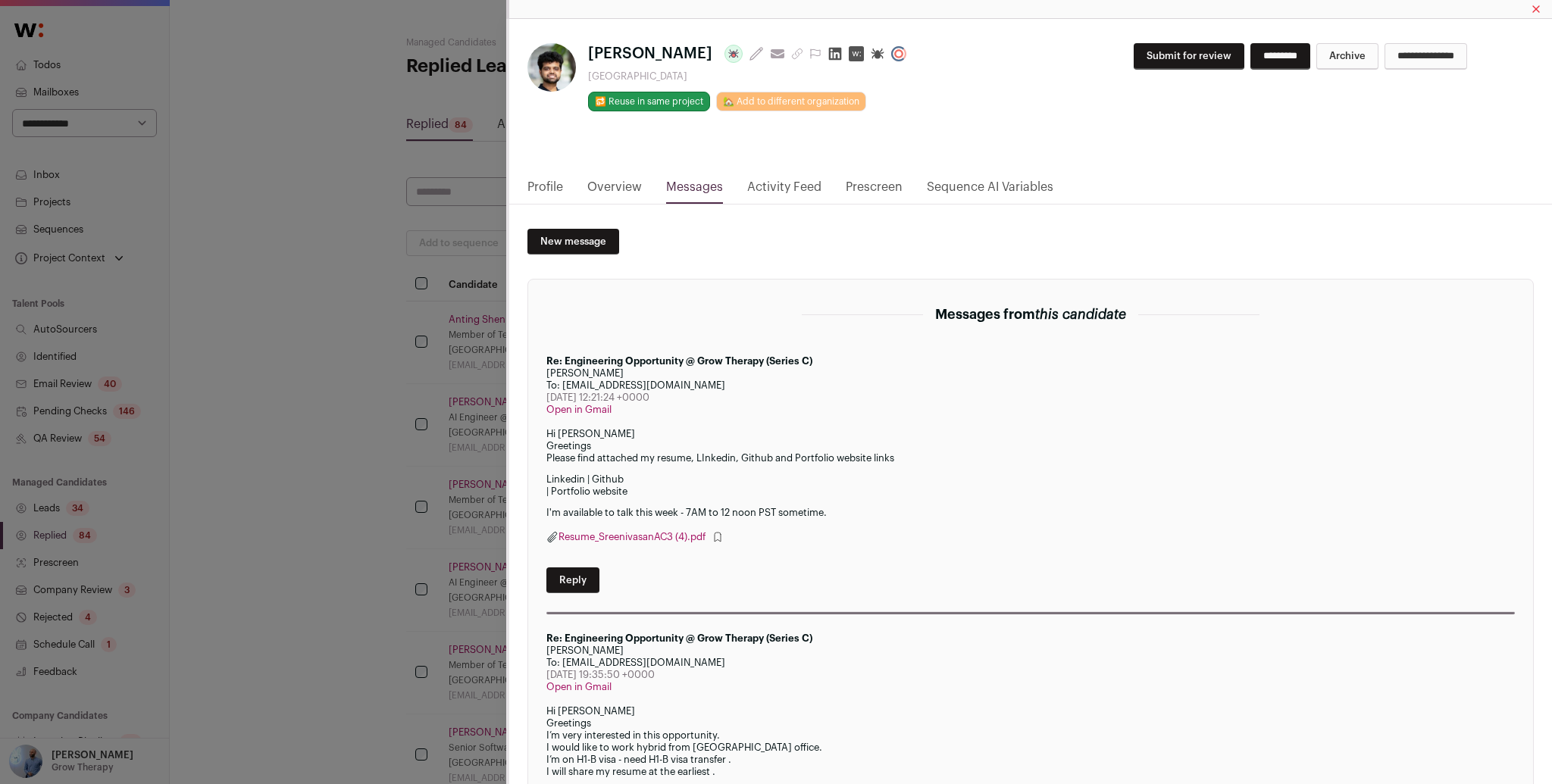
click at [383, 456] on div "[PERSON_NAME] Last update: [DATE] View most recent conversation in Front [GEOGR…" at bounding box center [776, 392] width 1552 height 784
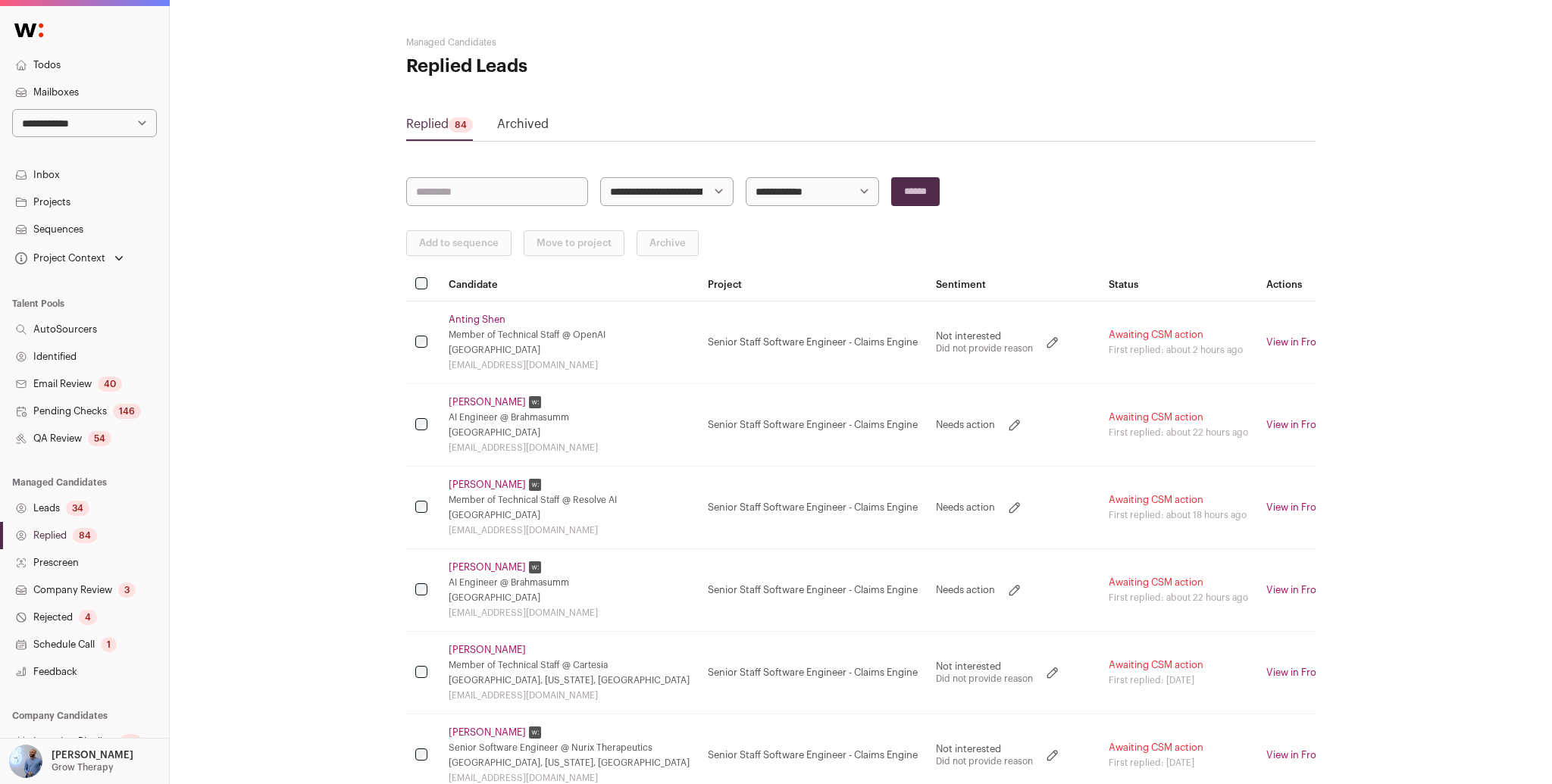
scroll to position [15, 0]
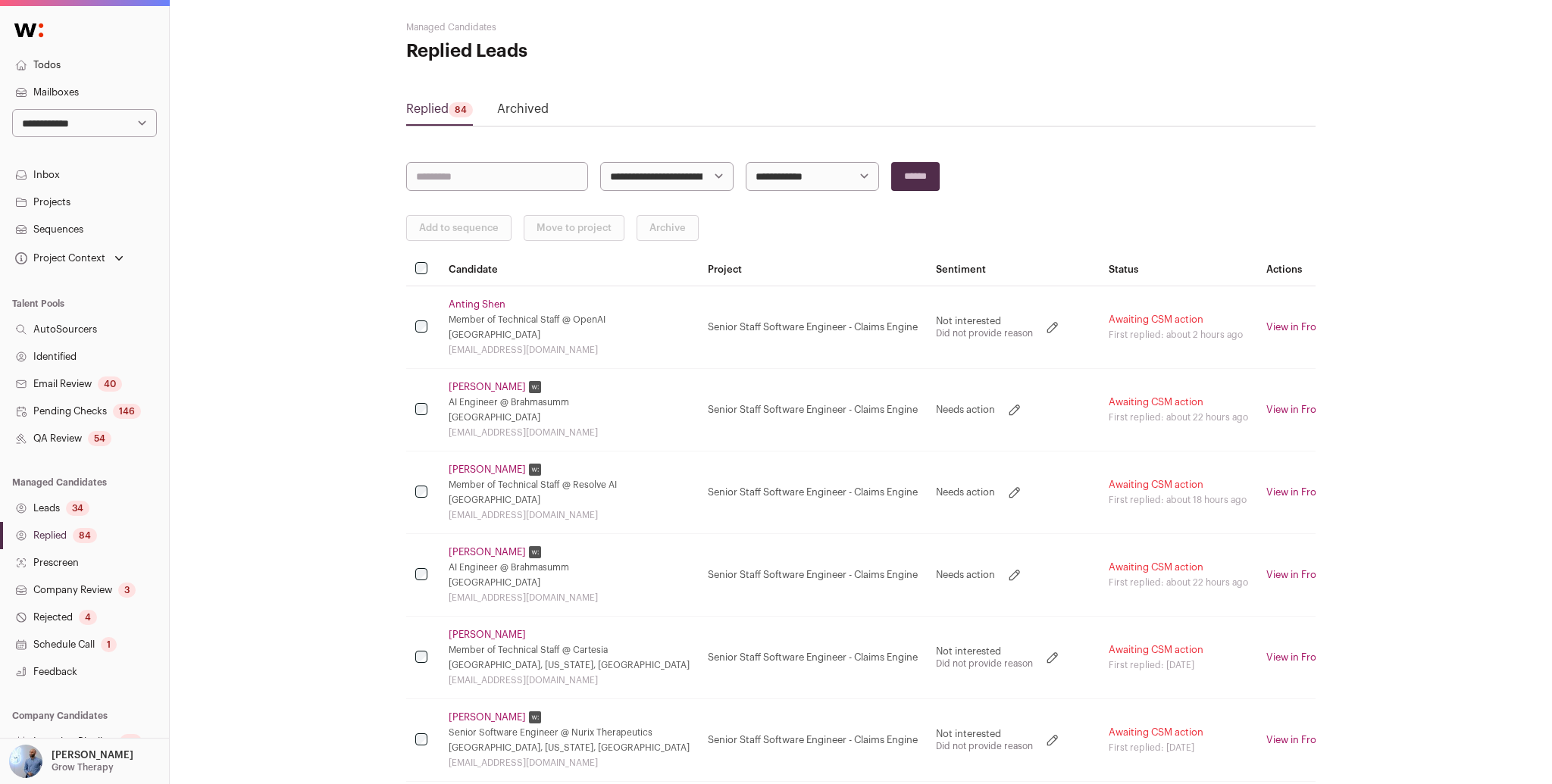
click at [469, 468] on link "[PERSON_NAME]" at bounding box center [488, 470] width 77 height 12
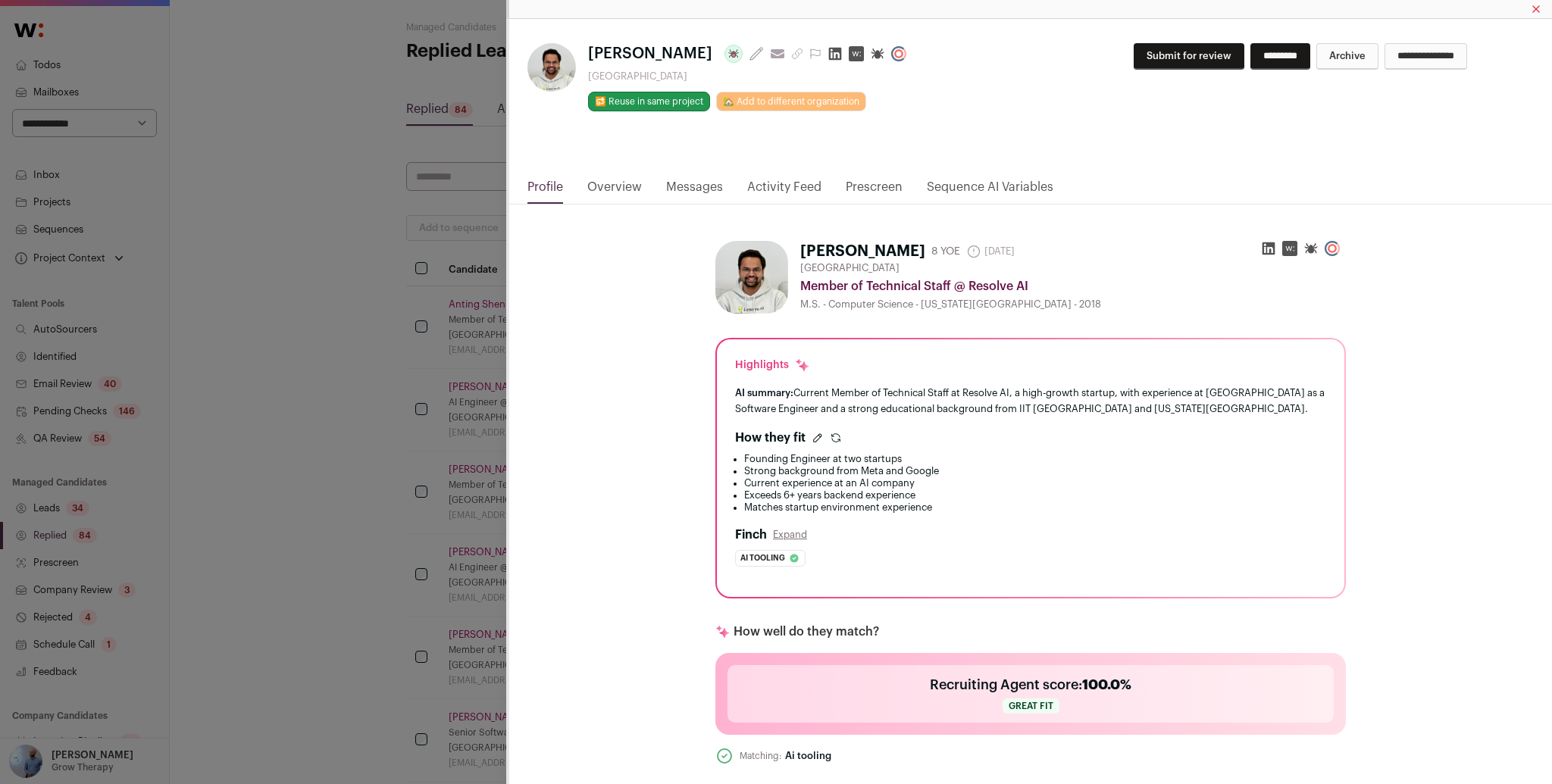
click at [697, 193] on link "Messages" at bounding box center [694, 190] width 57 height 26
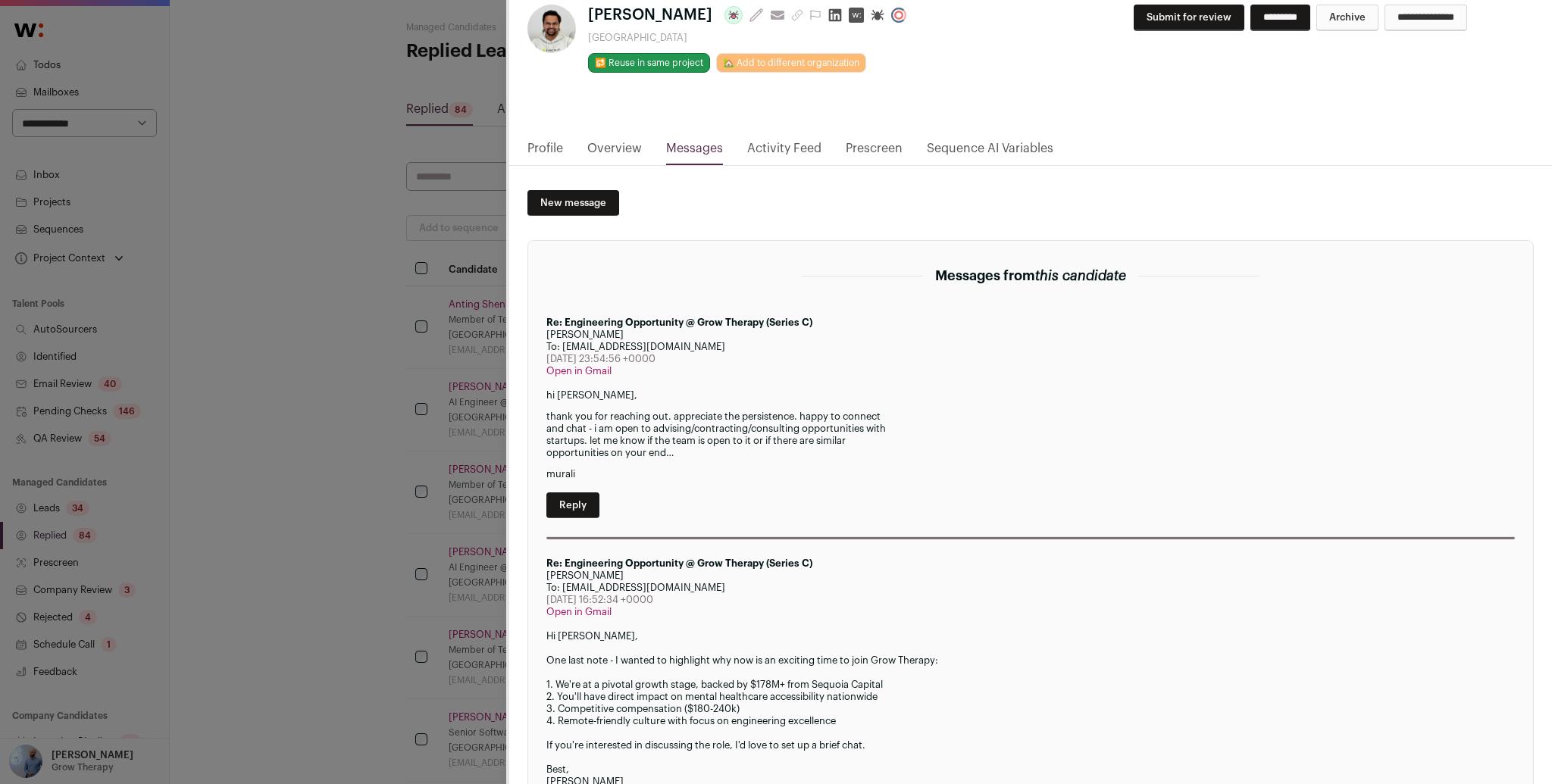
scroll to position [56, 0]
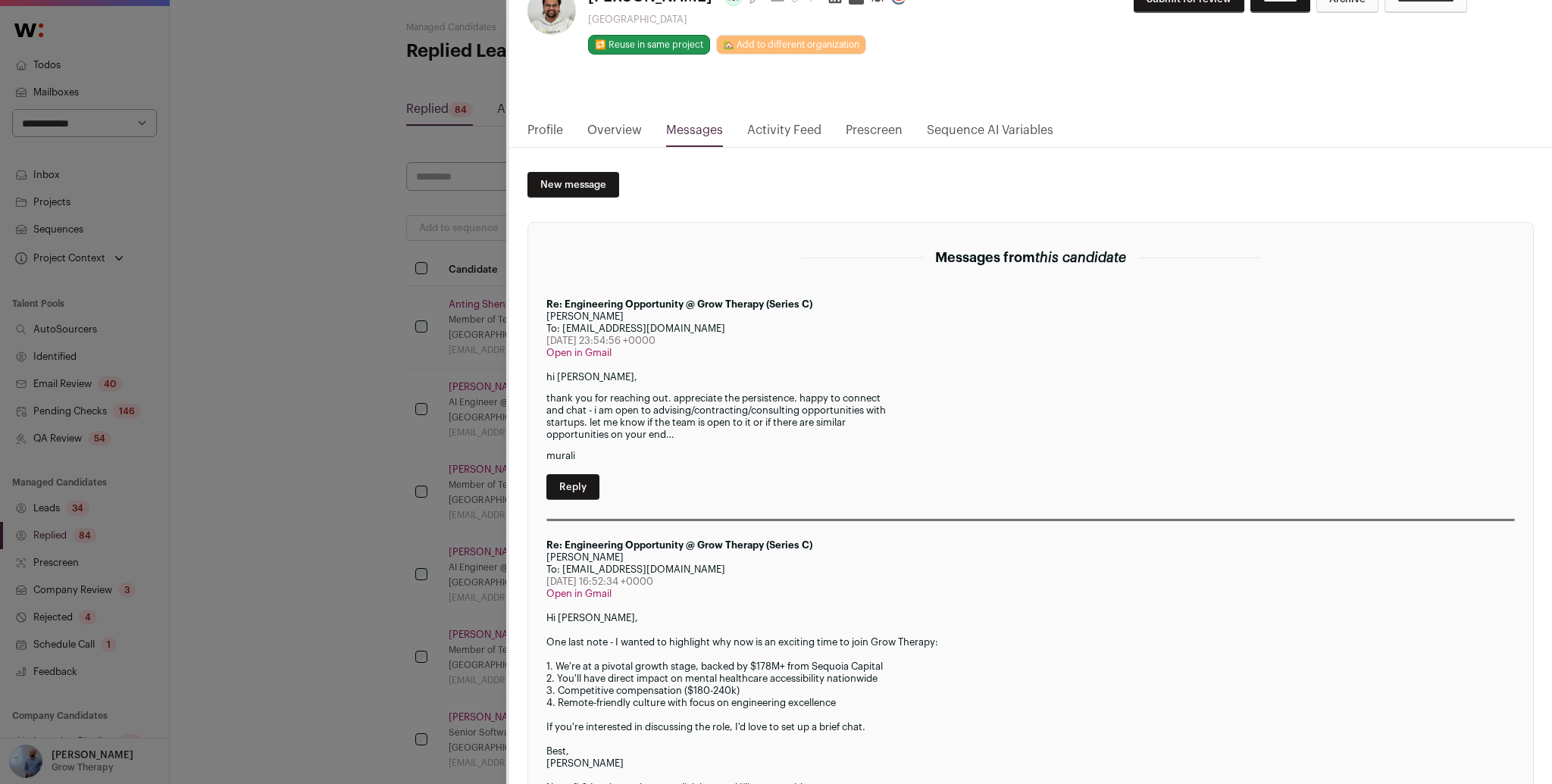
click at [266, 355] on div "[PERSON_NAME] Last update: [DATE] View most recent conversation in Front [GEOGR…" at bounding box center [776, 392] width 1552 height 784
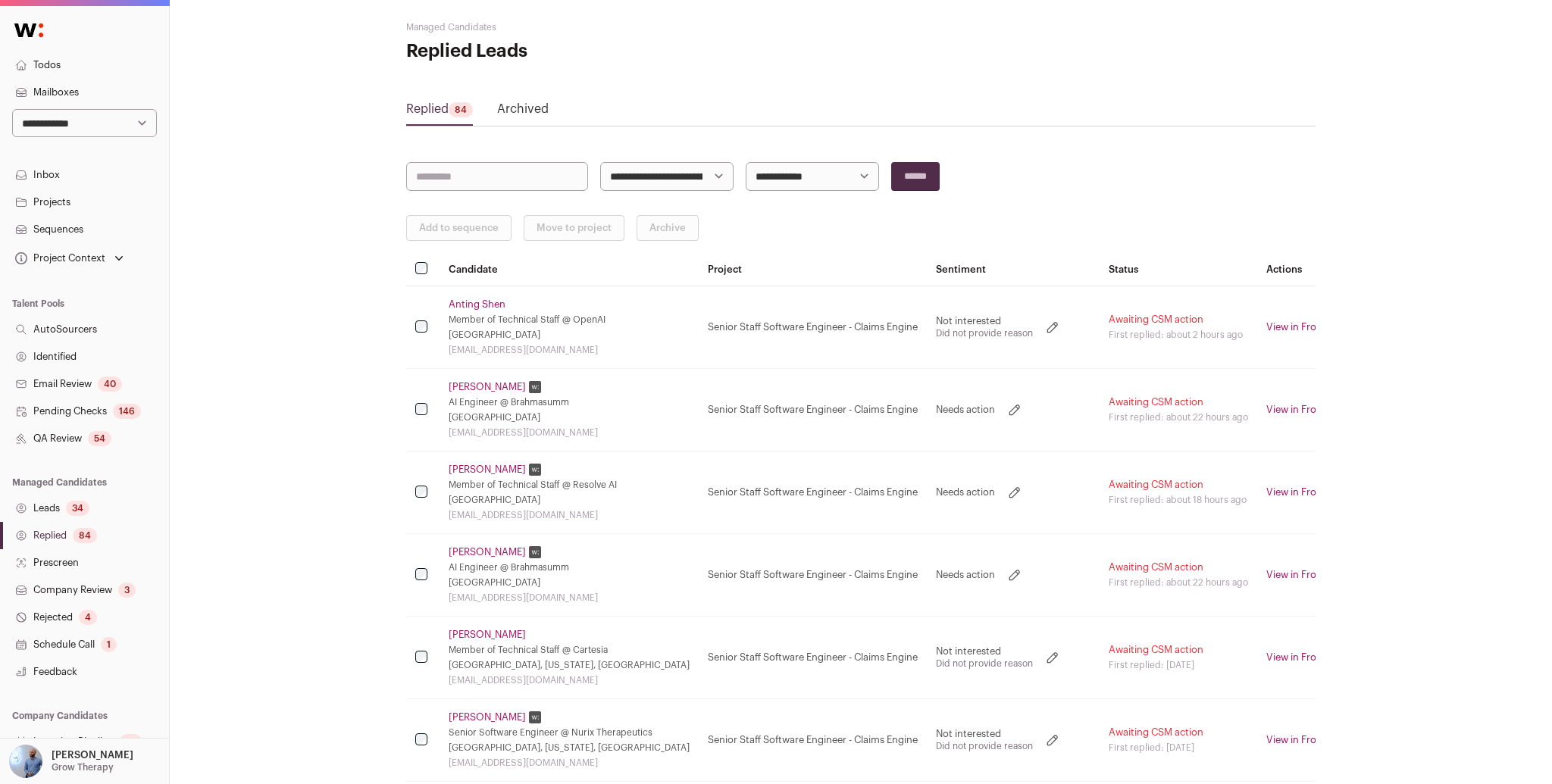
click at [59, 259] on div "Project Context" at bounding box center [59, 258] width 93 height 12
click at [81, 333] on link "Senior Staff Software Engineer - Claims Engine" at bounding box center [85, 325] width 133 height 30
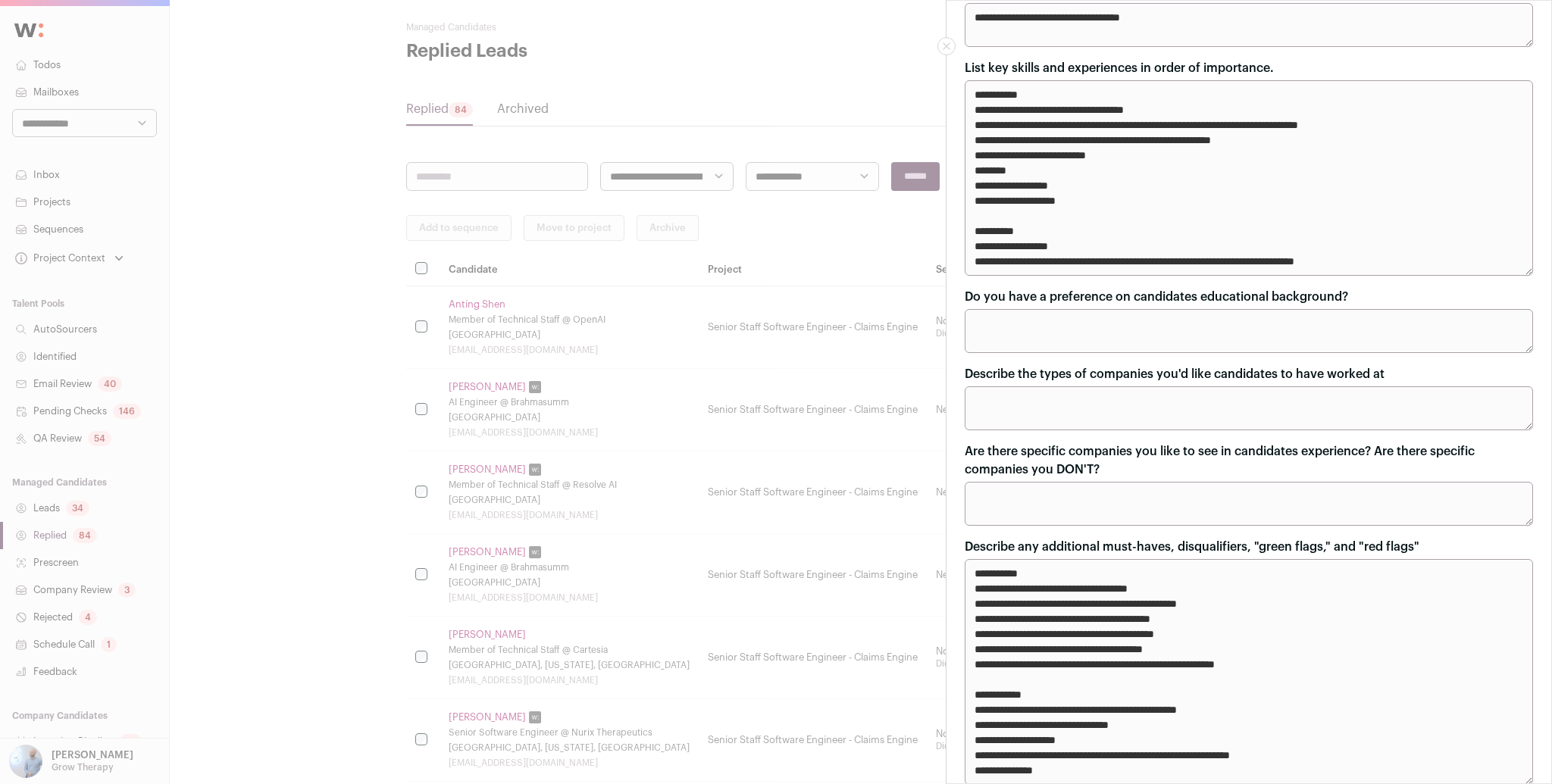
scroll to position [473, 0]
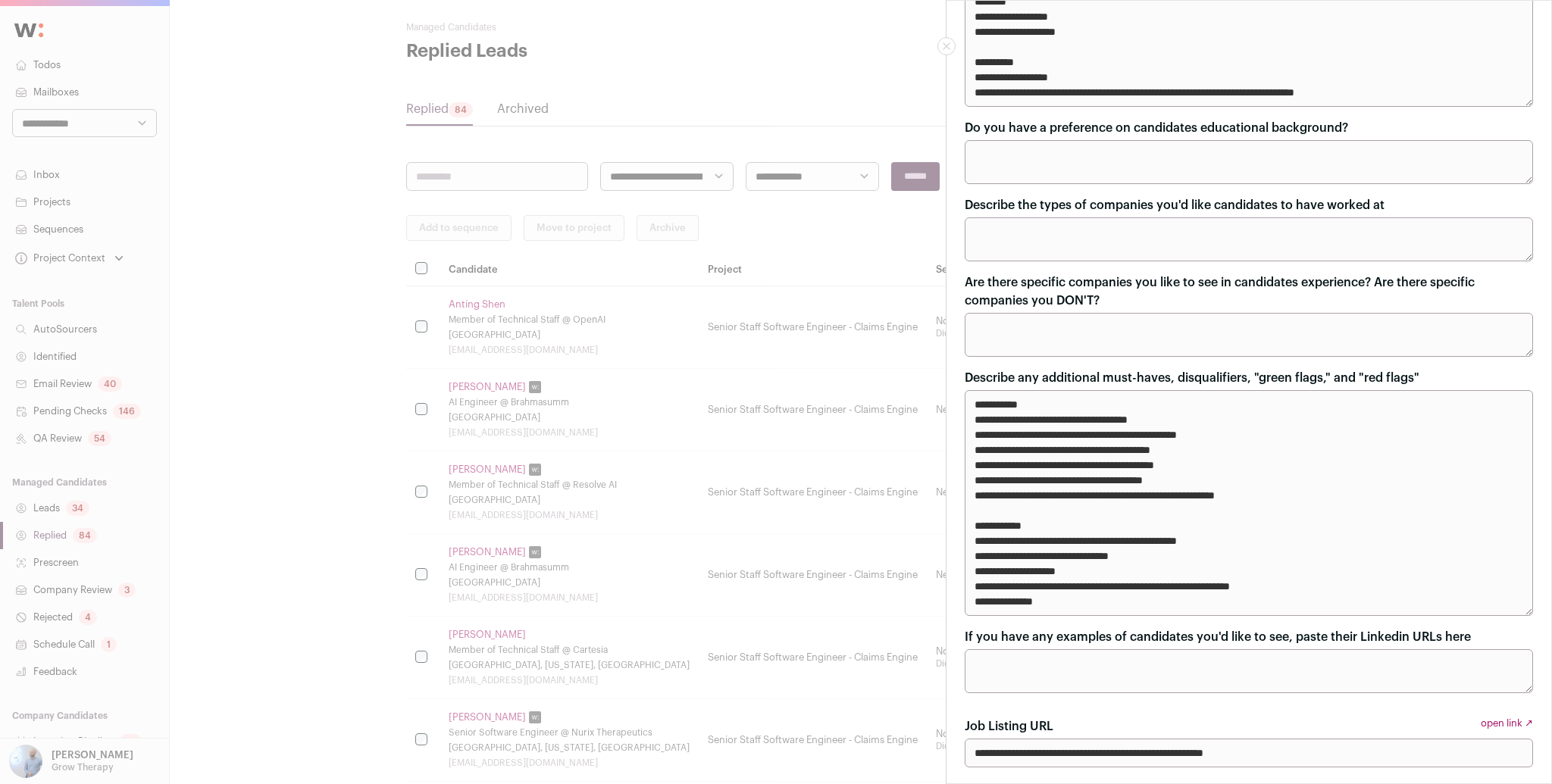
click at [764, 400] on div "**********" at bounding box center [776, 392] width 1552 height 784
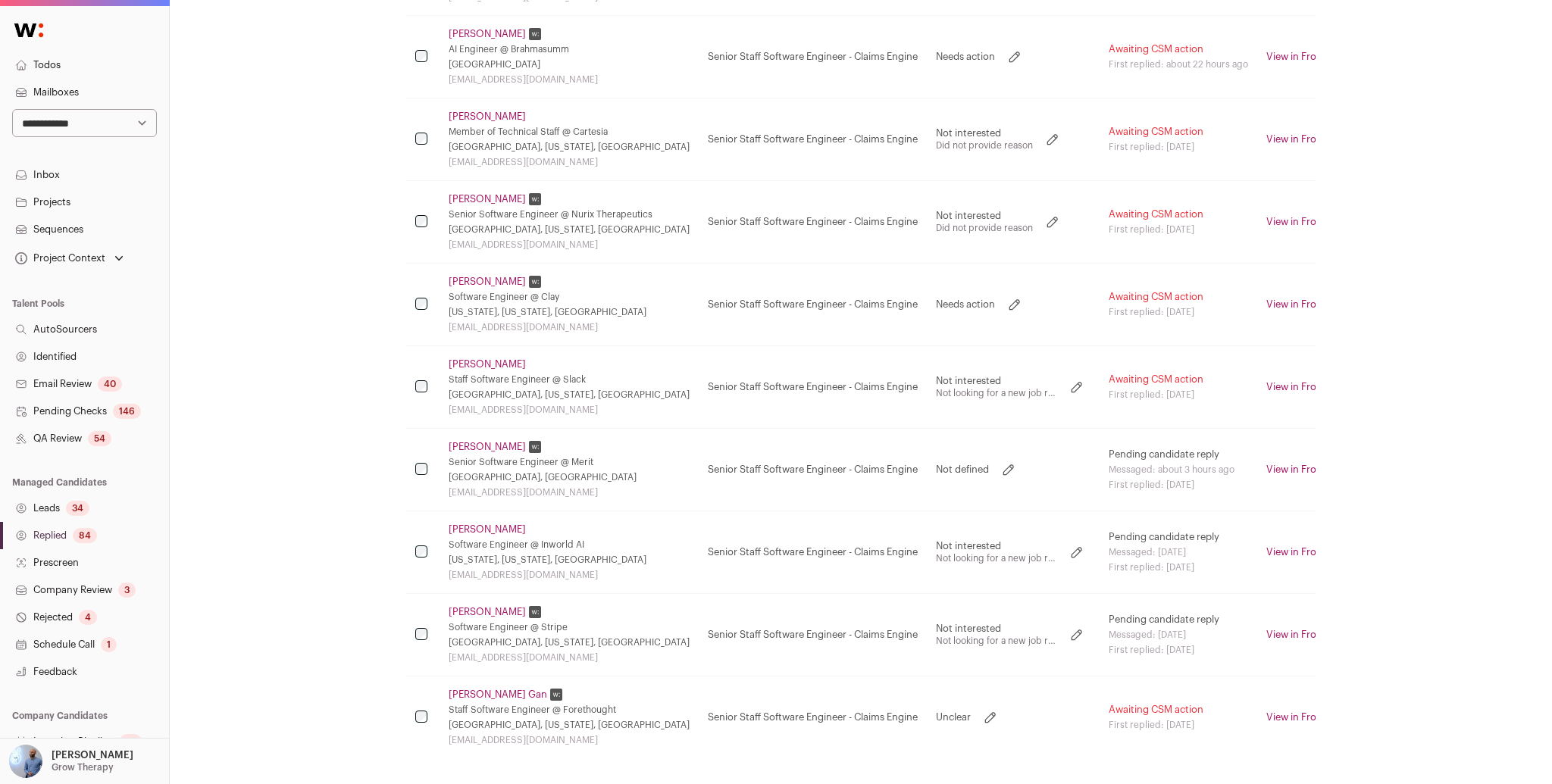
scroll to position [590, 0]
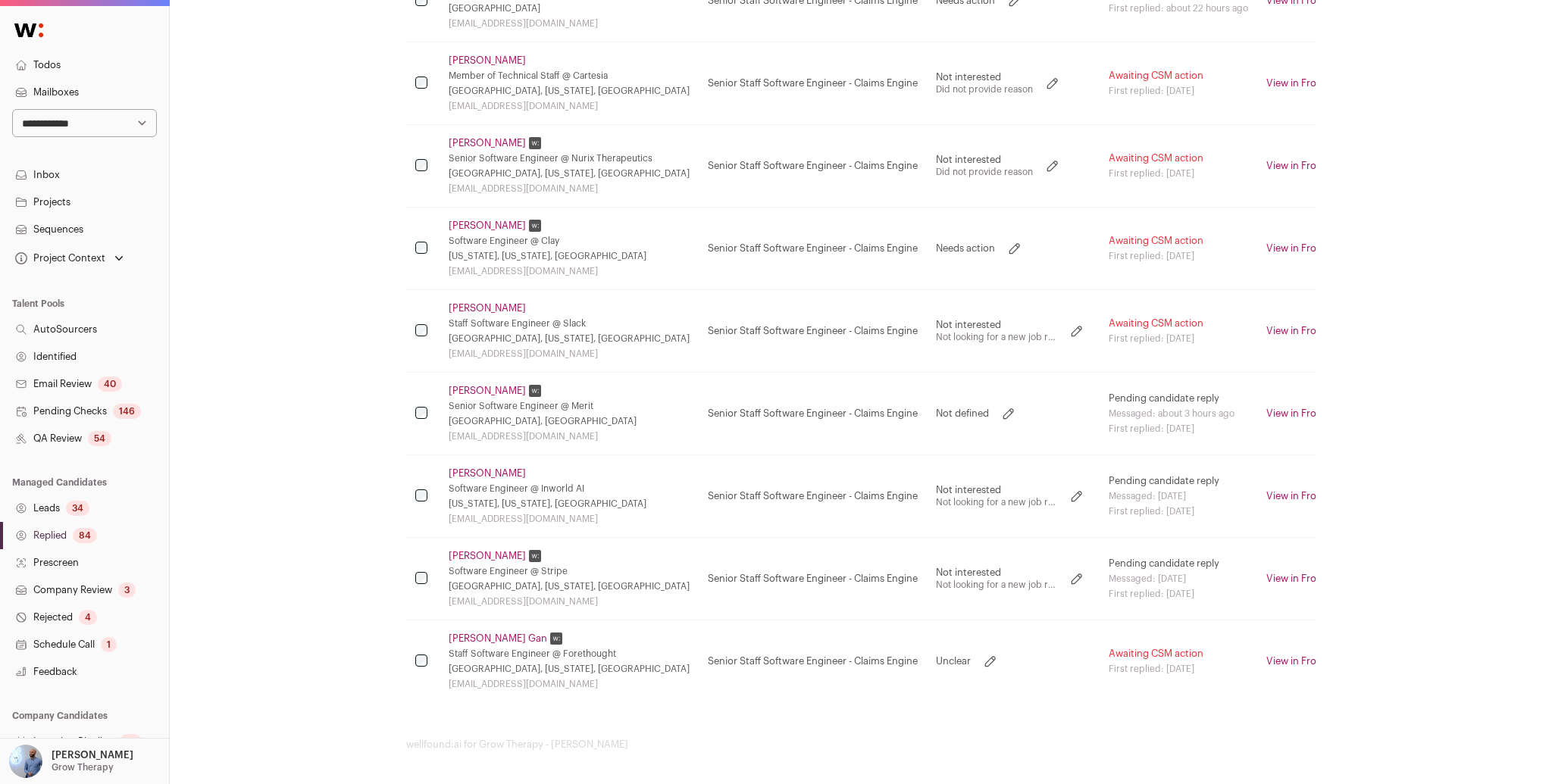
click at [87, 593] on link "Company Review 3" at bounding box center [84, 590] width 169 height 27
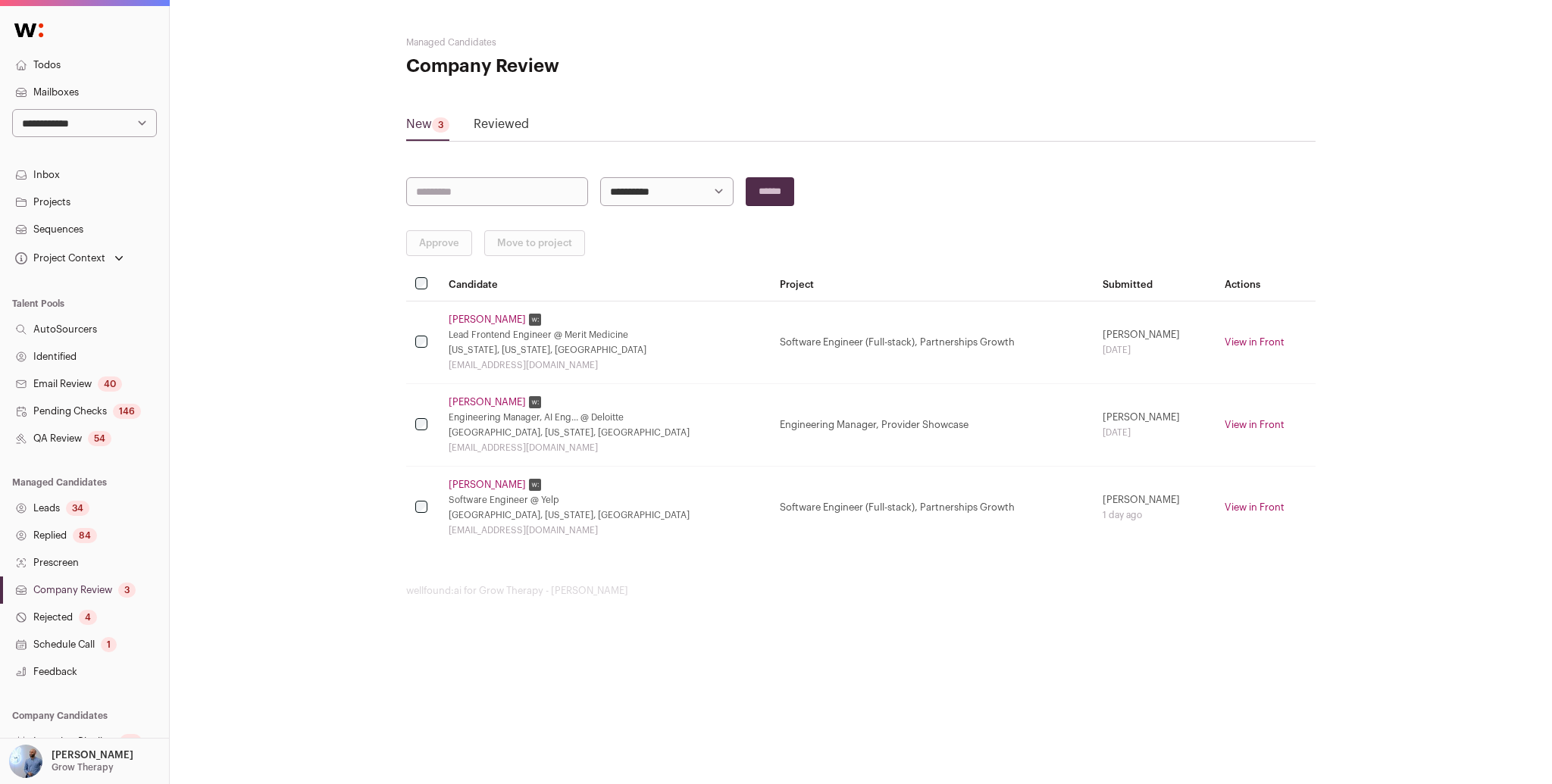
click at [83, 620] on div "4" at bounding box center [88, 618] width 19 height 15
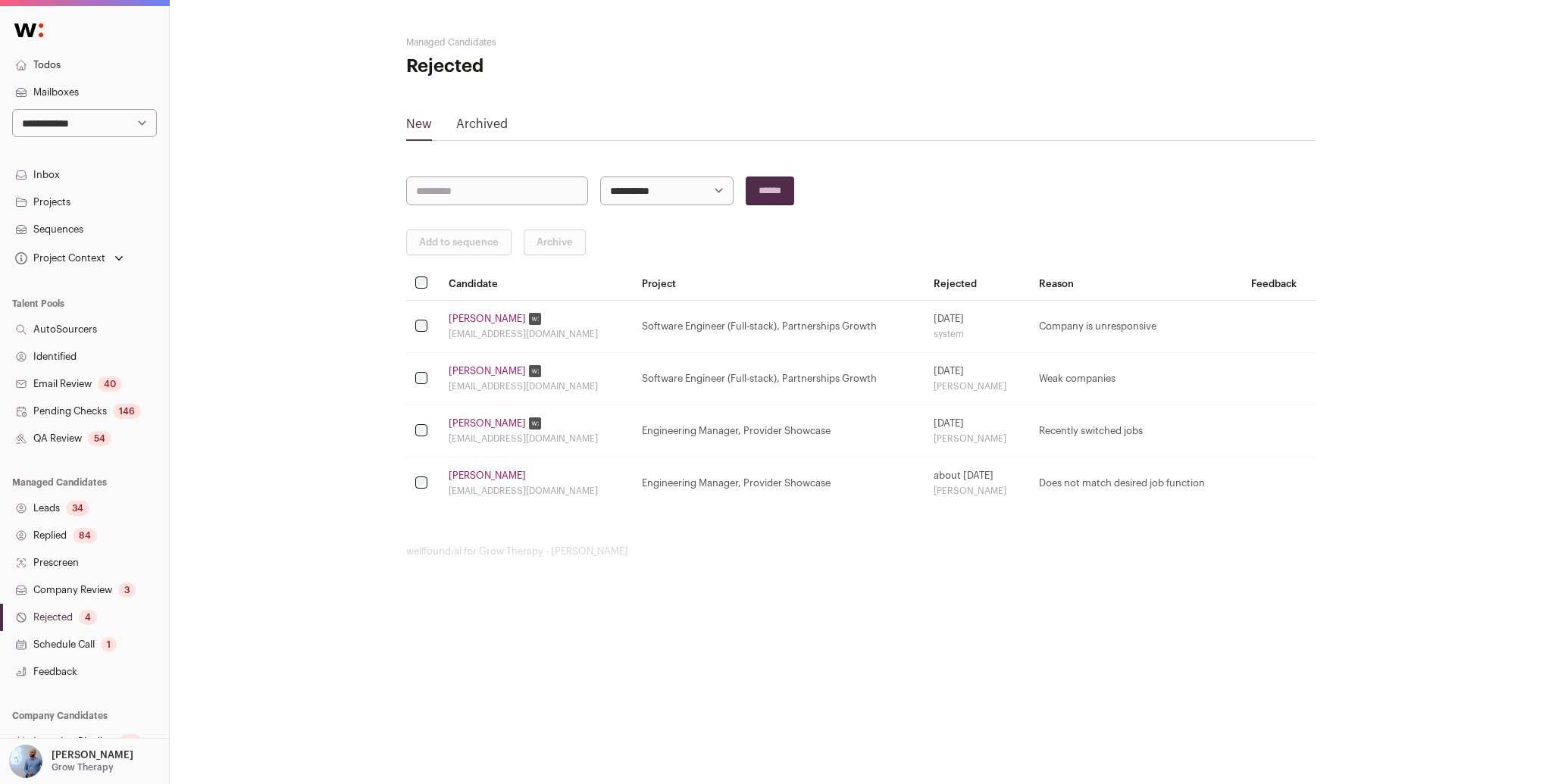
click at [52, 648] on link "Schedule Call 1" at bounding box center [84, 645] width 169 height 27
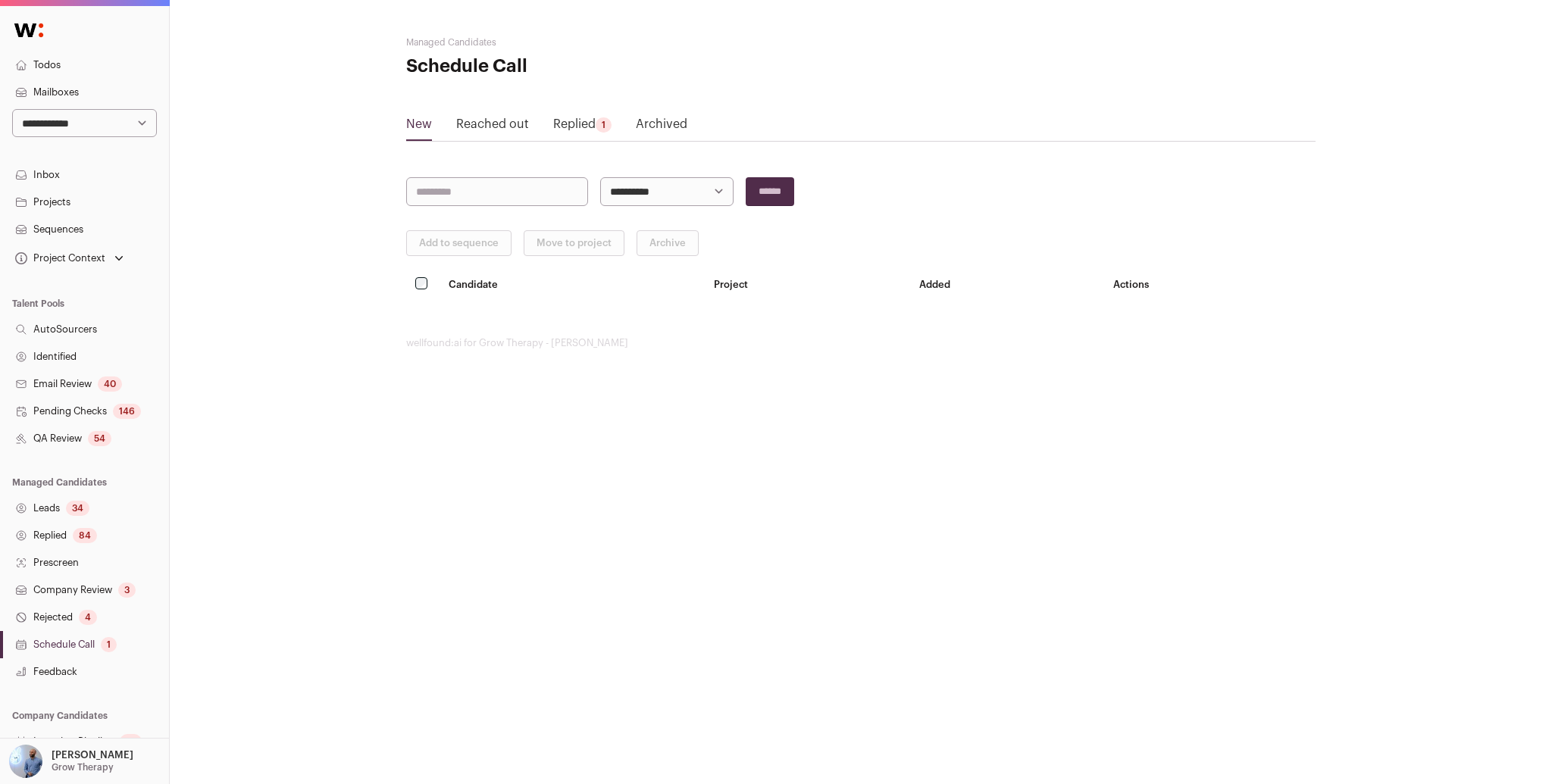
click at [578, 133] on link "Replied 1" at bounding box center [582, 127] width 58 height 24
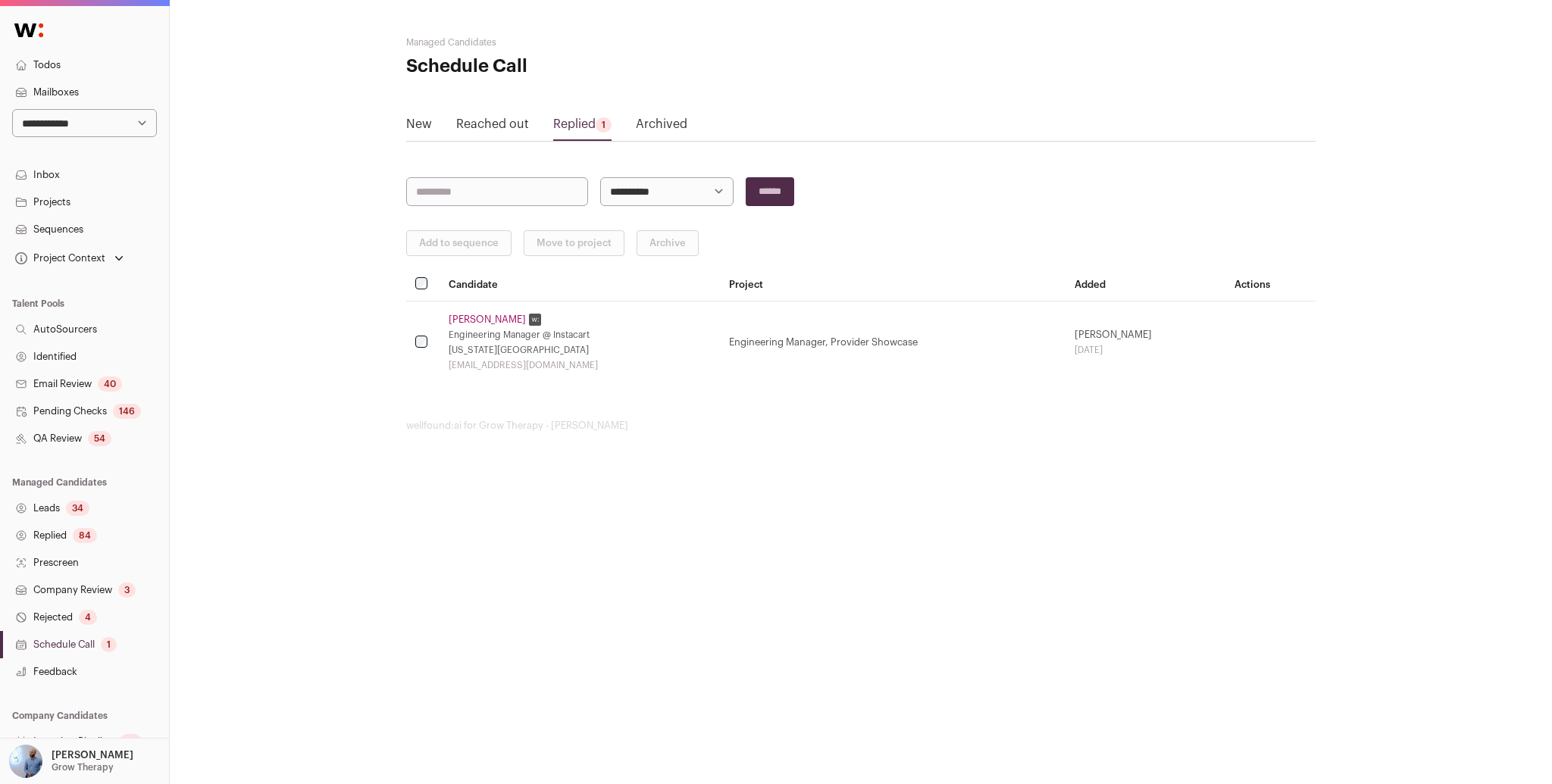
click at [22, 509] on icon at bounding box center [22, 508] width 12 height 19
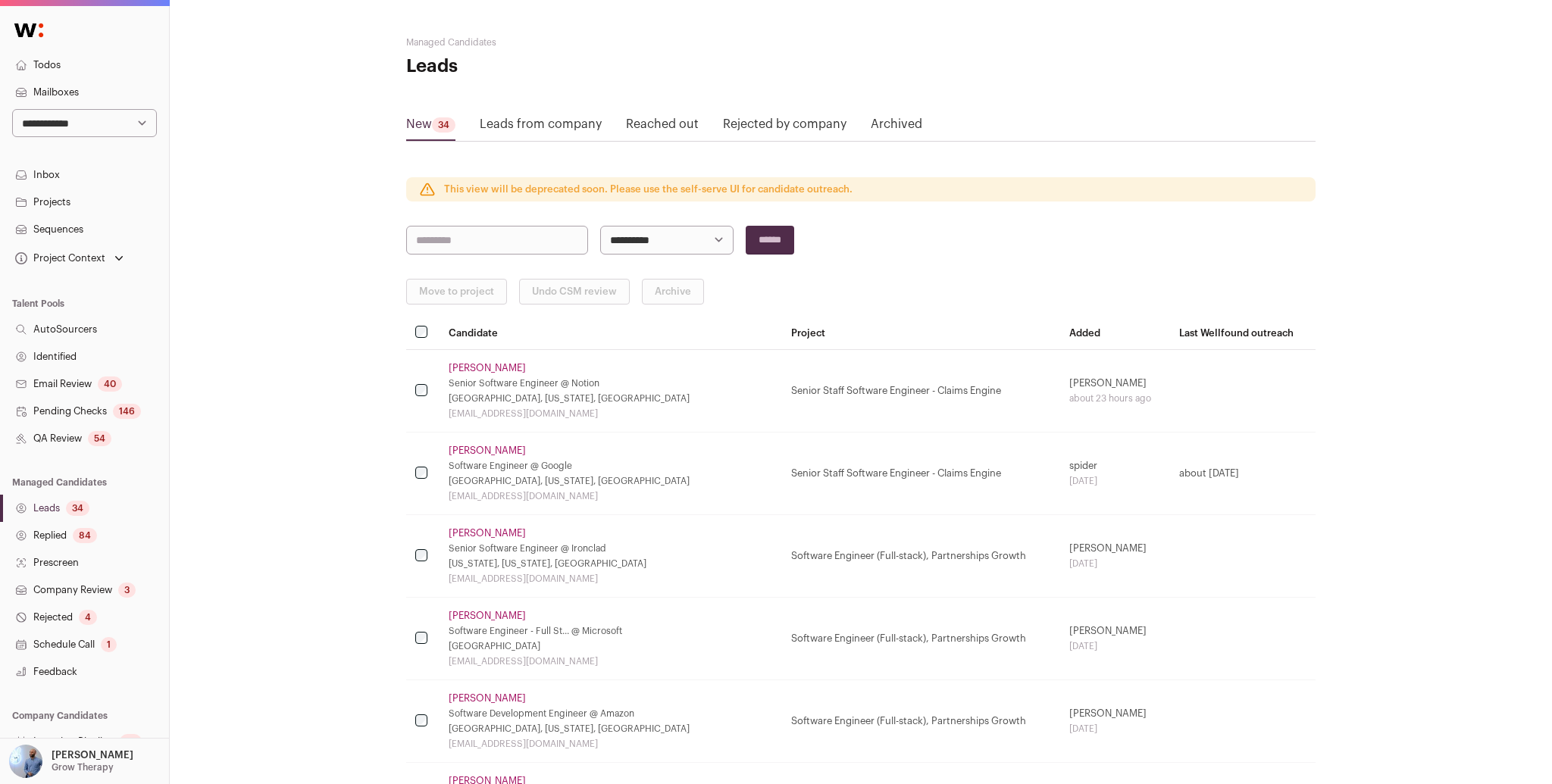
click at [84, 669] on link "Feedback" at bounding box center [84, 672] width 169 height 27
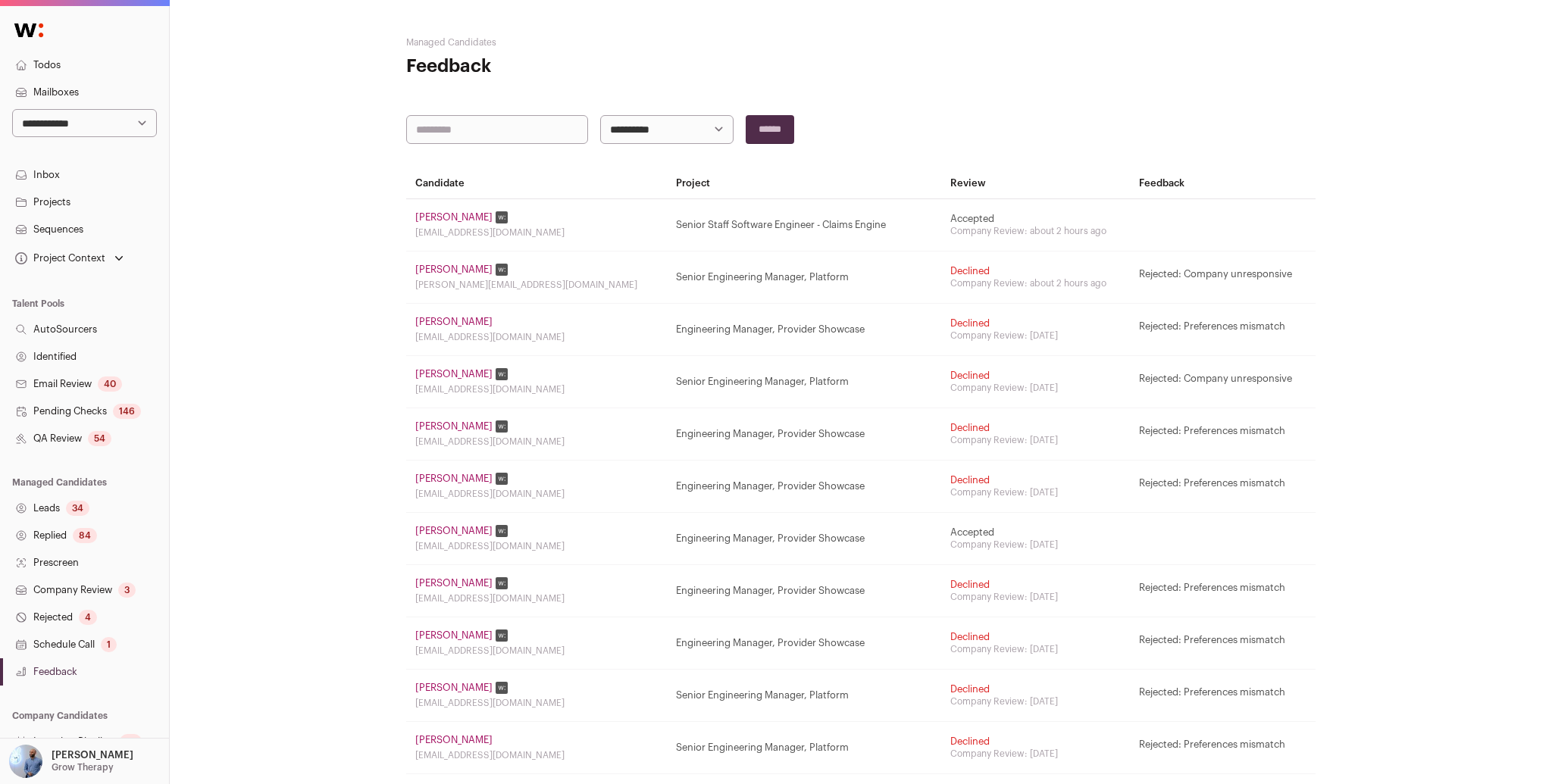
click at [433, 212] on link "[PERSON_NAME]" at bounding box center [454, 217] width 77 height 12
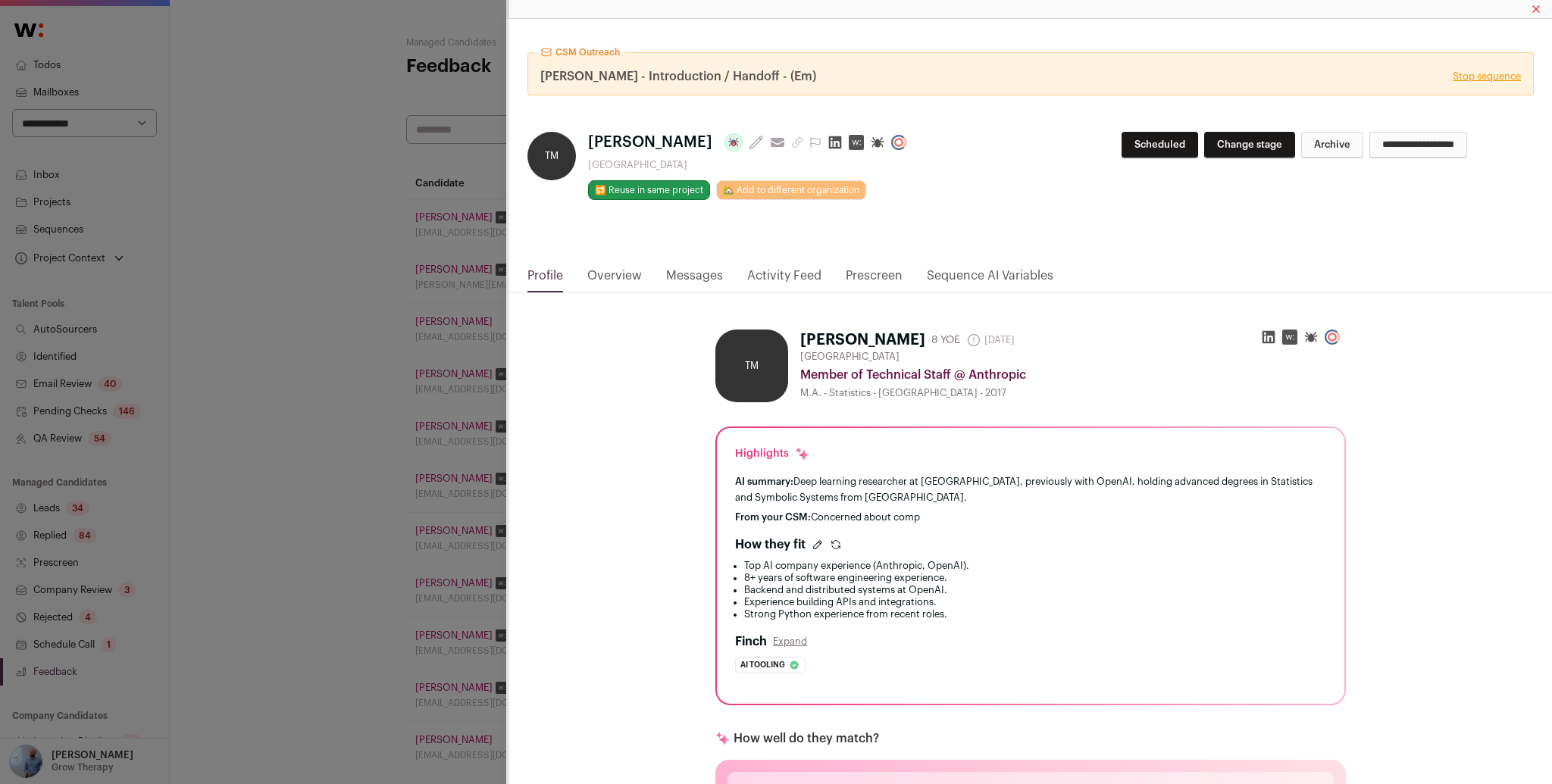
scroll to position [15, 0]
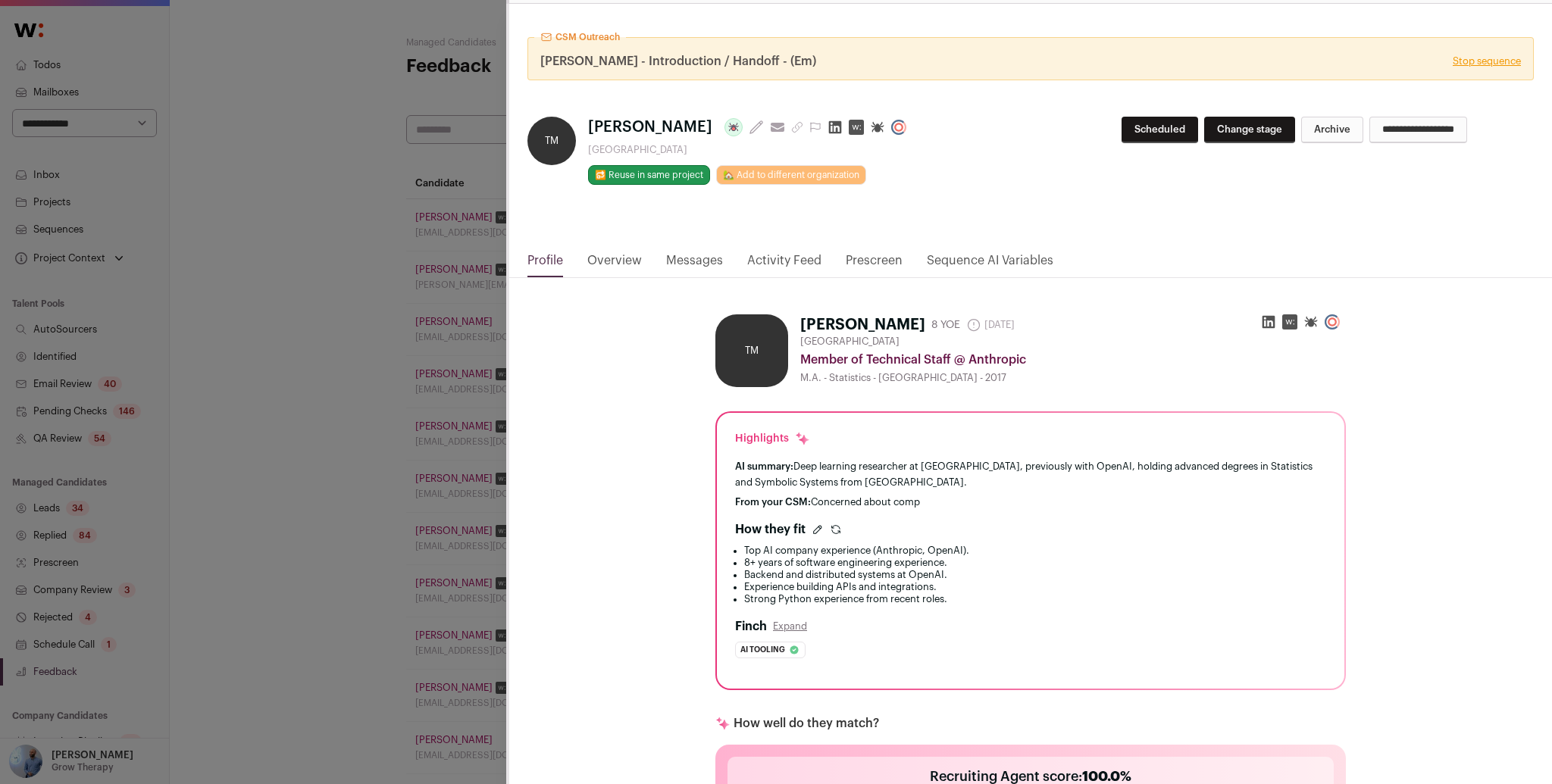
click at [704, 261] on link "Messages" at bounding box center [694, 264] width 57 height 26
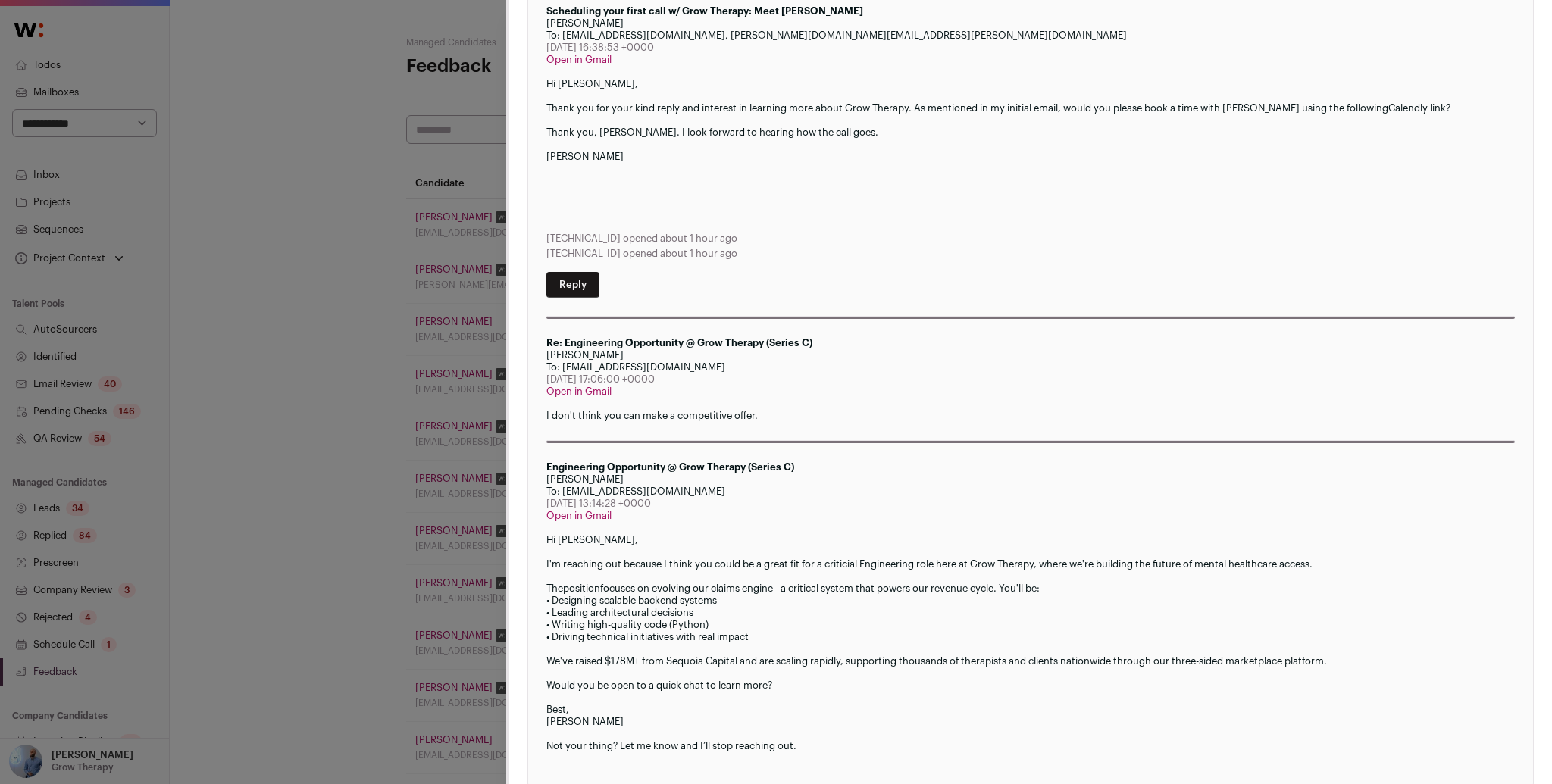
scroll to position [351, 0]
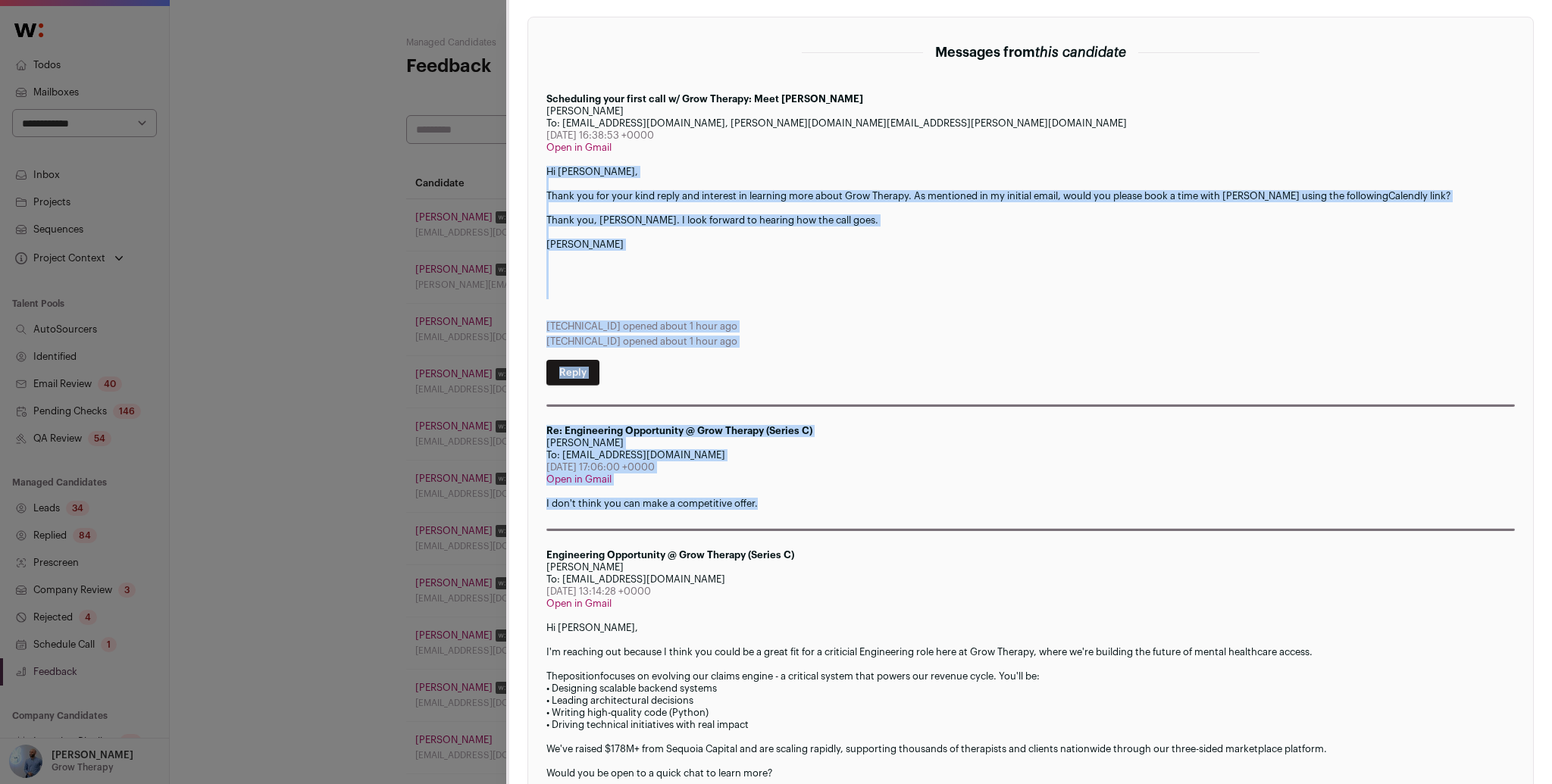
drag, startPoint x: 556, startPoint y: 180, endPoint x: 858, endPoint y: 508, distance: 445.9
click at [858, 509] on section "Messages from this candidate Scheduling your first call w/ Grow Therapy: Meet […" at bounding box center [1031, 447] width 1006 height 861
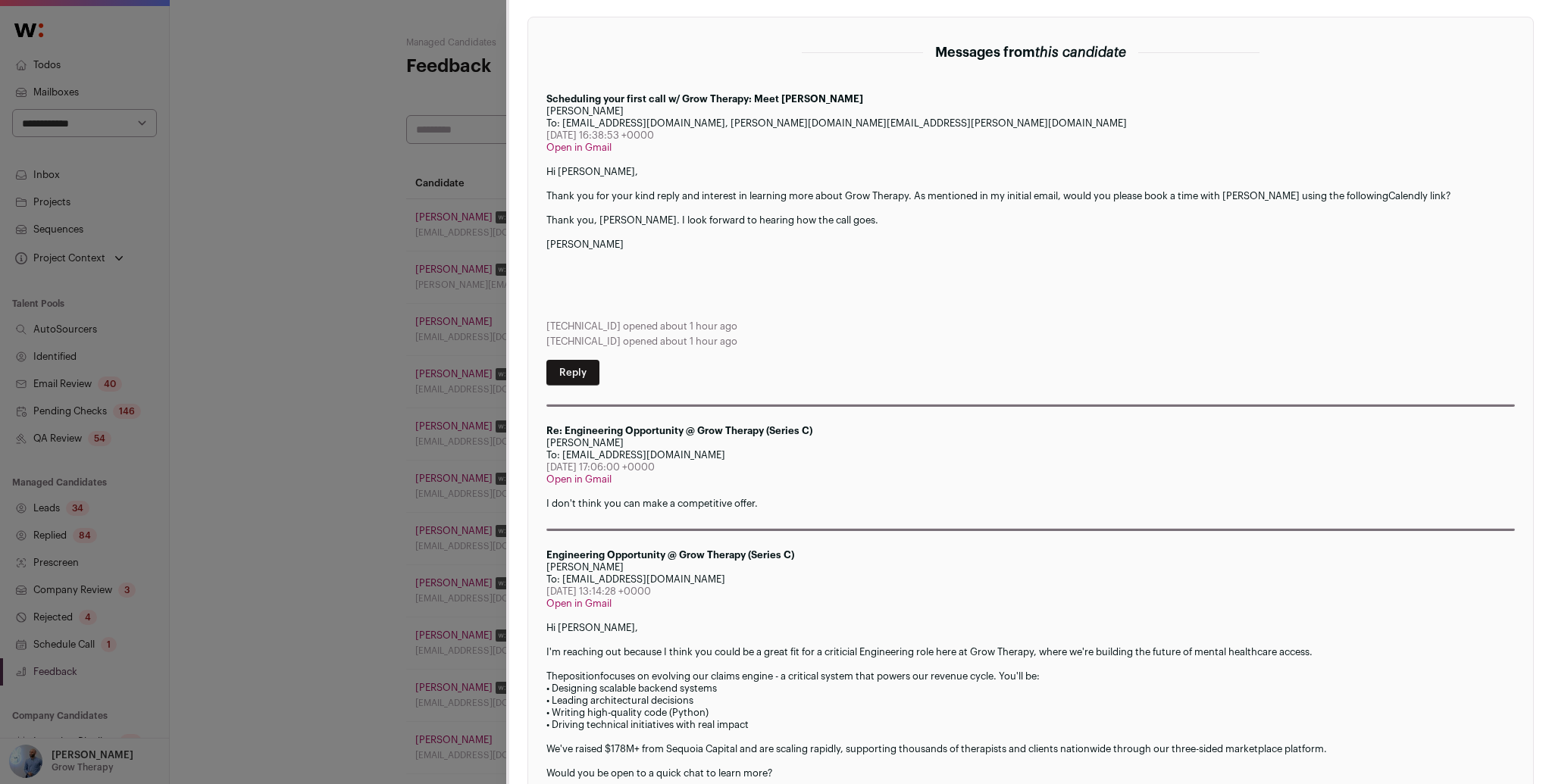
click at [775, 490] on div "Re: Engineering Opportunity @ Grow Therapy (Series C) [PERSON_NAME] To: [EMAIL_…" at bounding box center [1030, 478] width 968 height 106
click at [688, 499] on p "I don't think you can make a competitive offer." at bounding box center [1030, 504] width 968 height 12
click at [592, 502] on p "I don't think you can make a competitive offer." at bounding box center [1030, 504] width 968 height 12
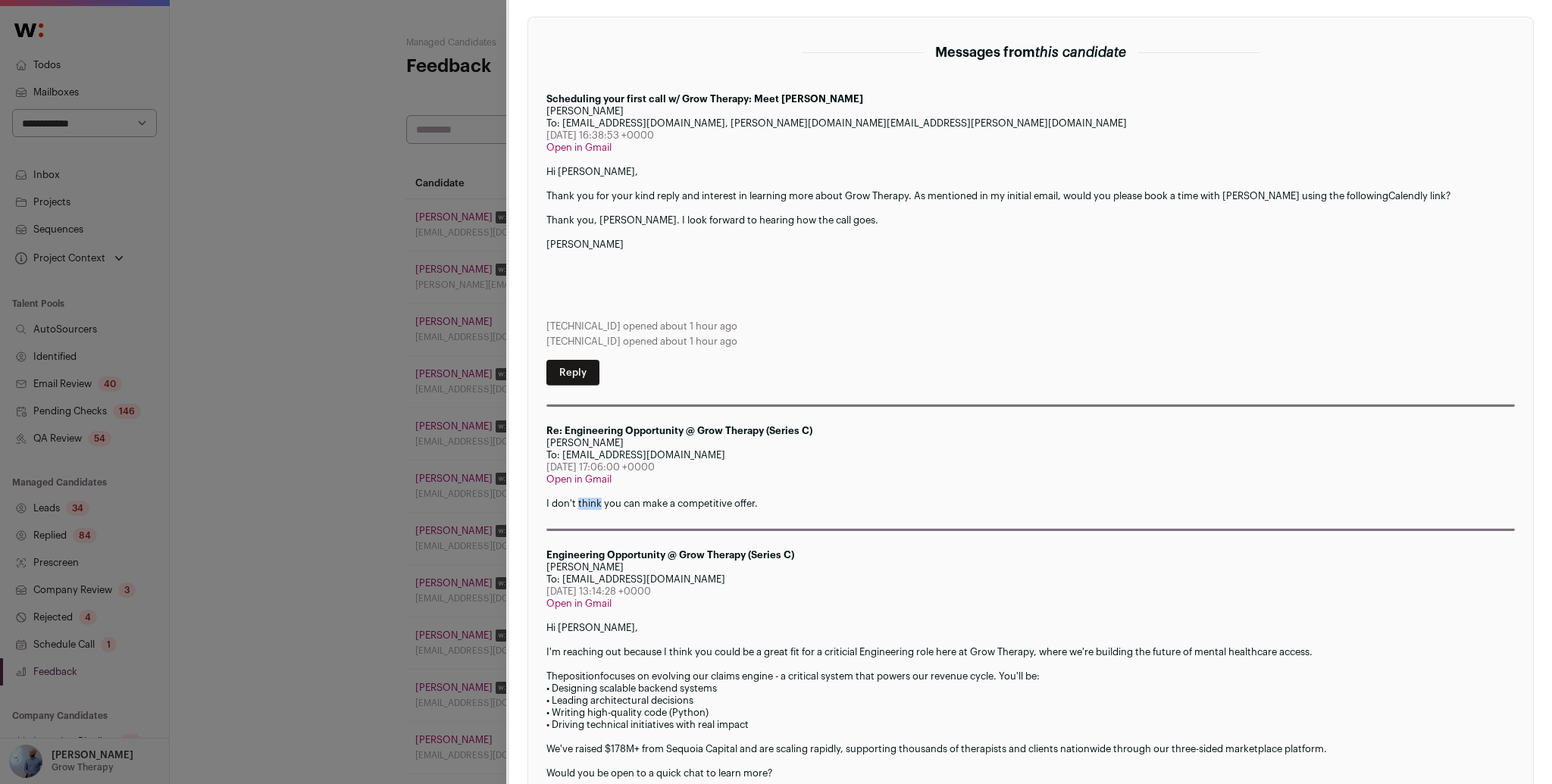
click at [592, 502] on p "I don't think you can make a competitive offer." at bounding box center [1030, 504] width 968 height 12
click at [626, 208] on div "Close modal via background" at bounding box center [1030, 208] width 968 height 12
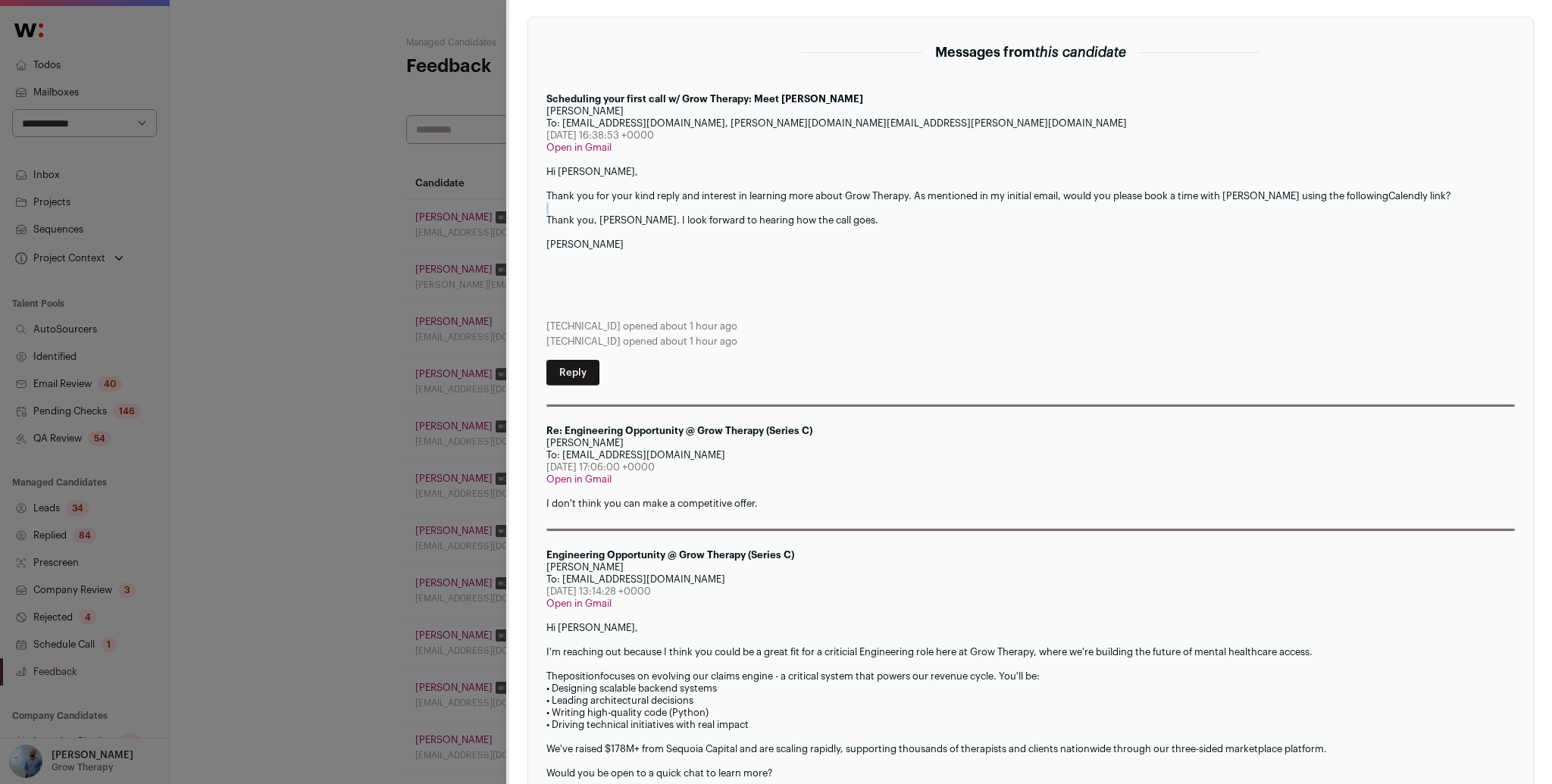
click at [626, 208] on div "Close modal via background" at bounding box center [1030, 208] width 968 height 12
click at [671, 183] on div "Close modal via background" at bounding box center [1030, 184] width 968 height 12
click at [670, 184] on div "Close modal via background" at bounding box center [1030, 184] width 968 height 12
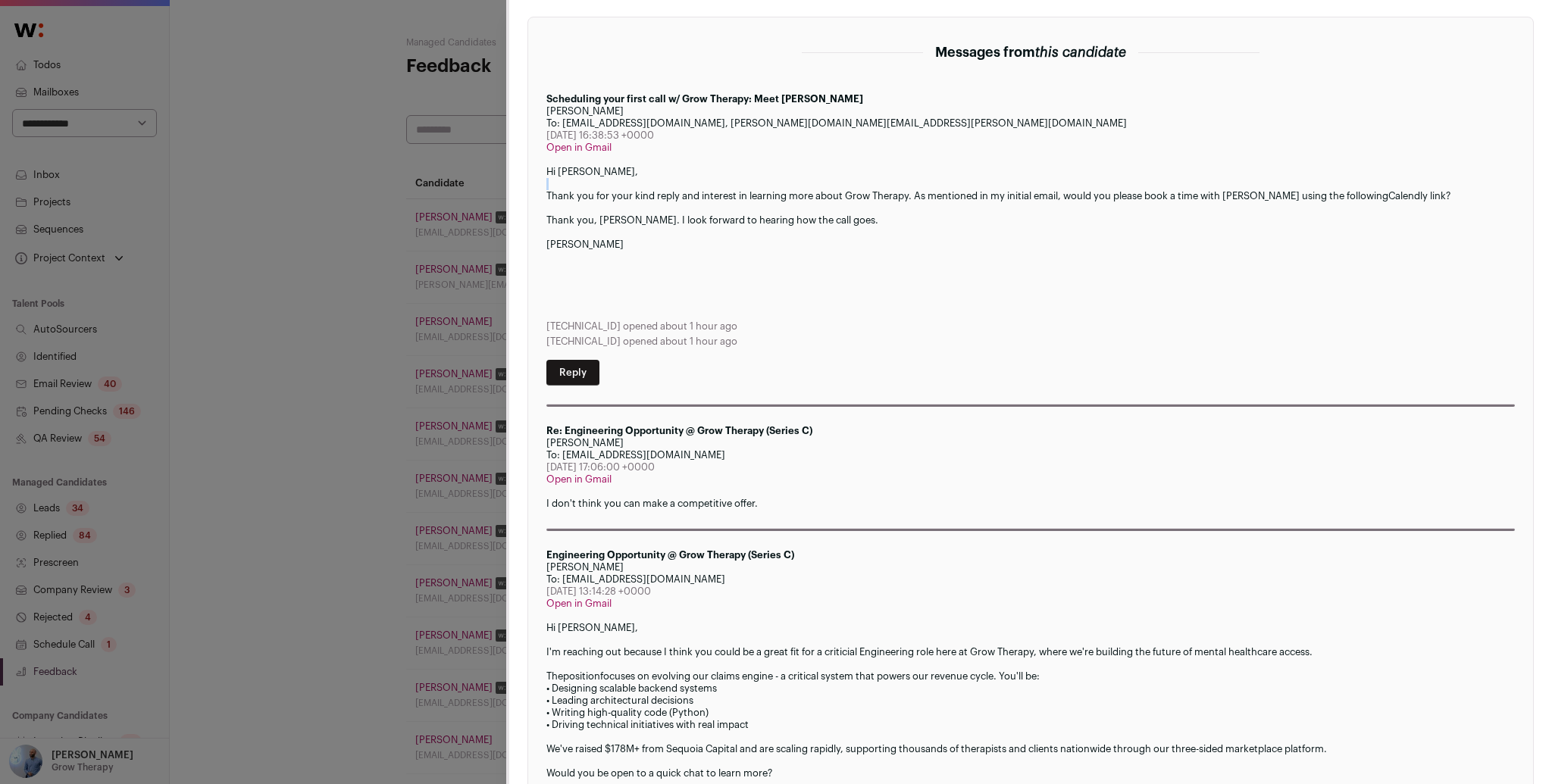
click at [670, 185] on div "Close modal via background" at bounding box center [1030, 184] width 968 height 12
click at [668, 187] on div "Close modal via background" at bounding box center [1030, 184] width 968 height 12
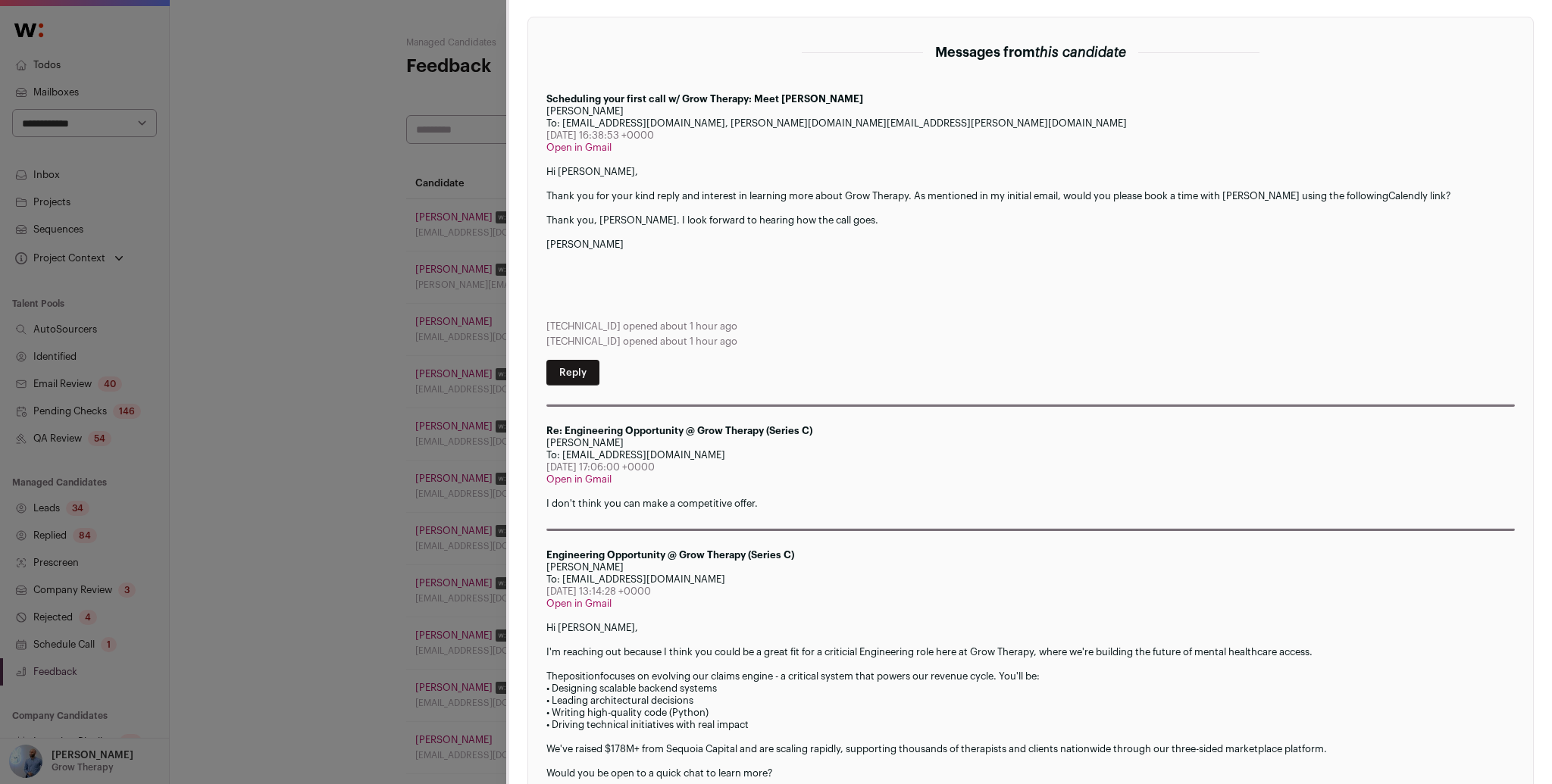
click at [675, 202] on div "Close modal via background" at bounding box center [1030, 208] width 968 height 12
click at [670, 227] on div "Close modal via background" at bounding box center [1030, 233] width 968 height 12
click at [670, 224] on div "Thank you, [PERSON_NAME]. I look forward to hearing how the call goes." at bounding box center [1030, 221] width 968 height 12
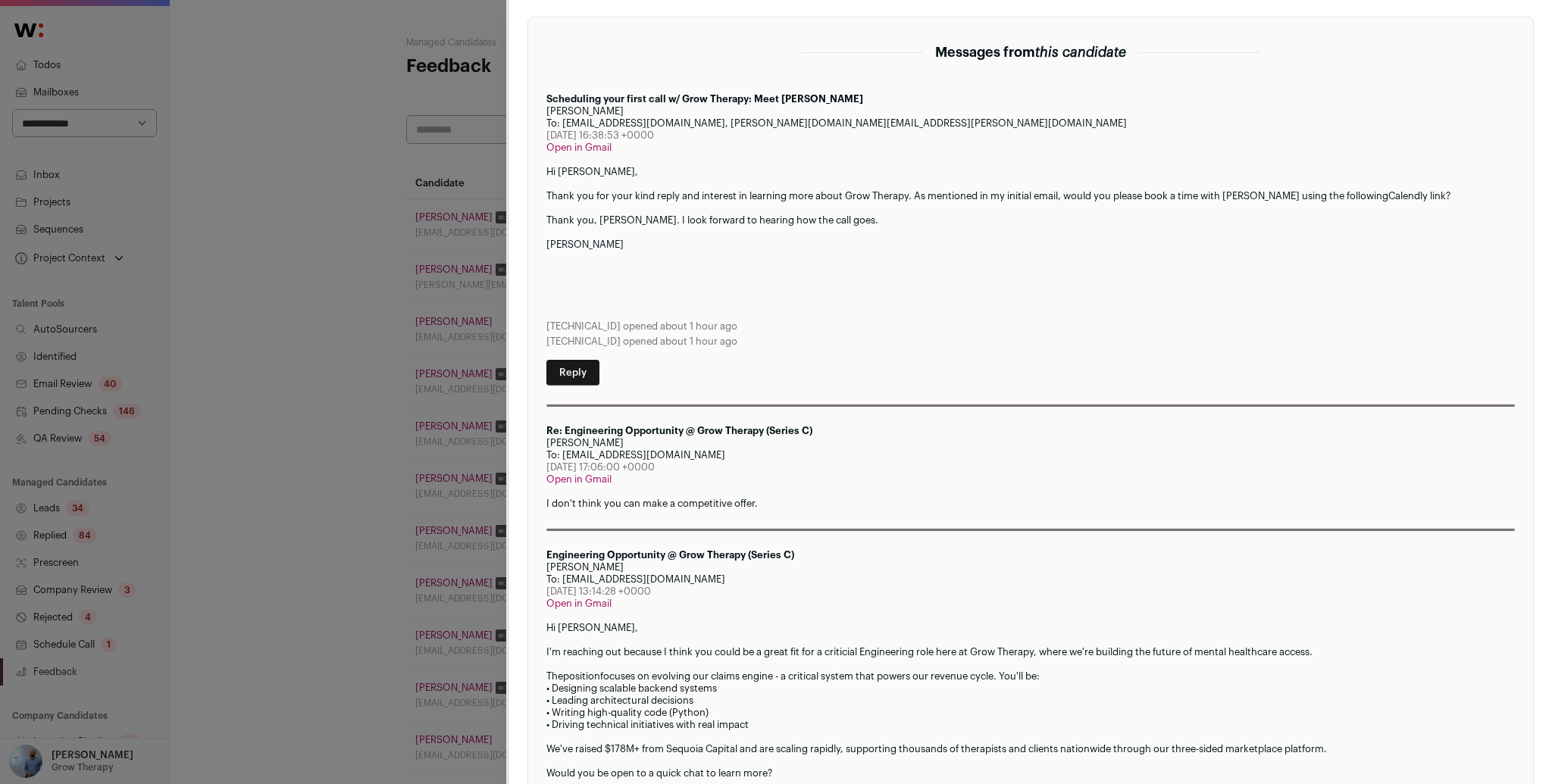
click at [670, 223] on div "Thank you, [PERSON_NAME]. I look forward to hearing how the call goes." at bounding box center [1030, 221] width 968 height 12
click at [678, 207] on div "Close modal via background" at bounding box center [1030, 208] width 968 height 12
click at [679, 214] on div "Thank you, [PERSON_NAME]. I look forward to hearing how the call goes." at bounding box center [1030, 221] width 968 height 12
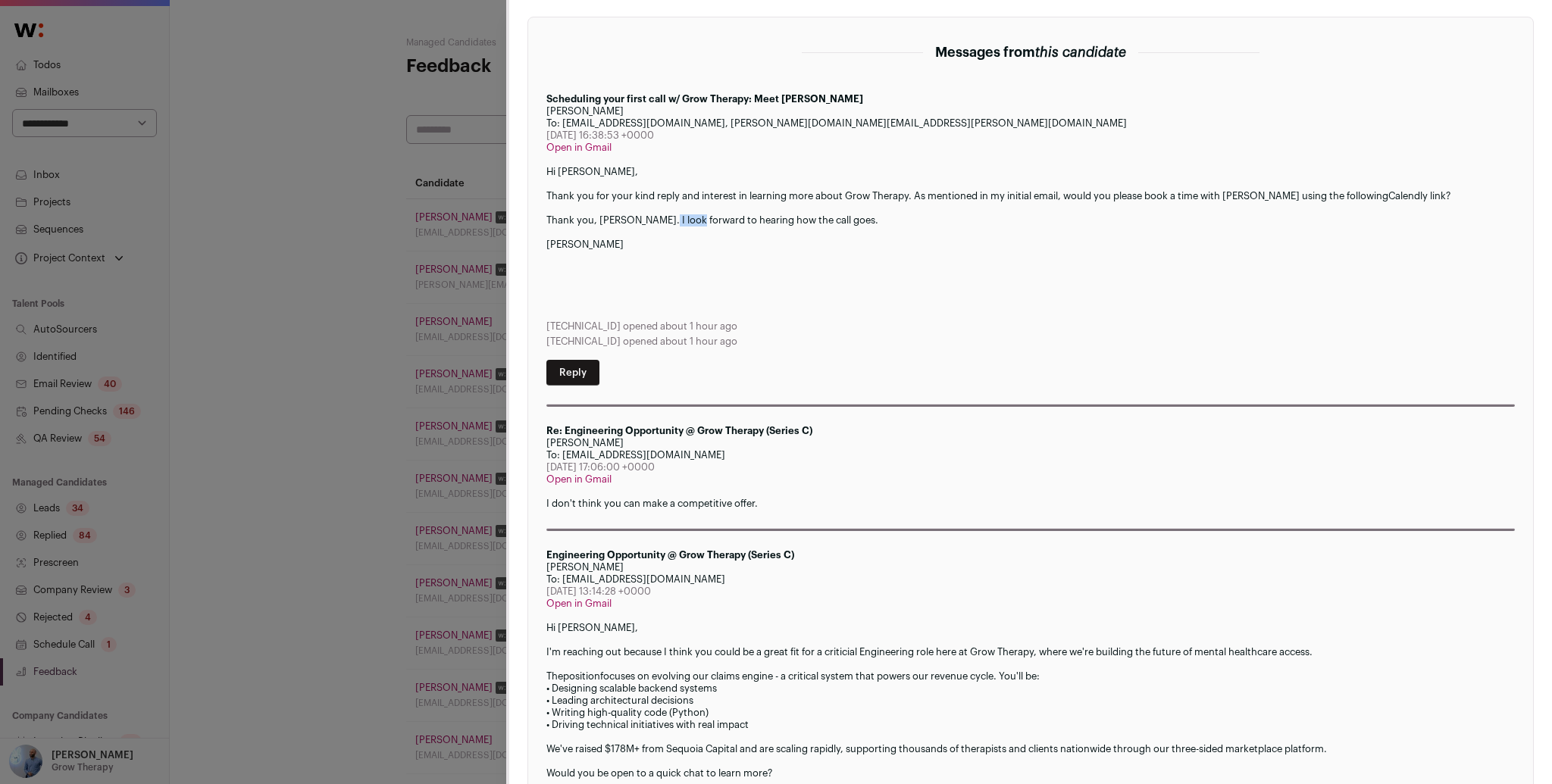
click at [679, 214] on div "Thank you, [PERSON_NAME]. I look forward to hearing how the call goes." at bounding box center [1030, 221] width 968 height 12
click at [705, 181] on div "Close modal via background" at bounding box center [1030, 184] width 968 height 12
click at [704, 187] on div "Close modal via background" at bounding box center [1030, 184] width 968 height 12
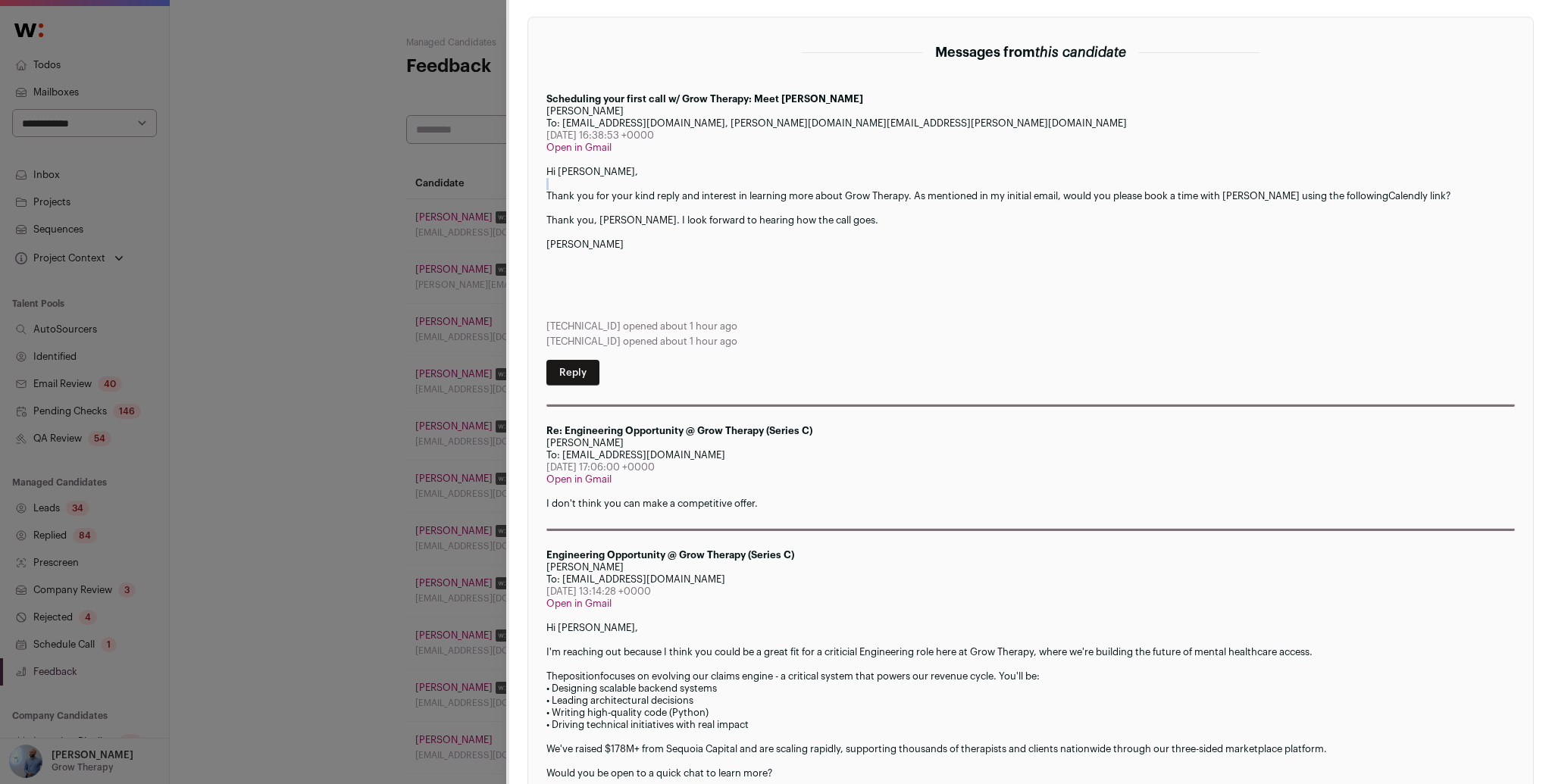
click at [704, 187] on div "Close modal via background" at bounding box center [1030, 184] width 968 height 12
click at [705, 191] on div "Thank you for your kind reply and interest in learning more about Grow Therapy.…" at bounding box center [1030, 197] width 968 height 12
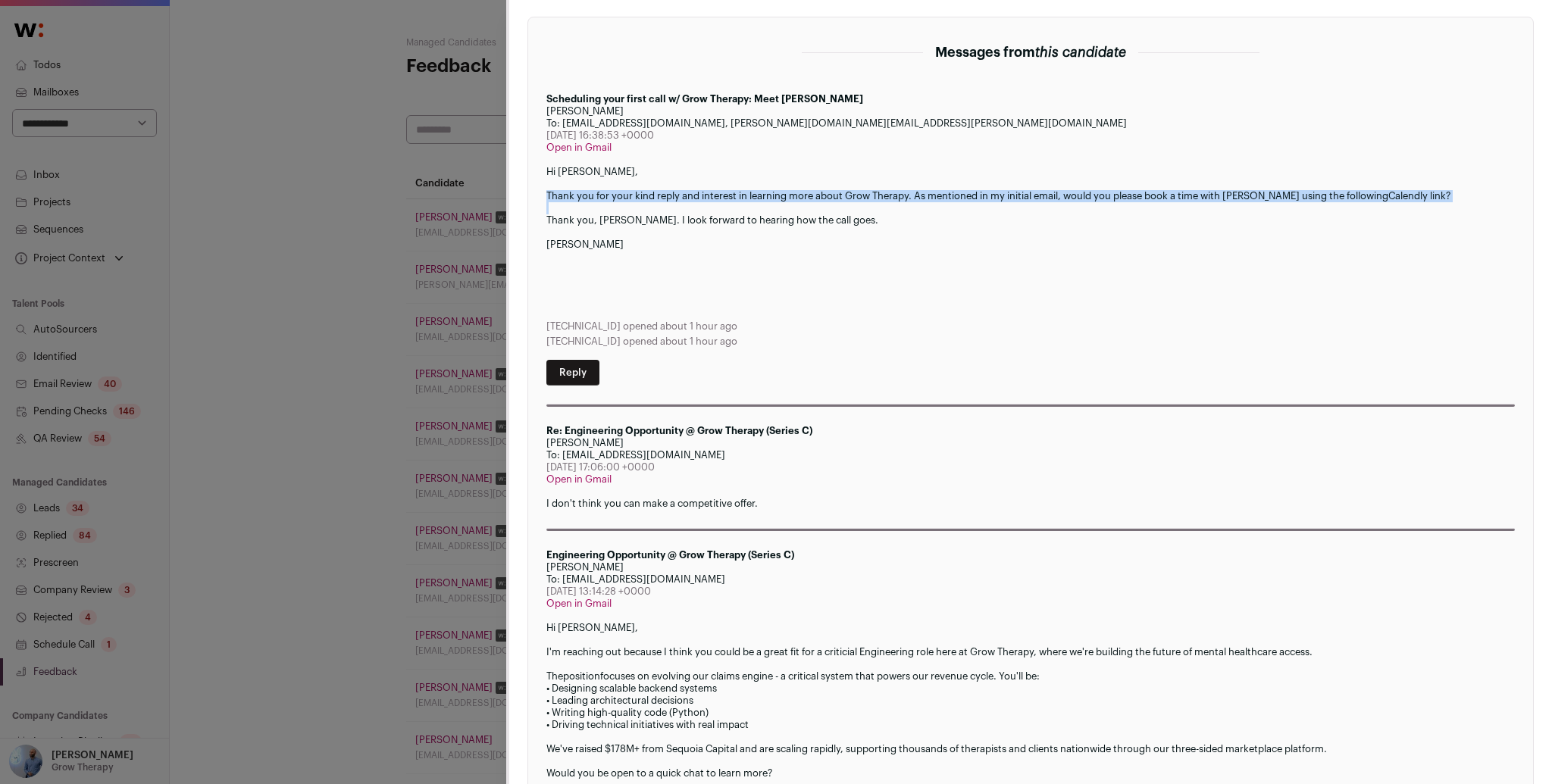
click at [705, 191] on div "Thank you for your kind reply and interest in learning more about Grow Therapy.…" at bounding box center [1030, 197] width 968 height 12
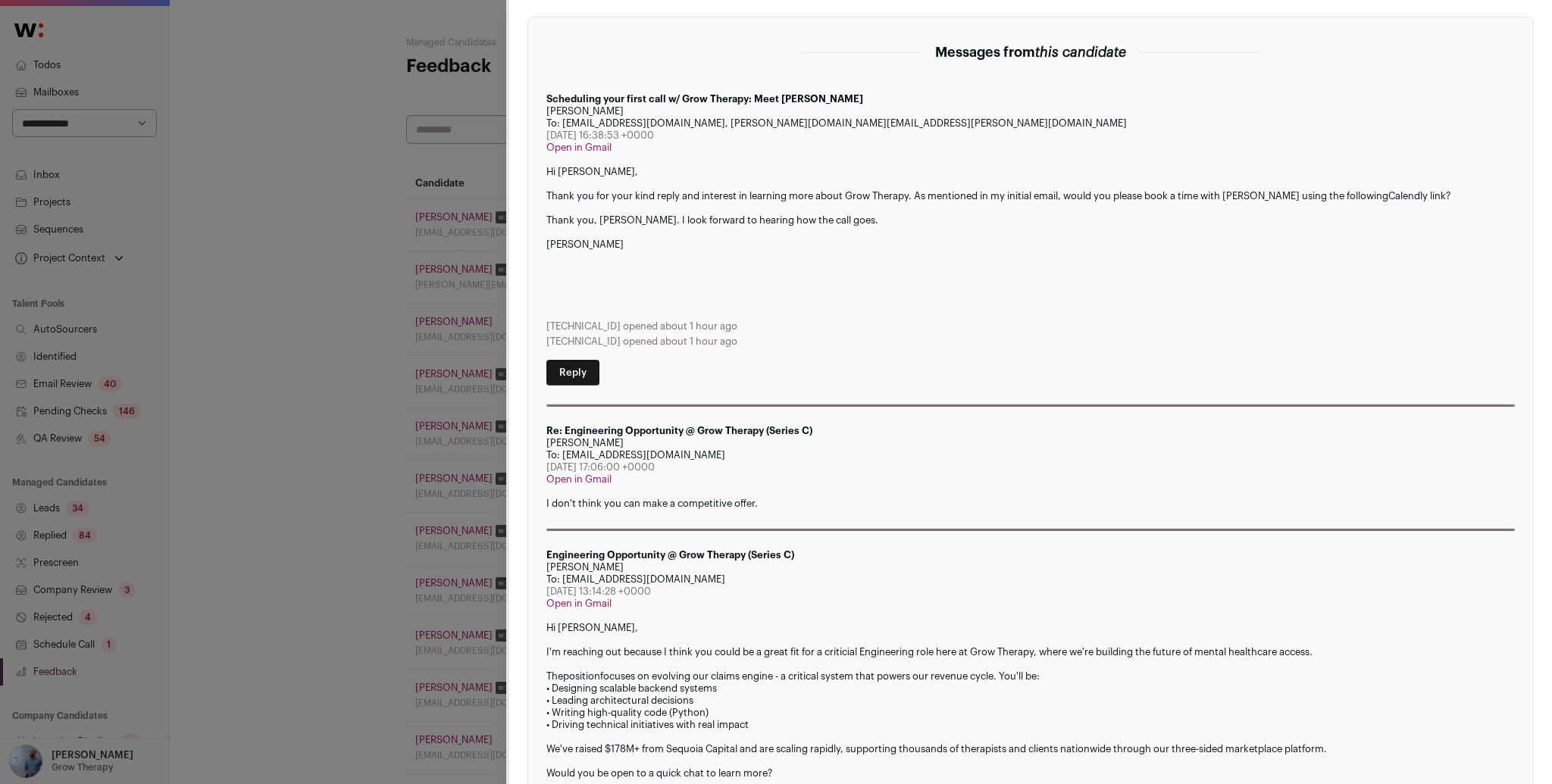
click at [584, 199] on div "Thank you for your kind reply and interest in learning more about Grow Therapy.…" at bounding box center [1030, 197] width 968 height 12
click at [655, 197] on div "Thank you for your kind reply and interest in learning more about Grow Therapy.…" at bounding box center [1030, 197] width 968 height 12
drag, startPoint x: 906, startPoint y: 194, endPoint x: 519, endPoint y: 193, distance: 387.0
click at [519, 193] on div "New message Messages from this candidate Scheduling your first call w/ Grow The…" at bounding box center [1030, 423] width 1043 height 960
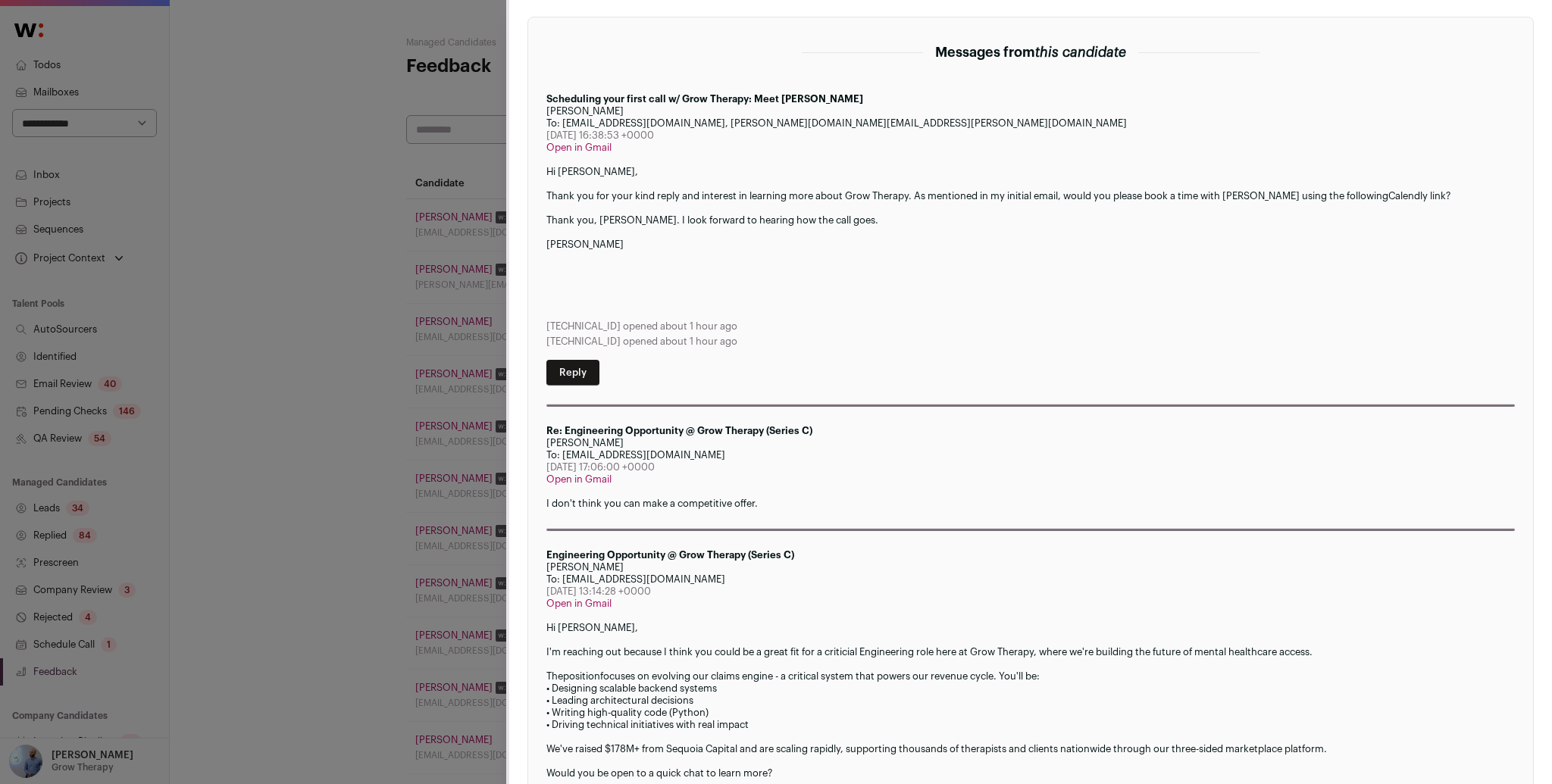
click at [648, 498] on p "I don't think you can make a competitive offer." at bounding box center [1030, 504] width 968 height 12
drag, startPoint x: 331, startPoint y: 235, endPoint x: 507, endPoint y: 311, distance: 191.7
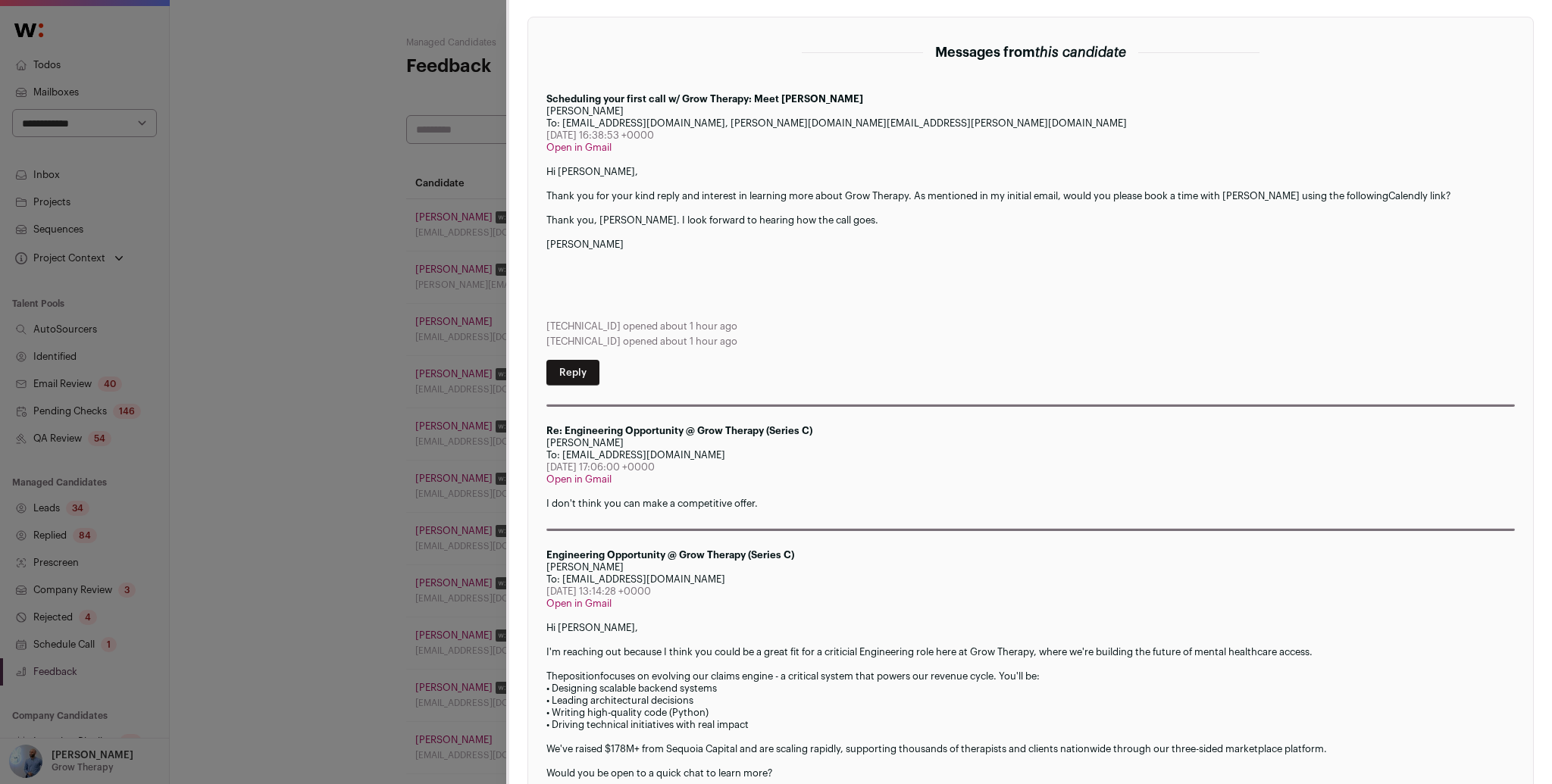
click at [331, 235] on div "CSM Outreach [PERSON_NAME] - Introduction / Handoff - (Em) Stop sequence [PERSO…" at bounding box center [776, 392] width 1552 height 784
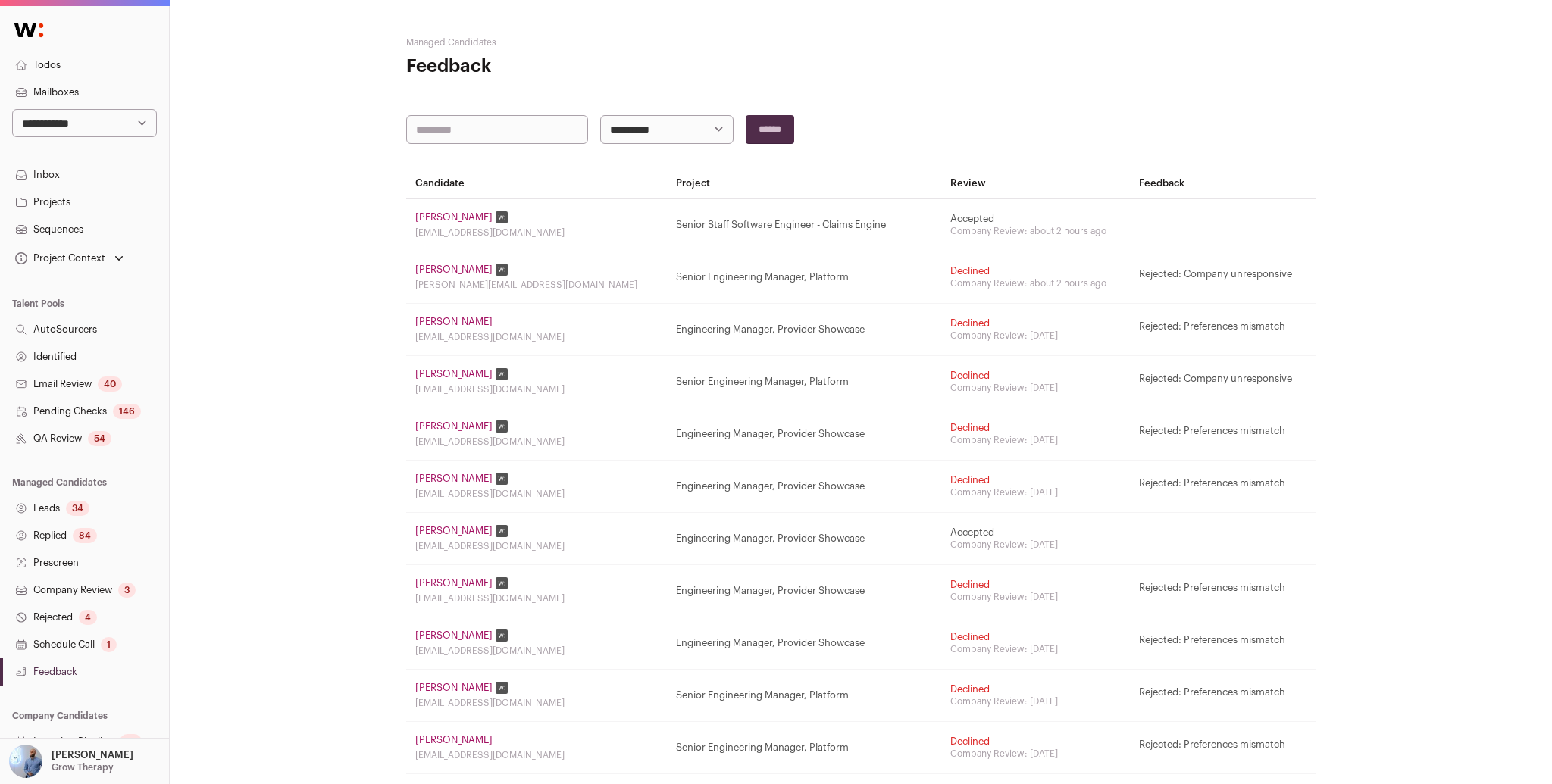
click at [461, 212] on link "[PERSON_NAME]" at bounding box center [454, 217] width 77 height 12
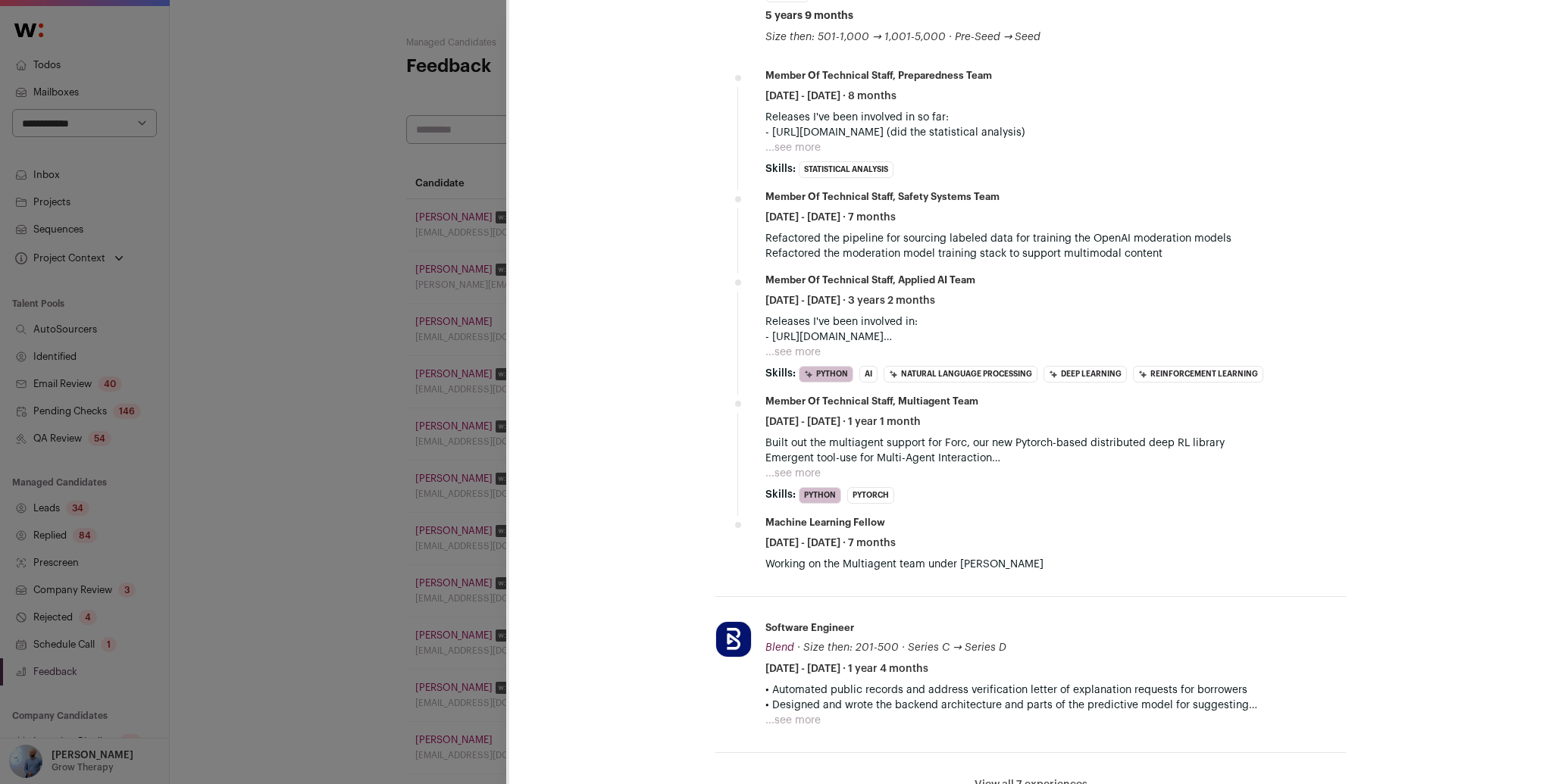
scroll to position [835, 0]
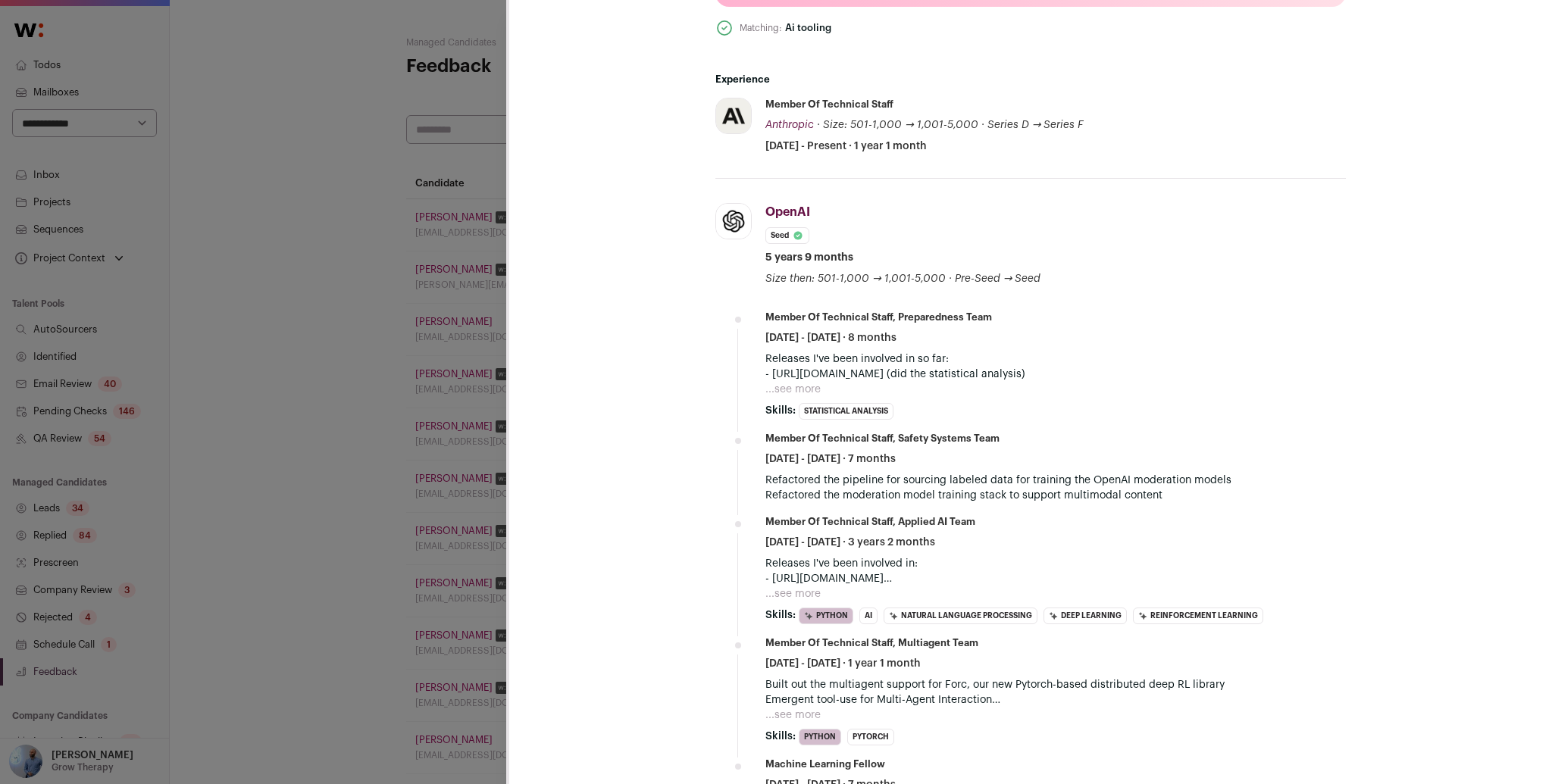
click at [834, 577] on p "Releases I've been involved in: - [URL][DOMAIN_NAME] - [URL][DOMAIN_NAME] - [UR…" at bounding box center [1056, 571] width 581 height 30
click at [797, 589] on button "...see more" at bounding box center [793, 594] width 55 height 15
